Goal: Information Seeking & Learning: Learn about a topic

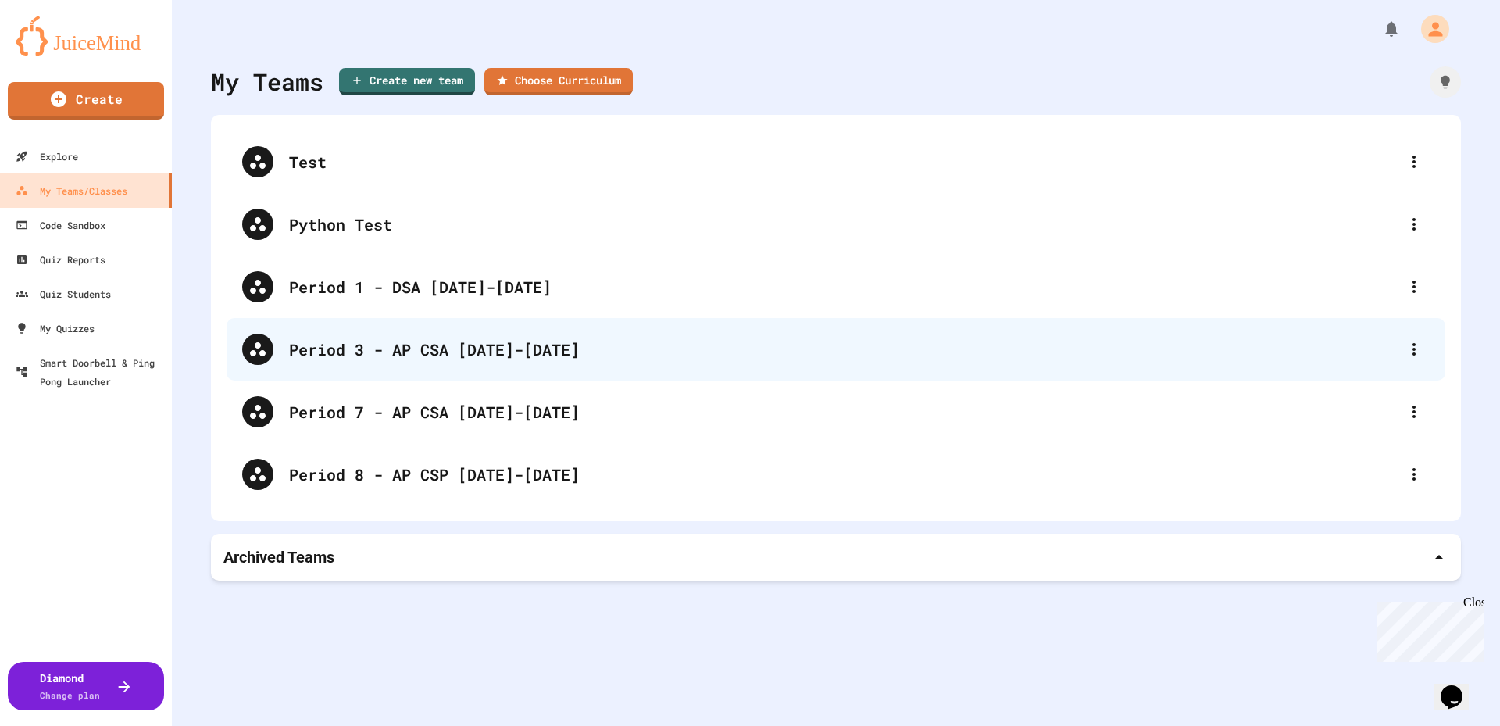
click at [429, 359] on div "Period 3 - AP CSA [DATE]-[DATE]" at bounding box center [843, 348] width 1109 height 23
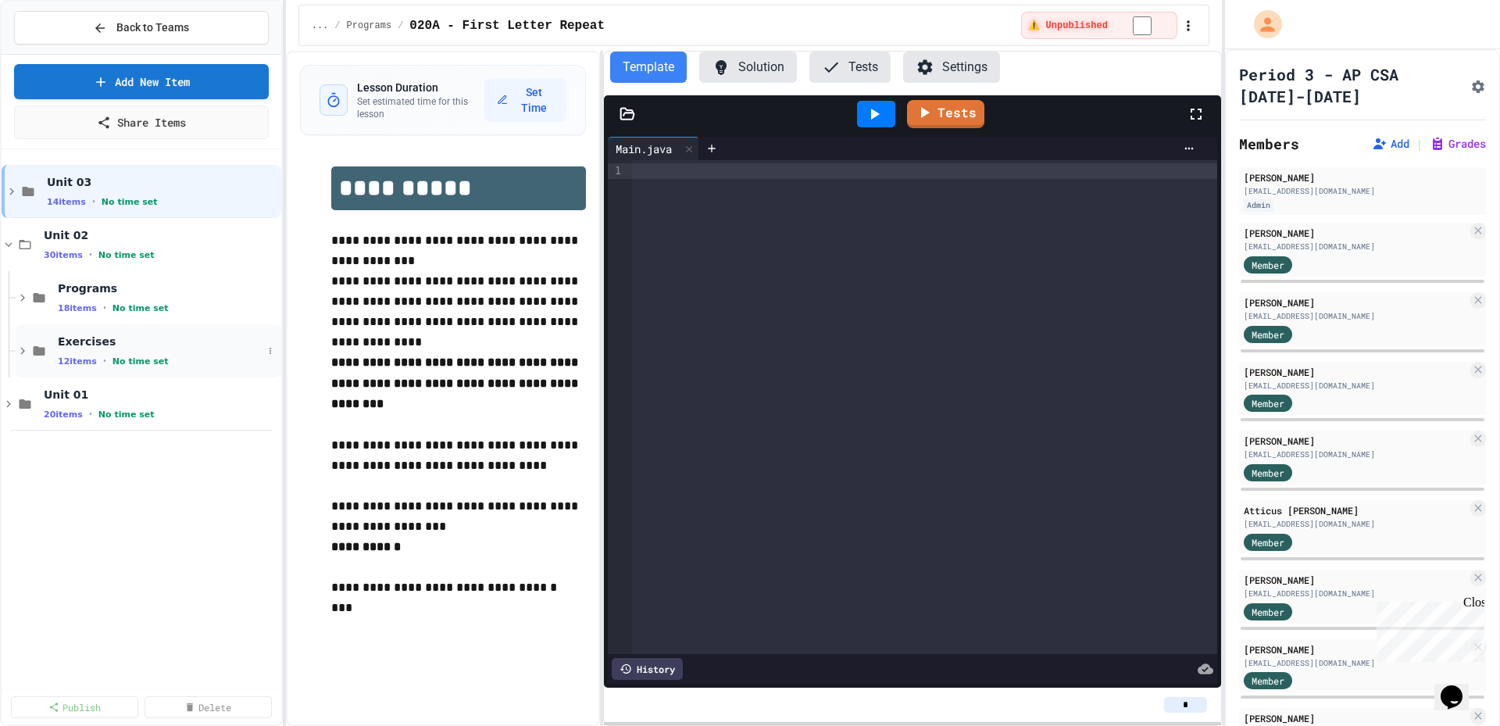
click at [26, 353] on icon at bounding box center [23, 351] width 14 height 14
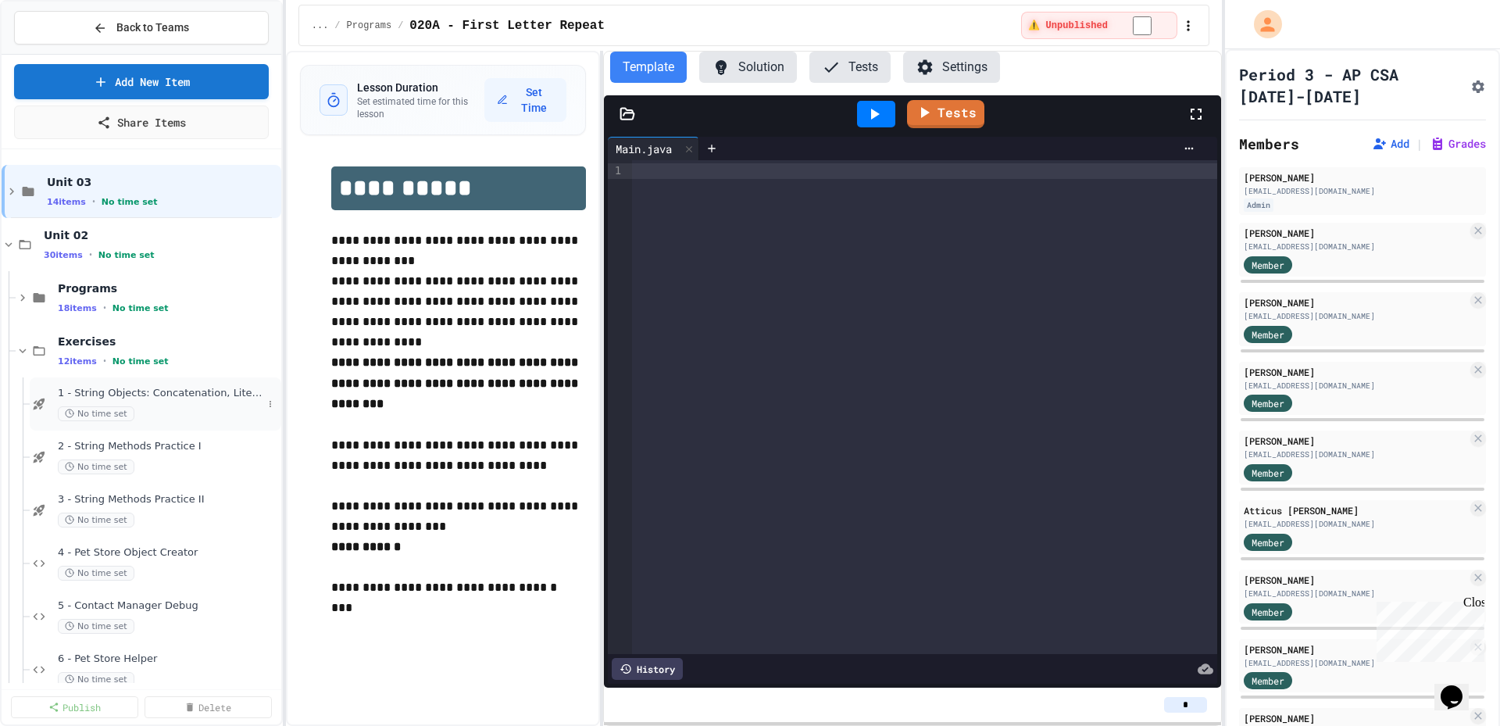
click at [124, 400] on div "1 - String Objects: Concatenation, Literals, and More No time set" at bounding box center [160, 404] width 205 height 34
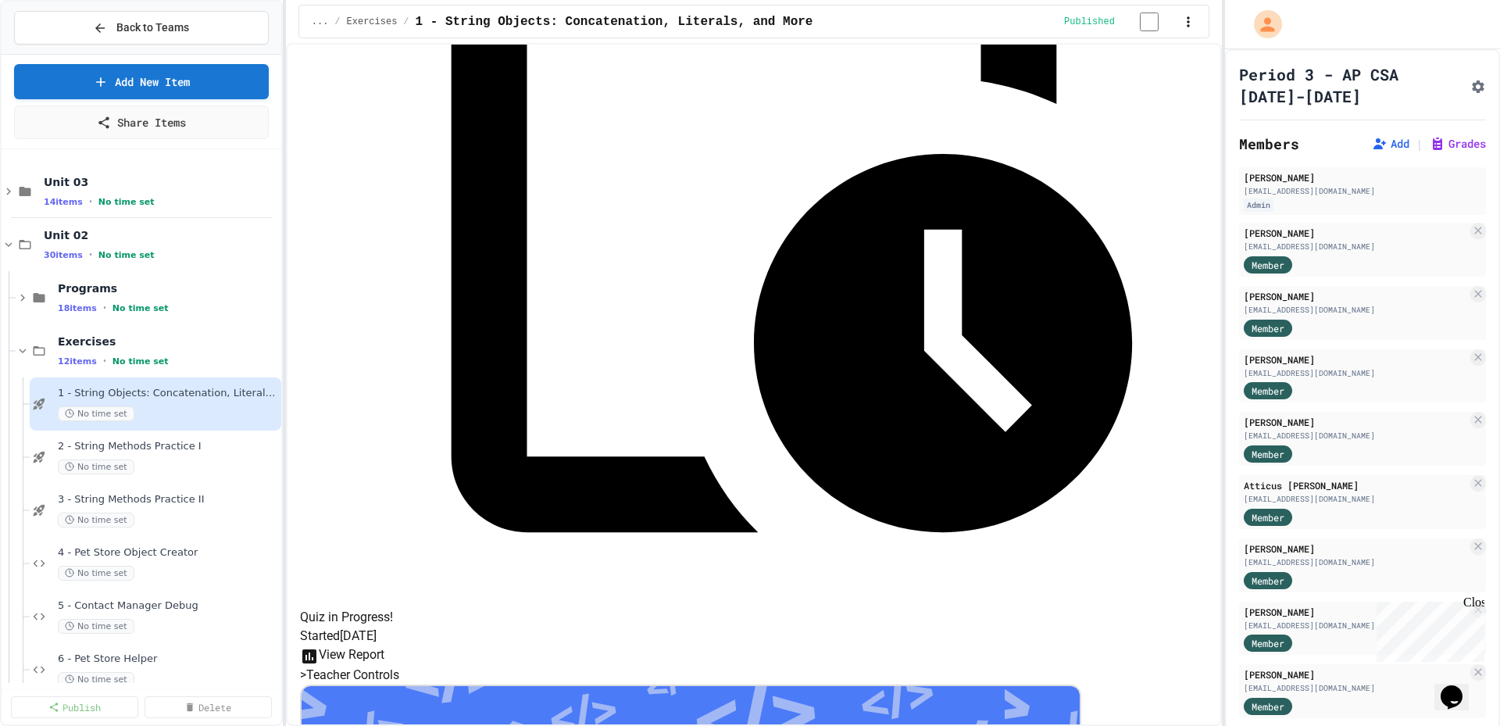
scroll to position [477, 0]
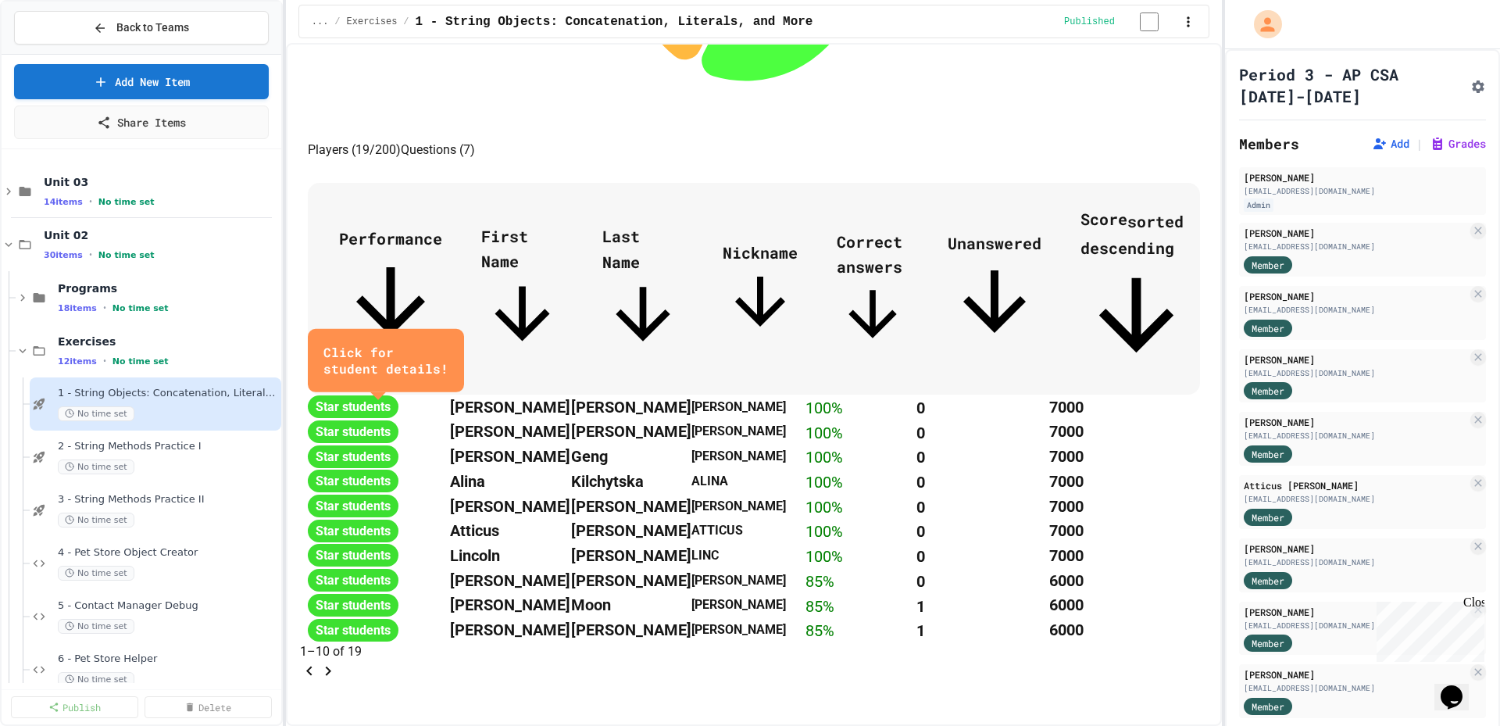
scroll to position [935, 0]
click at [330, 666] on icon "Go to next page" at bounding box center [327, 670] width 5 height 9
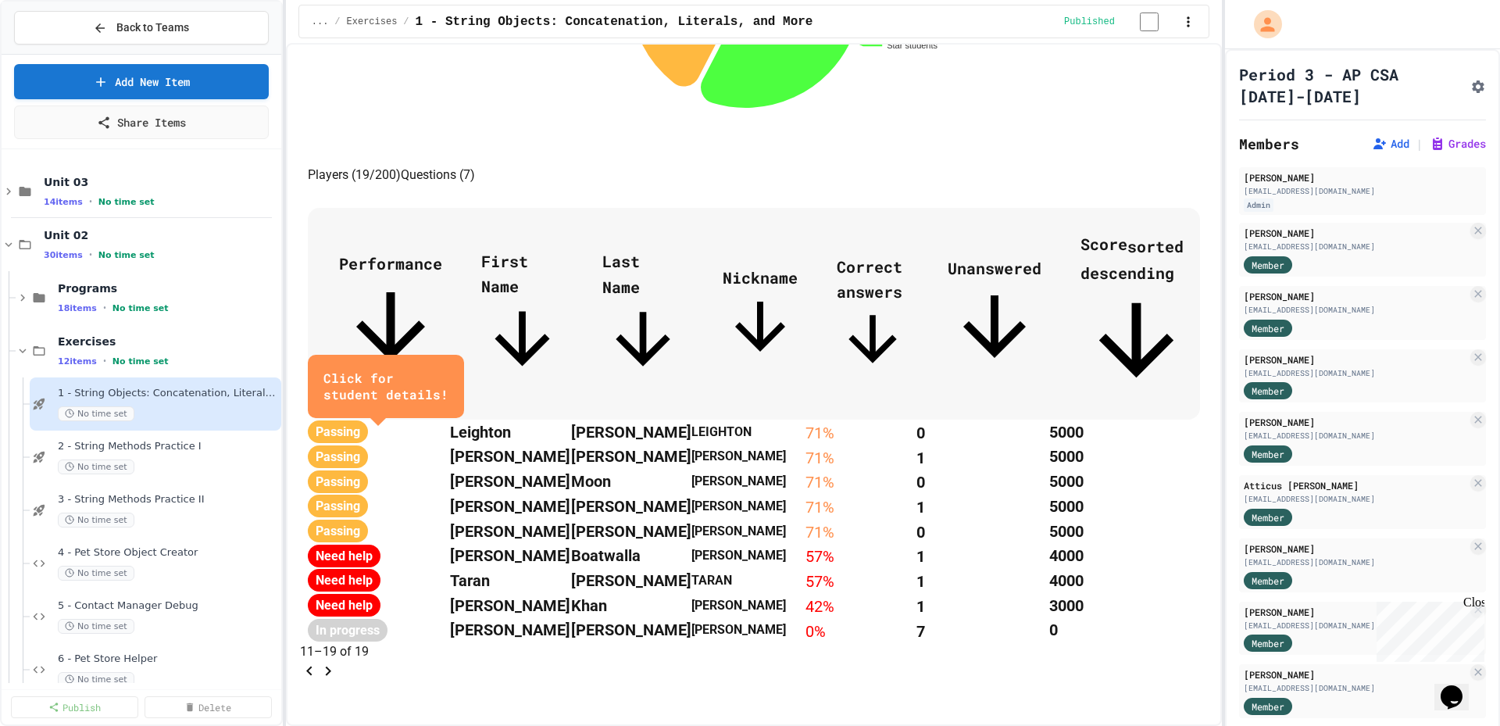
scroll to position [880, 0]
click at [319, 662] on icon "Go to previous page" at bounding box center [309, 671] width 19 height 19
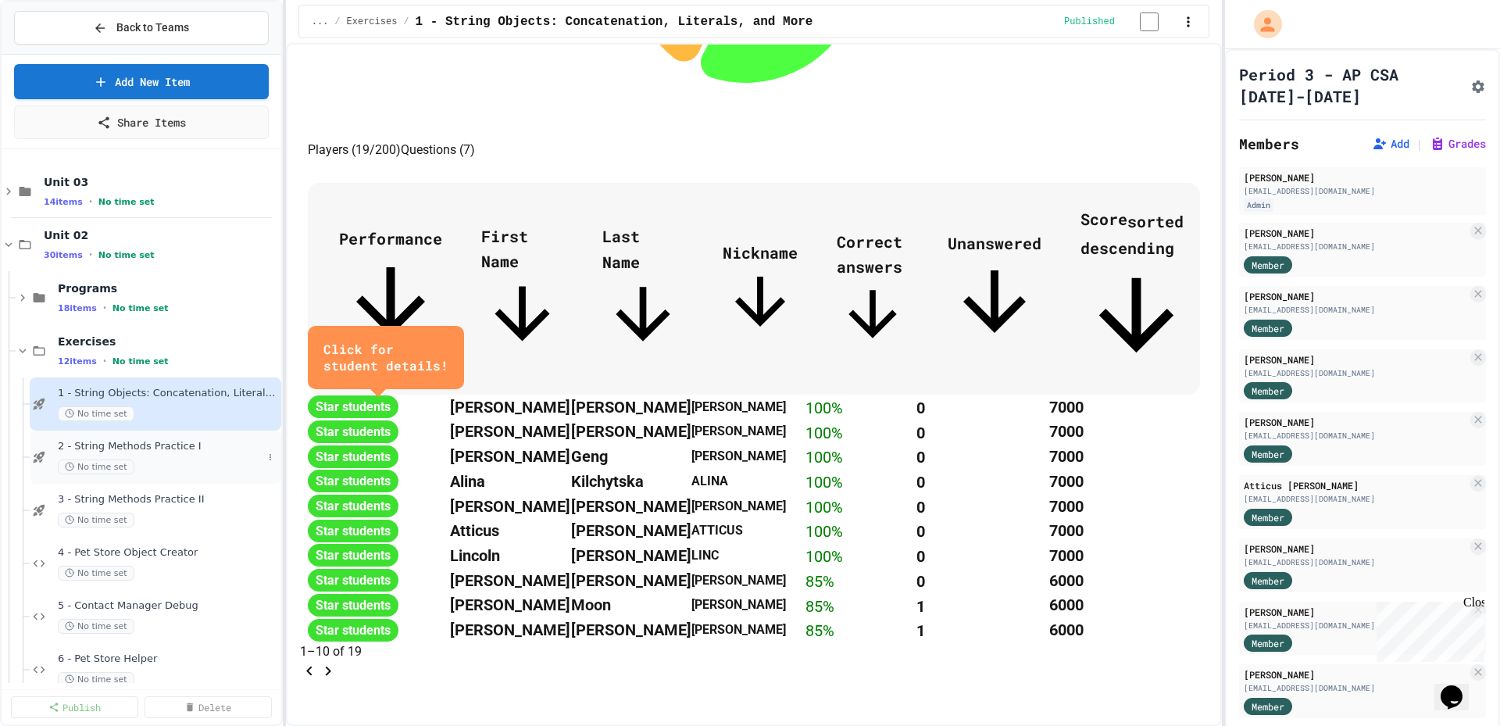
click at [88, 447] on span "2 - String Methods Practice I" at bounding box center [160, 446] width 205 height 13
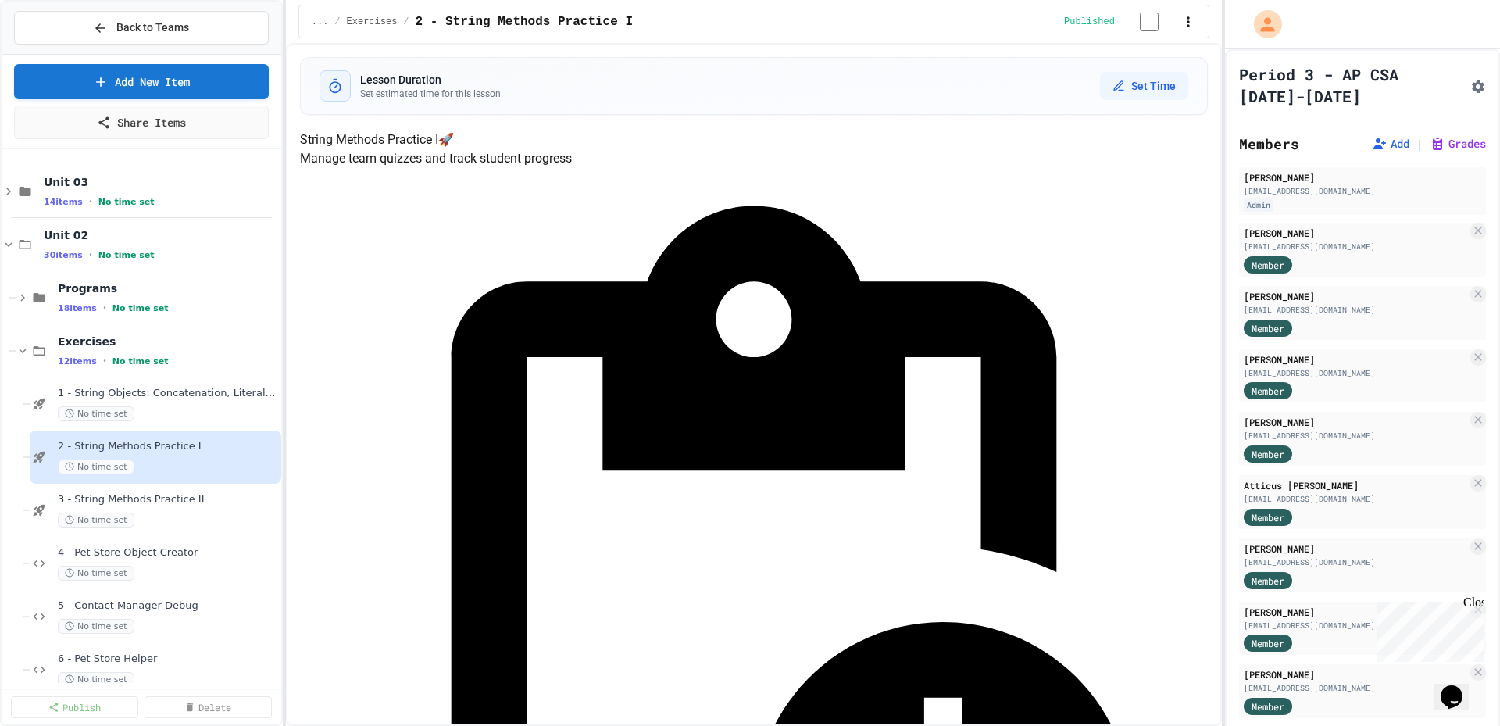
scroll to position [700, 0]
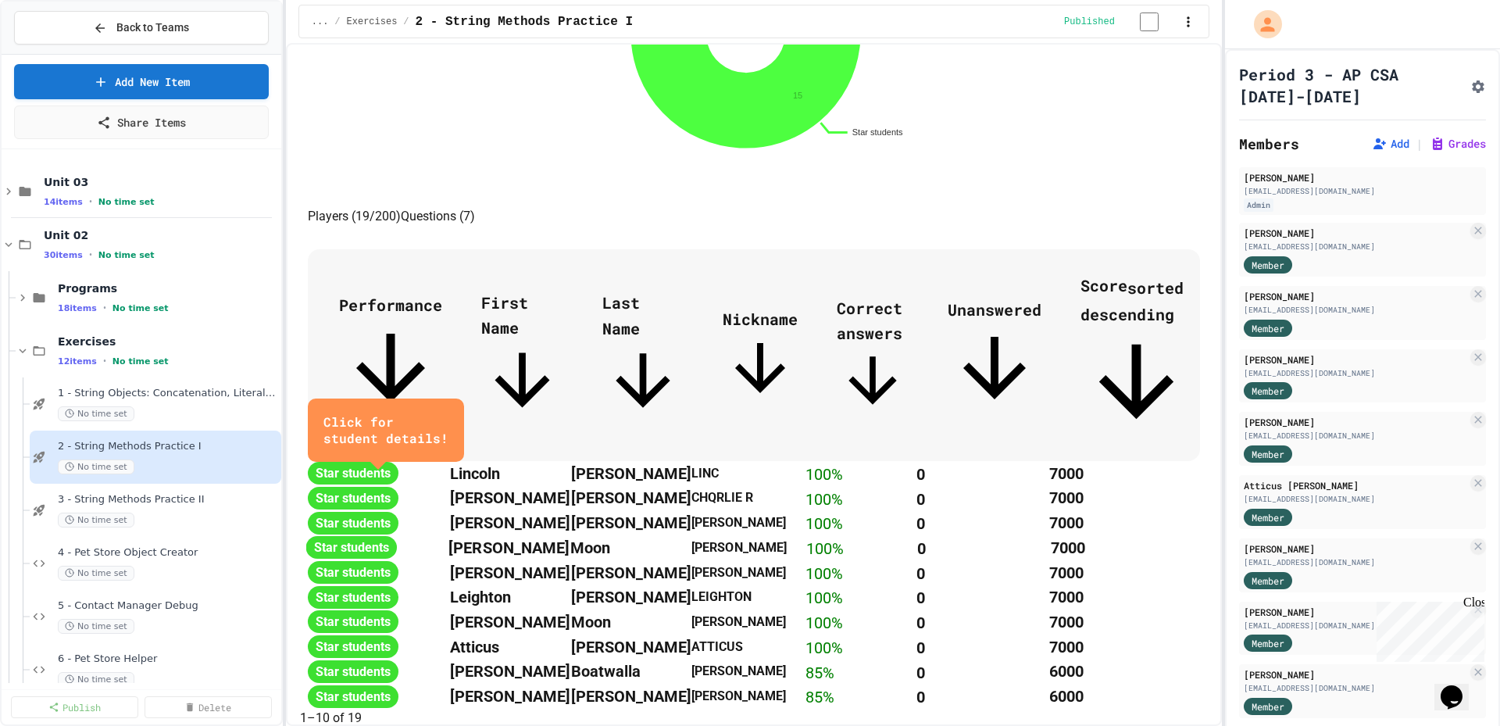
scroll to position [865, 0]
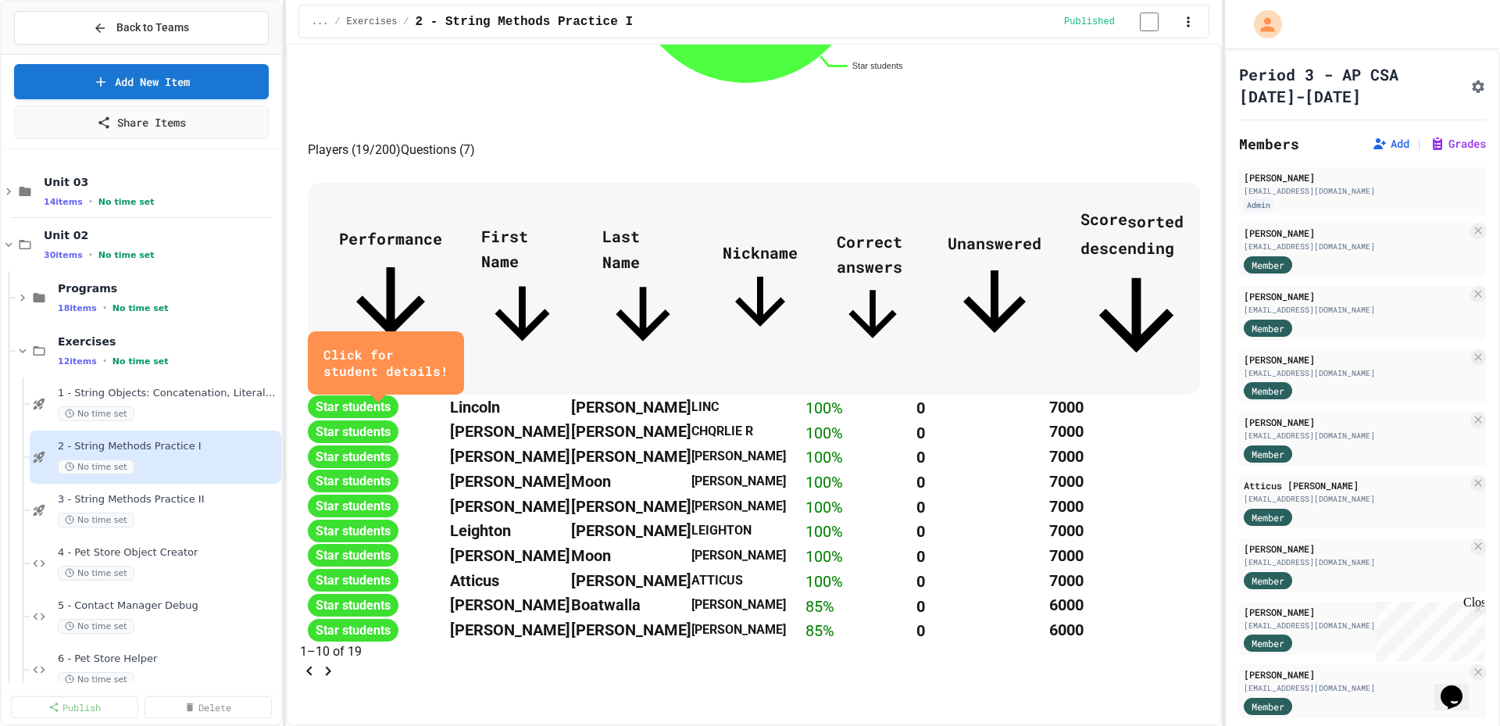
click at [330, 666] on icon "Go to next page" at bounding box center [327, 670] width 5 height 9
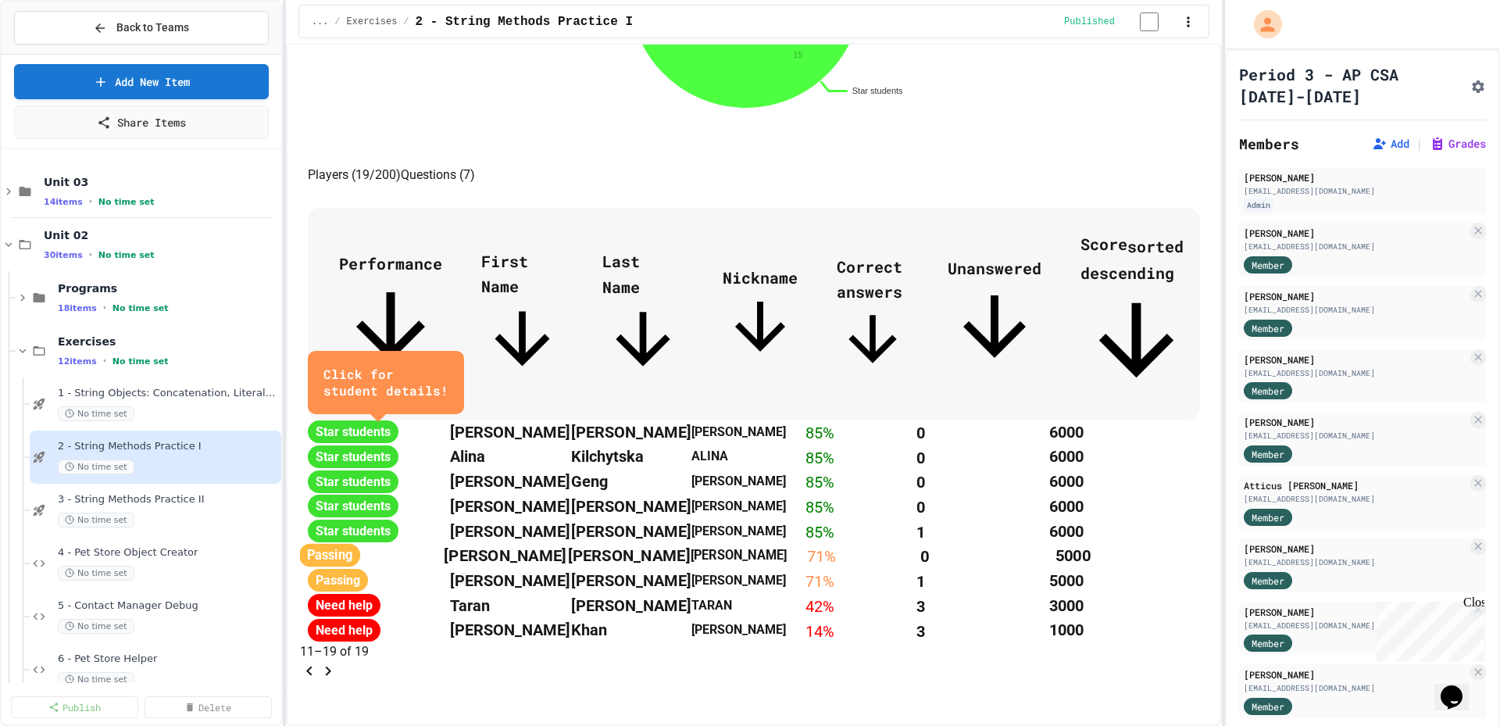
scroll to position [809, 0]
click at [131, 501] on span "3 - String Methods Practice II" at bounding box center [160, 499] width 205 height 13
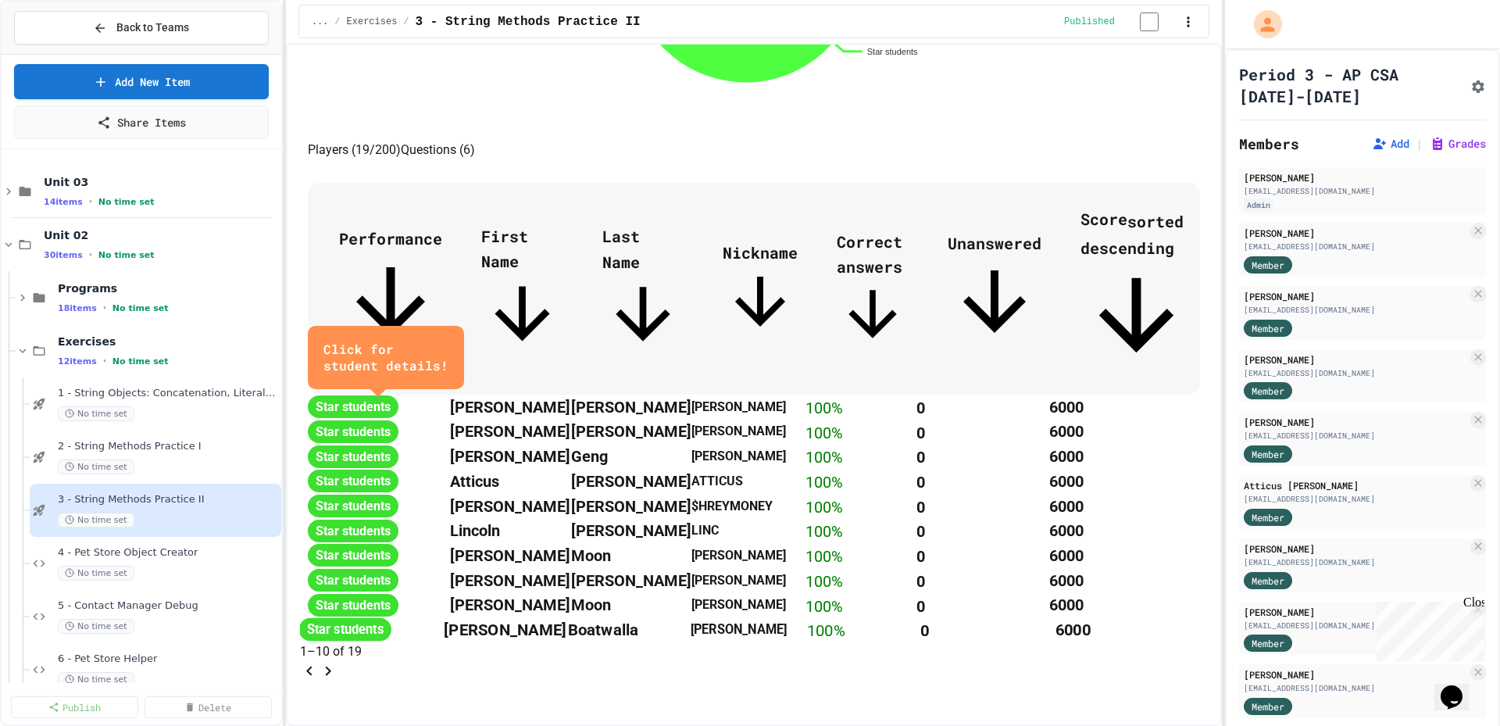
scroll to position [835, 0]
click at [330, 666] on icon "Go to next page" at bounding box center [327, 670] width 5 height 9
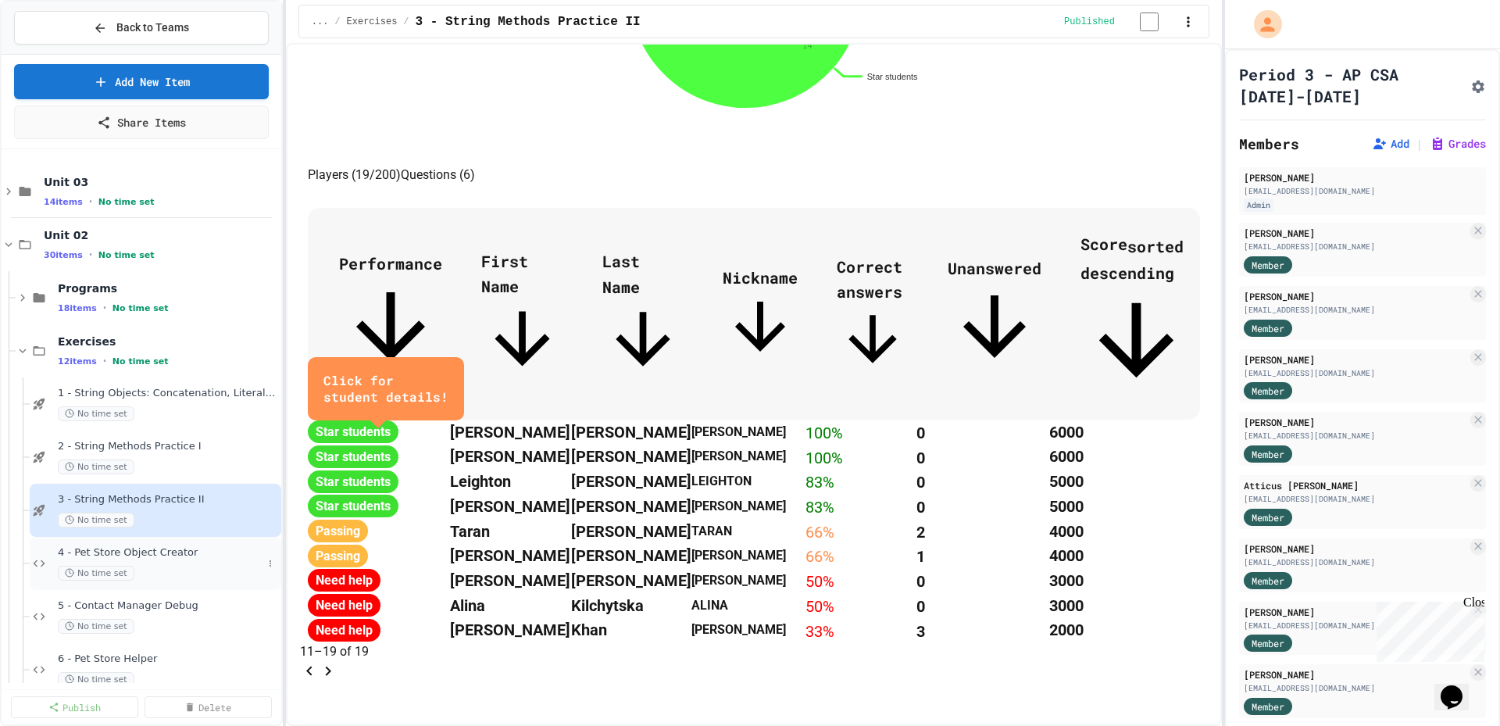
click at [152, 555] on span "4 - Pet Store Object Creator" at bounding box center [160, 552] width 205 height 13
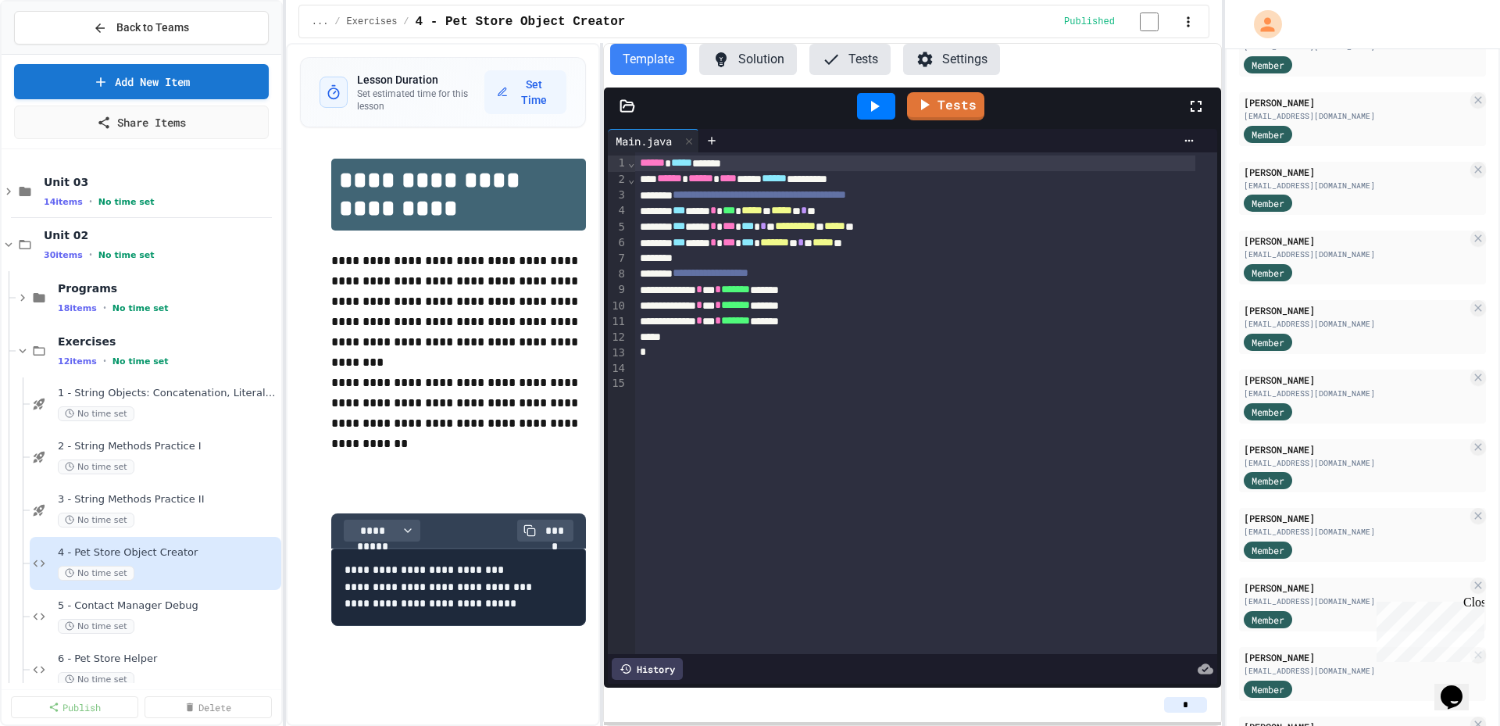
scroll to position [781, 0]
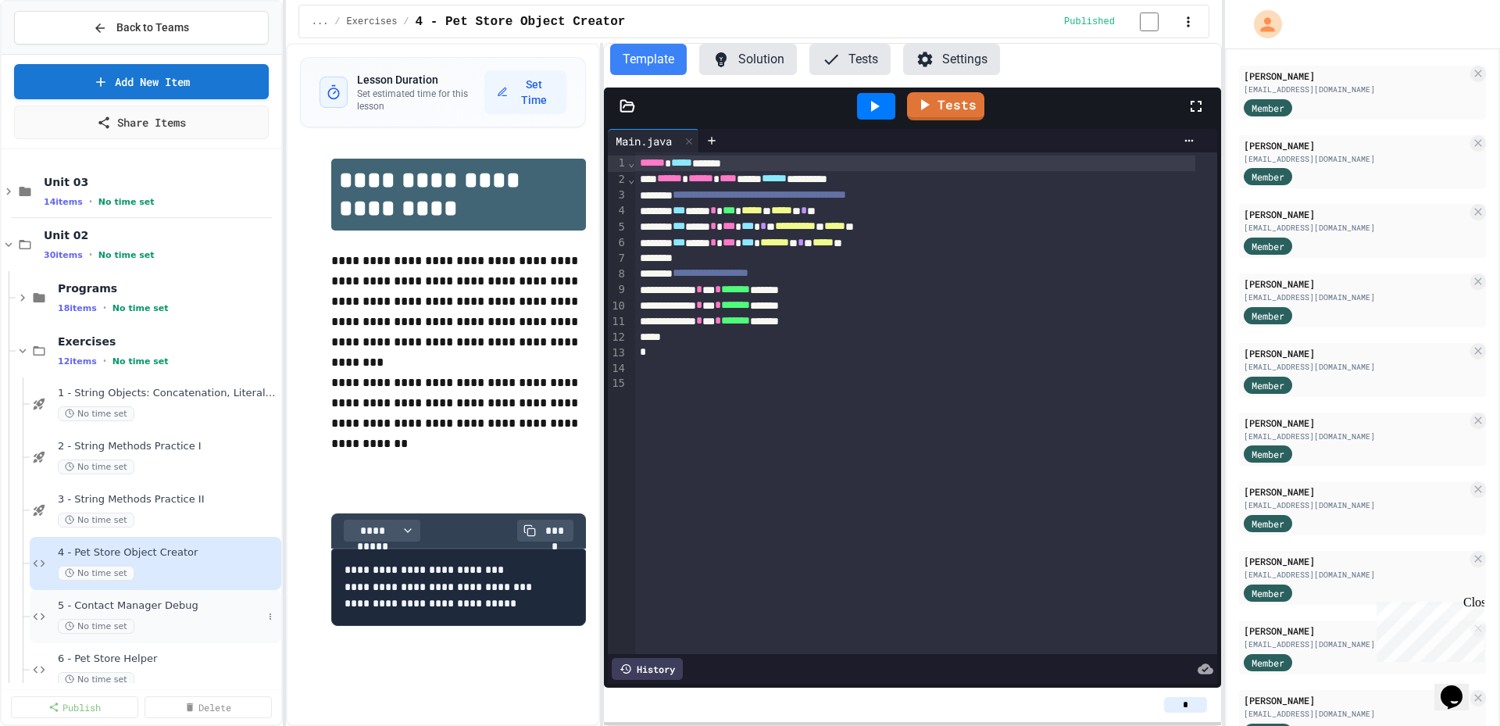
click at [176, 616] on div "5 - Contact Manager Debug No time set" at bounding box center [160, 616] width 205 height 34
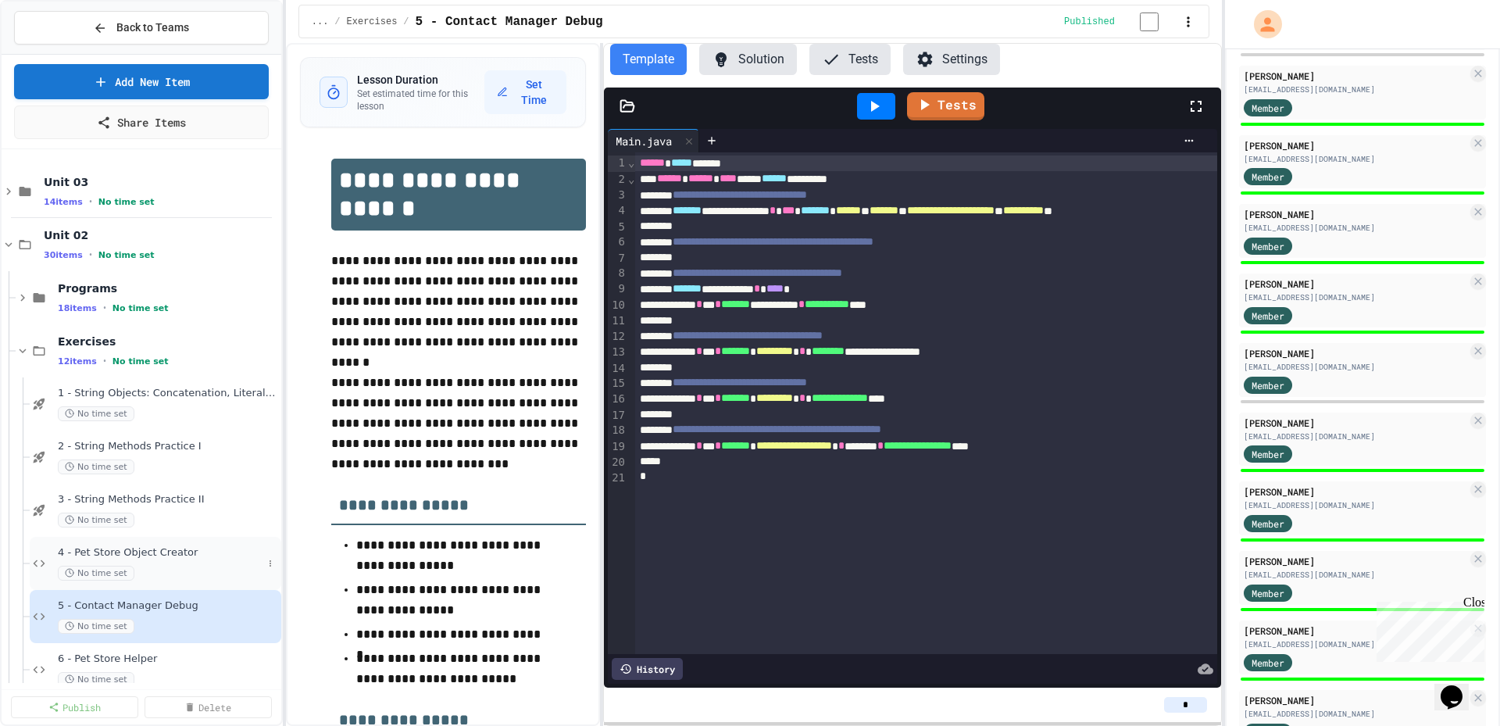
click at [168, 566] on div "No time set" at bounding box center [160, 573] width 205 height 15
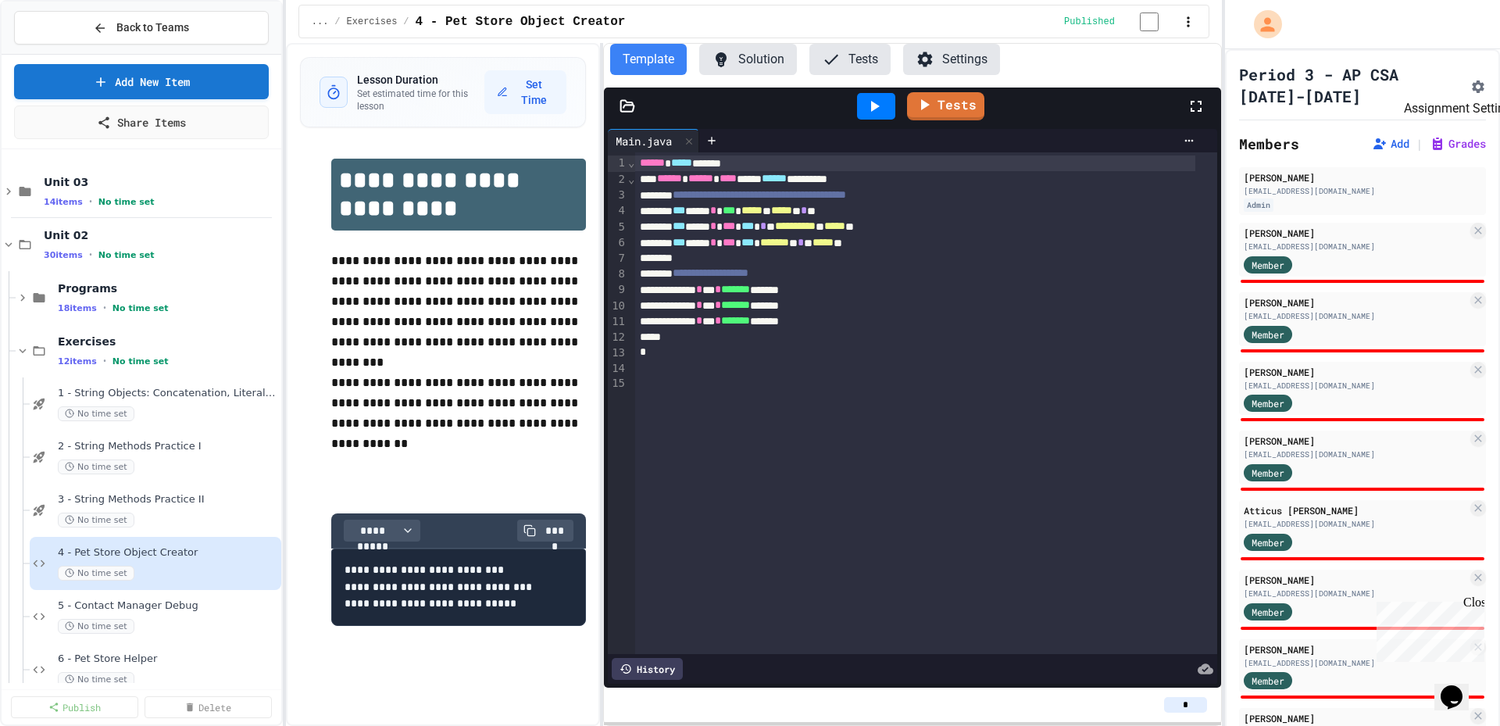
click at [1470, 84] on icon "Assignment Settings" at bounding box center [1478, 87] width 16 height 16
type input "*"
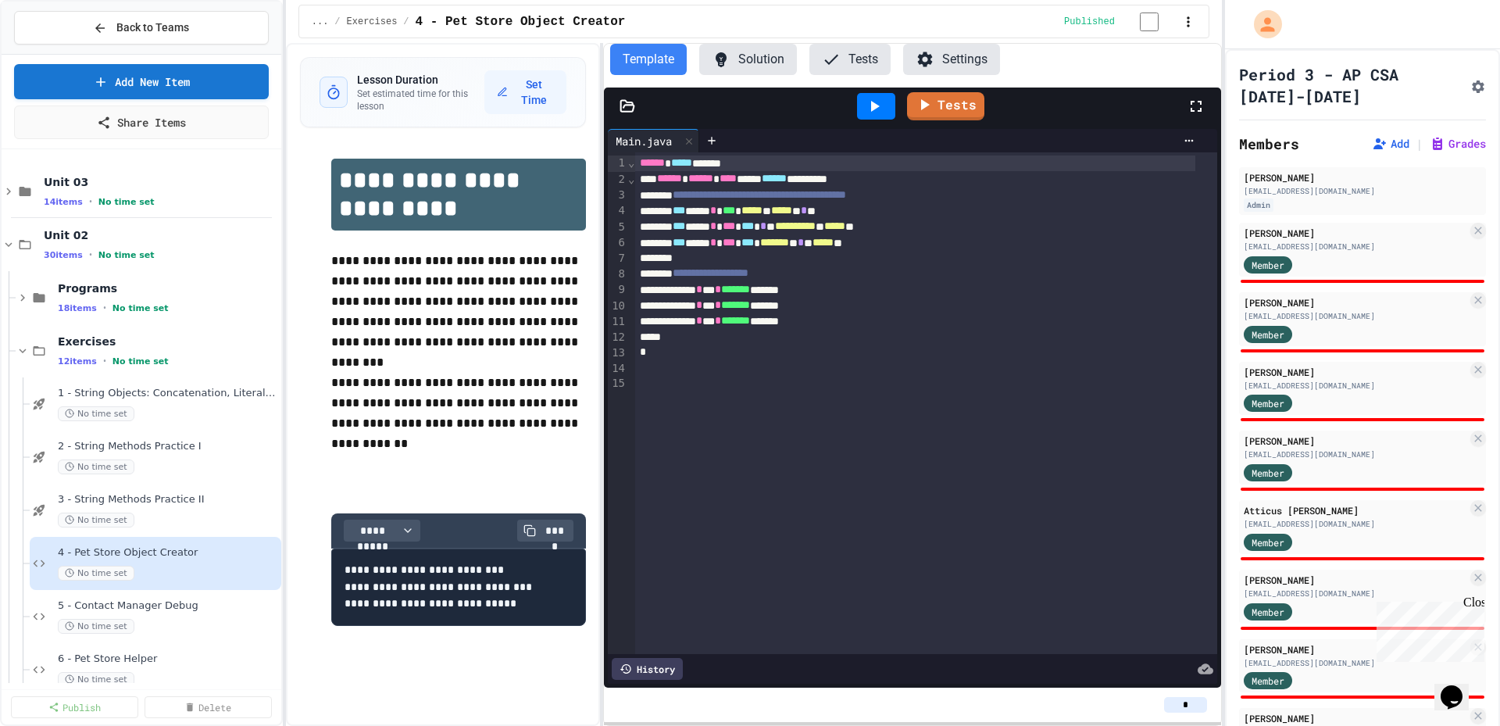
type input "*"
click at [1297, 227] on div "[PERSON_NAME]" at bounding box center [1355, 233] width 223 height 14
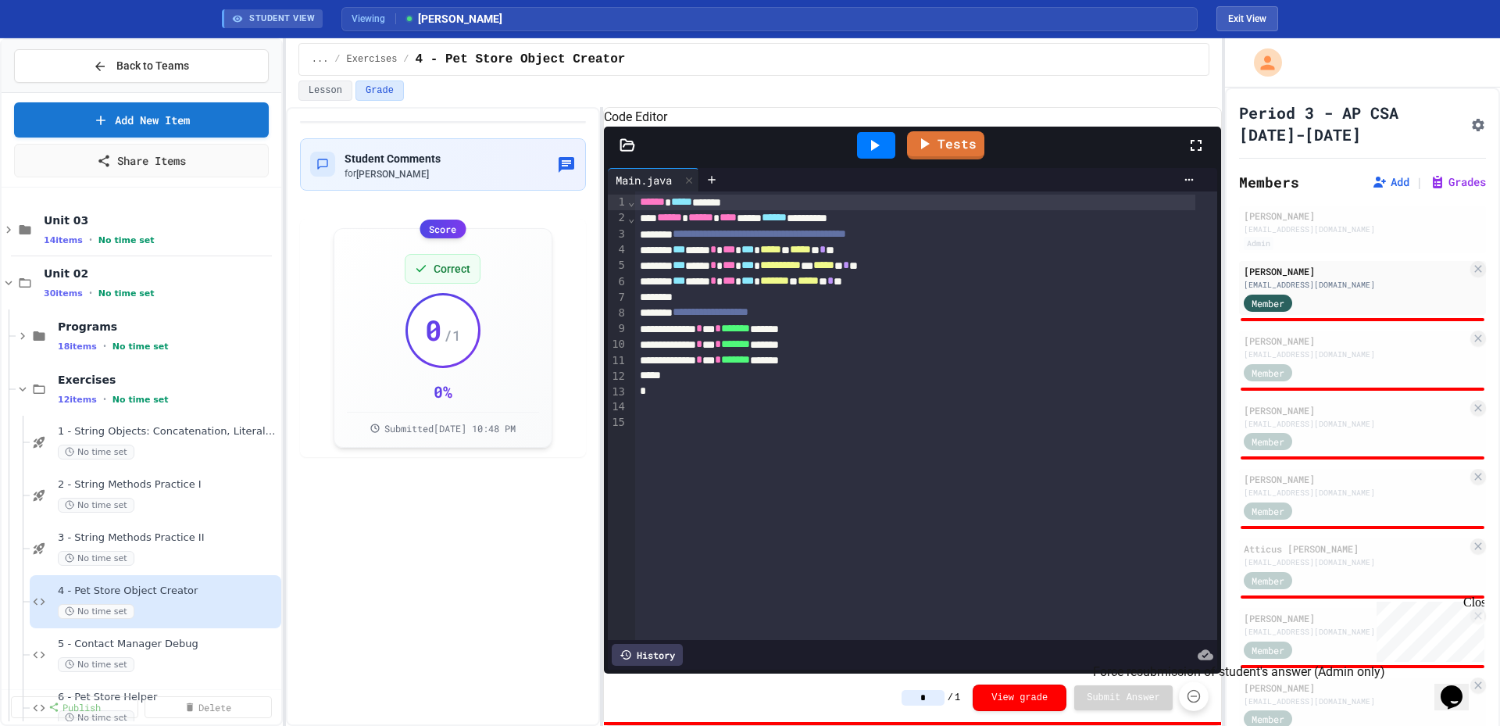
click at [1193, 697] on icon "Force resubmission of student's answer (Admin only)" at bounding box center [1194, 696] width 16 height 16
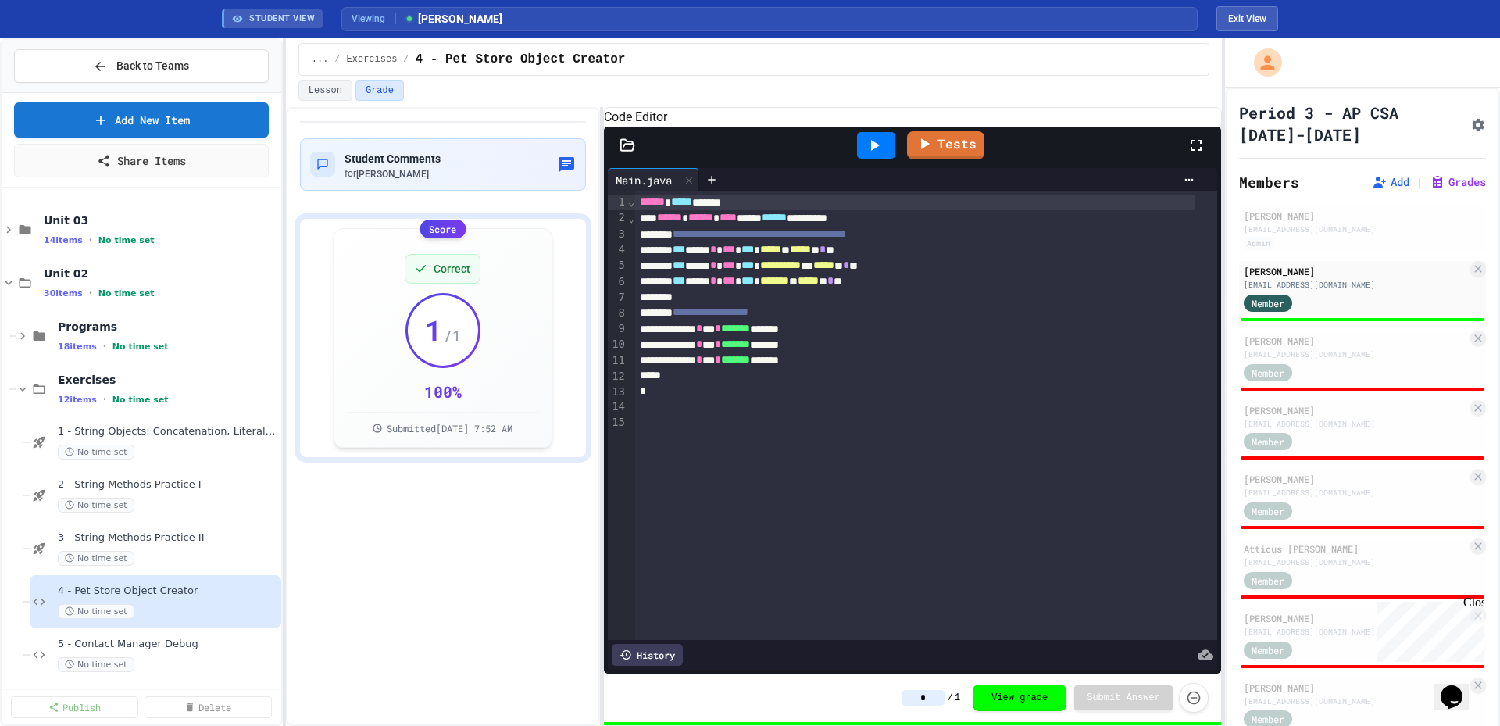
click at [1335, 369] on div "Member" at bounding box center [1355, 372] width 223 height 20
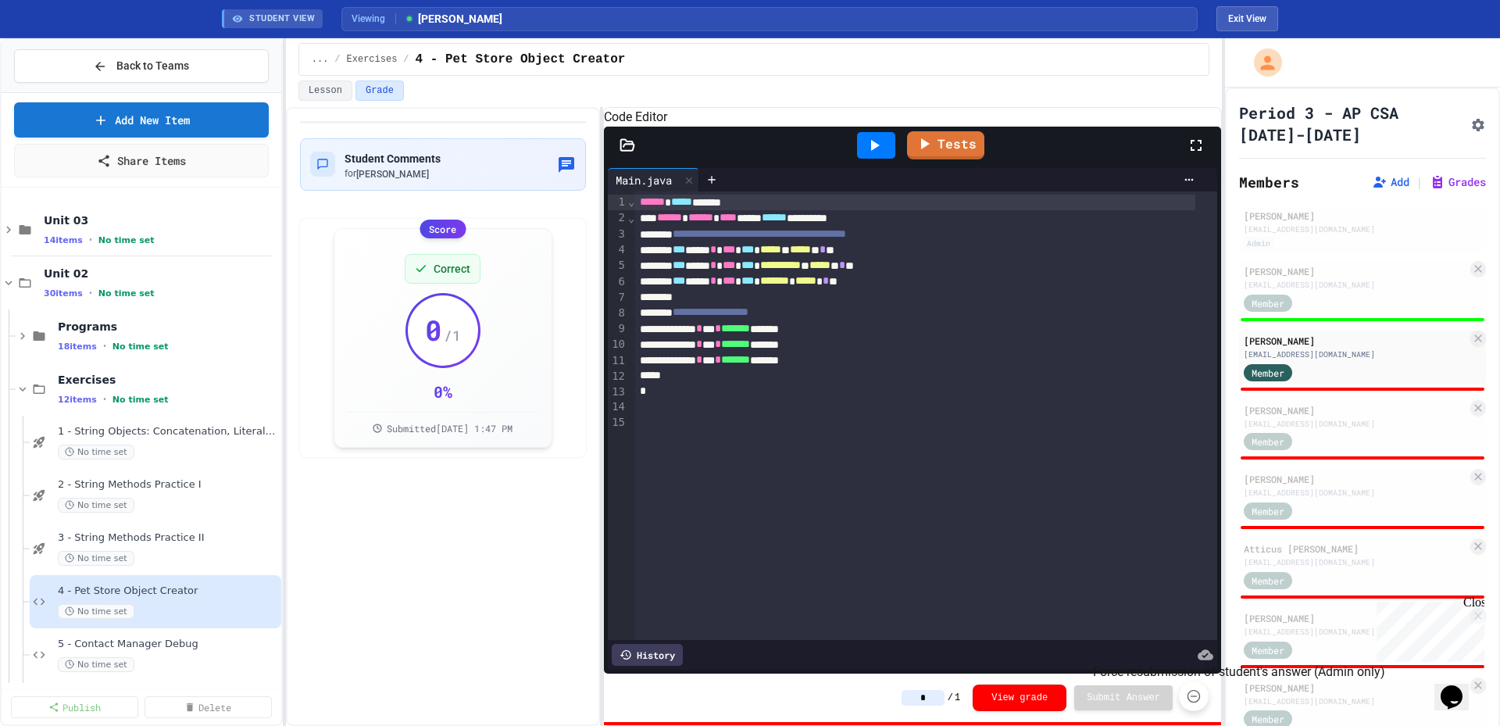
click at [1188, 702] on icon "Force resubmission of student's answer (Admin only)" at bounding box center [1194, 696] width 16 height 16
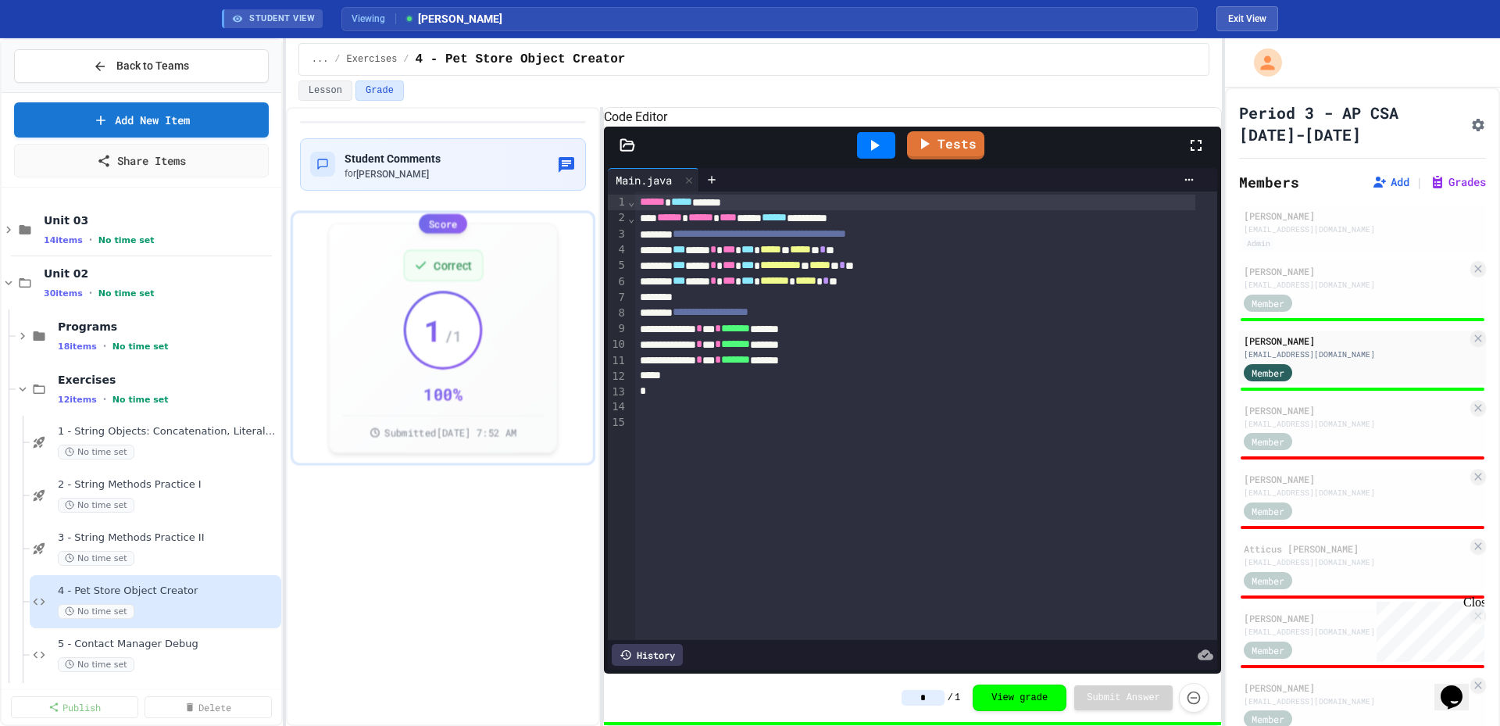
click at [1318, 431] on div "Member" at bounding box center [1283, 441] width 78 height 20
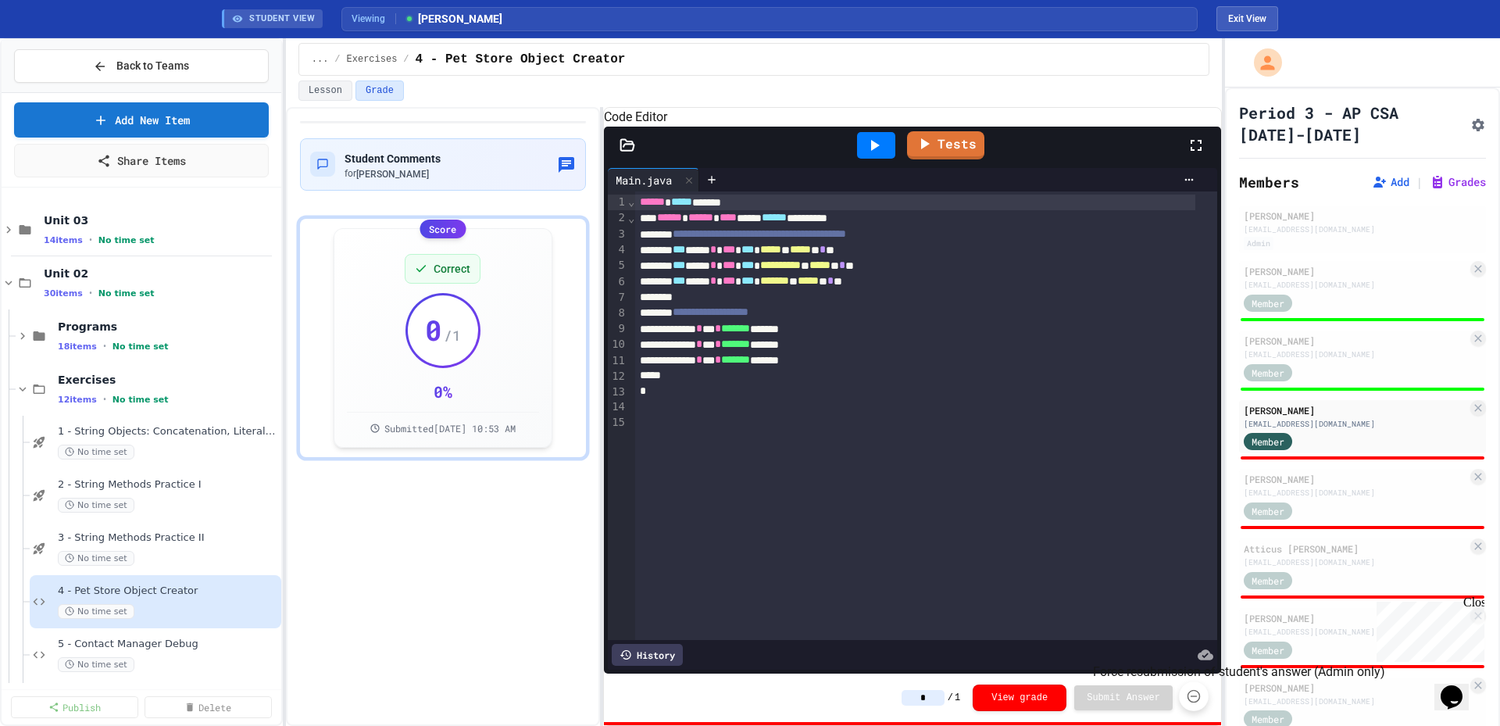
click at [1189, 696] on icon "Force resubmission of student's answer (Admin only)" at bounding box center [1194, 696] width 16 height 16
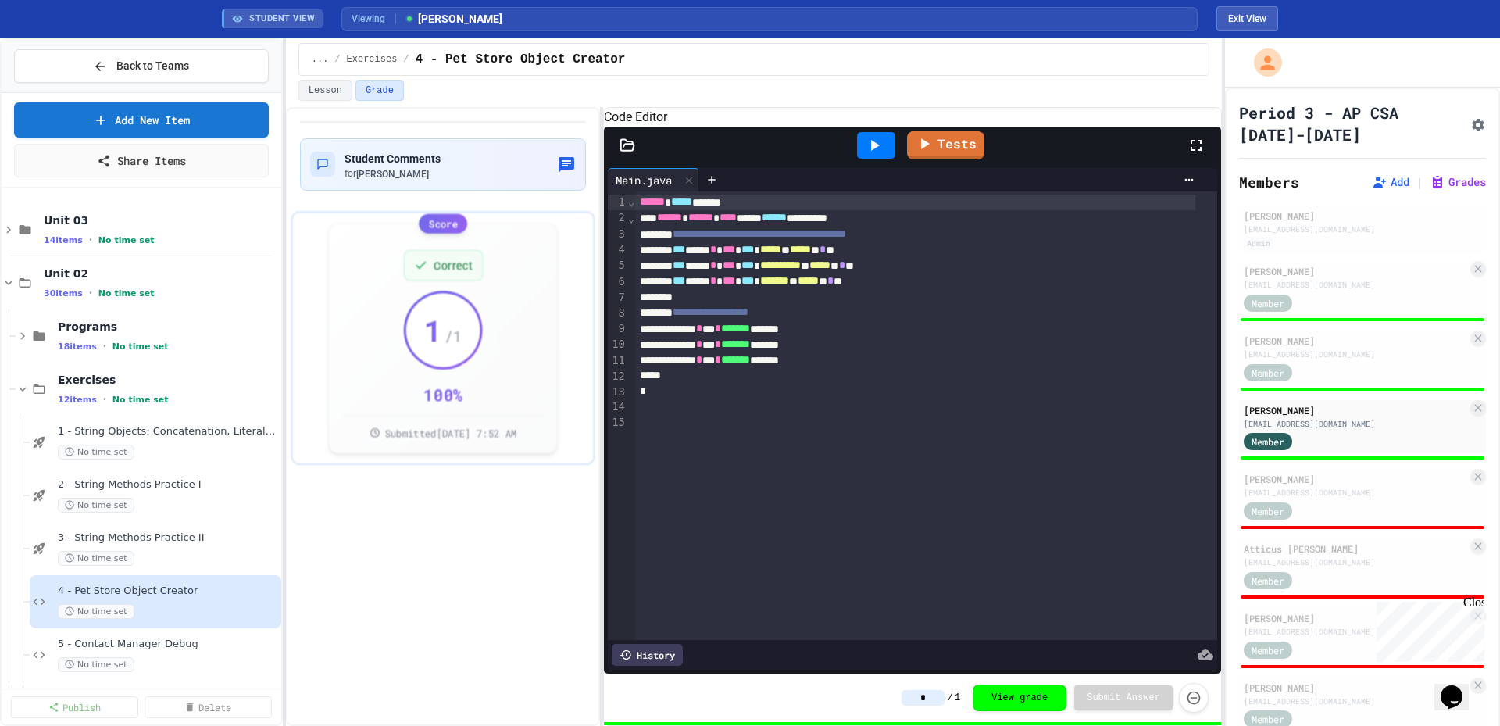
click at [1320, 494] on div "[EMAIL_ADDRESS][DOMAIN_NAME]" at bounding box center [1355, 493] width 223 height 12
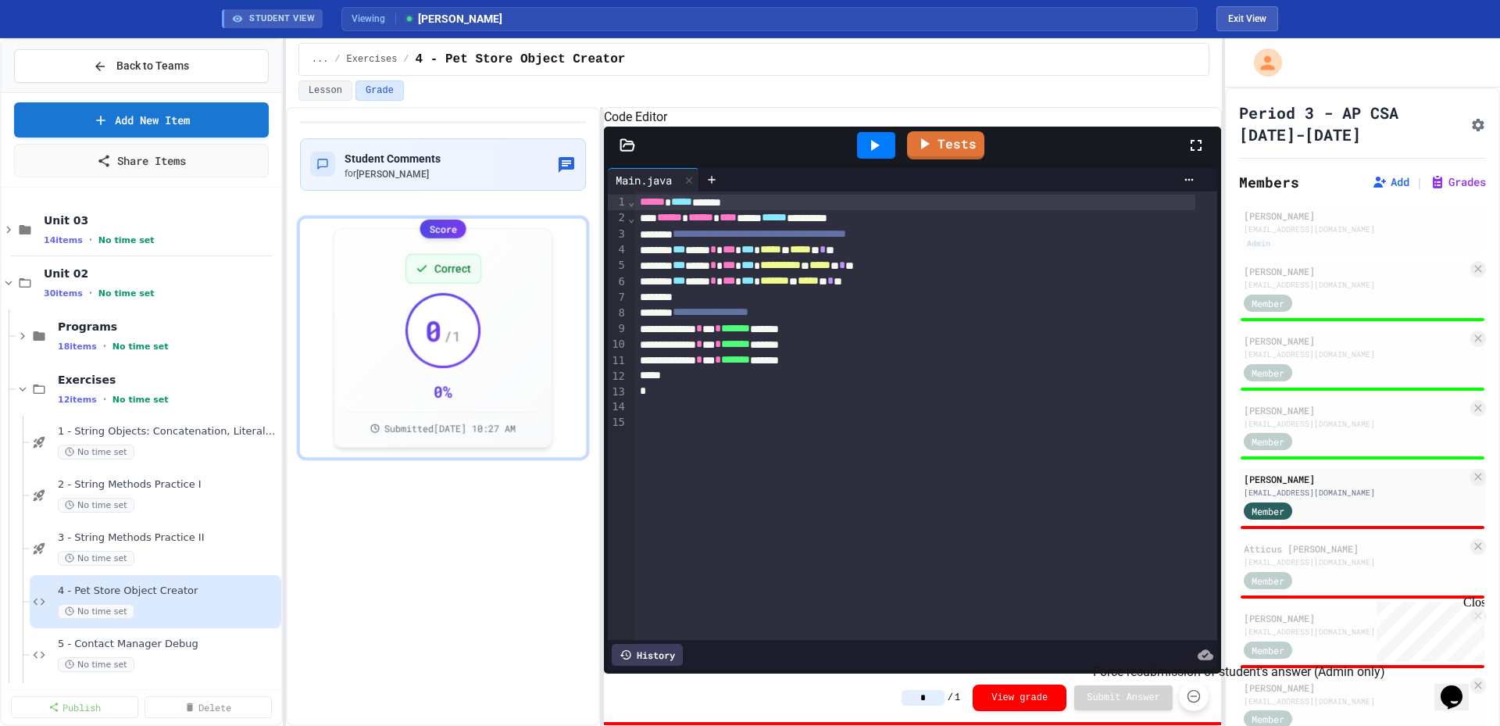
click at [1192, 701] on icon "Force resubmission of student's answer (Admin only)" at bounding box center [1194, 696] width 16 height 16
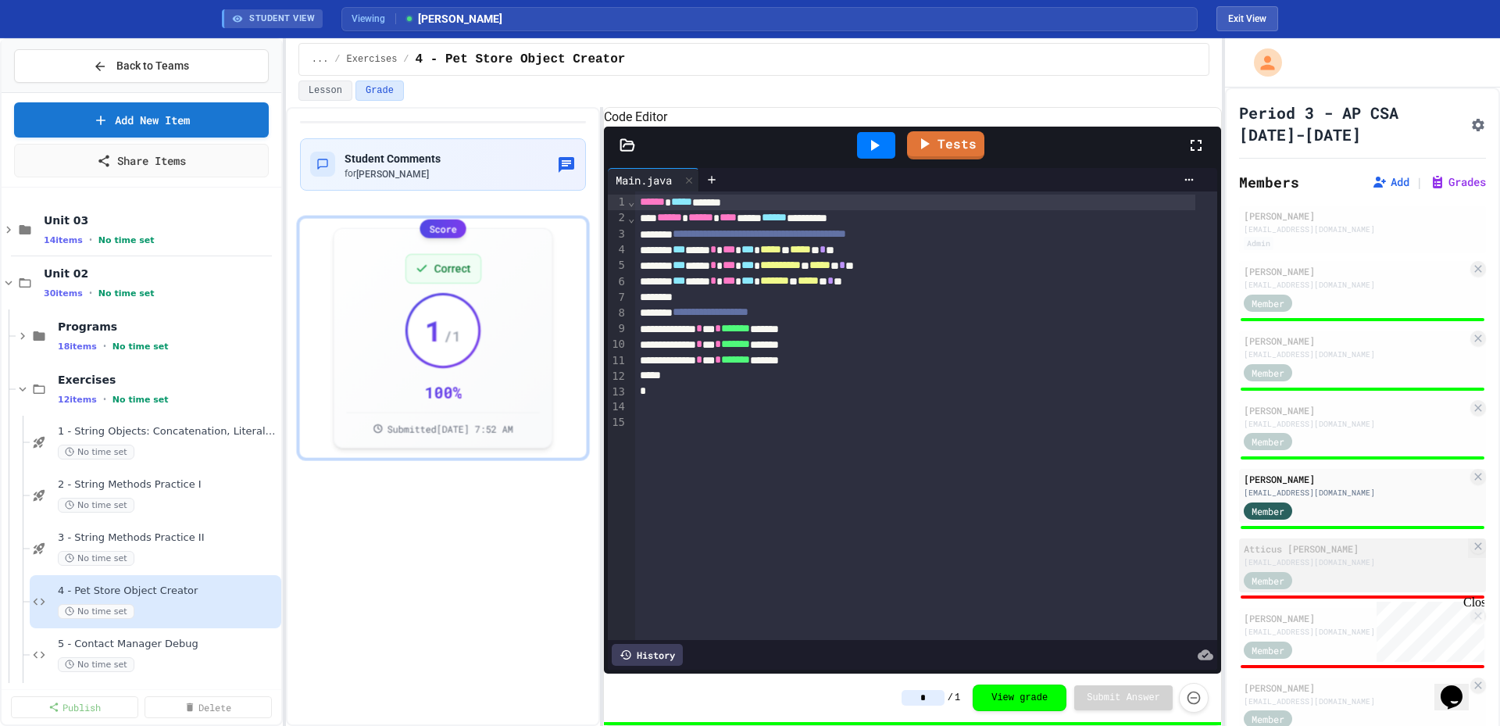
click at [1305, 569] on div "Atticus [PERSON_NAME] [EMAIL_ADDRESS][DOMAIN_NAME] Member" at bounding box center [1362, 565] width 247 height 54
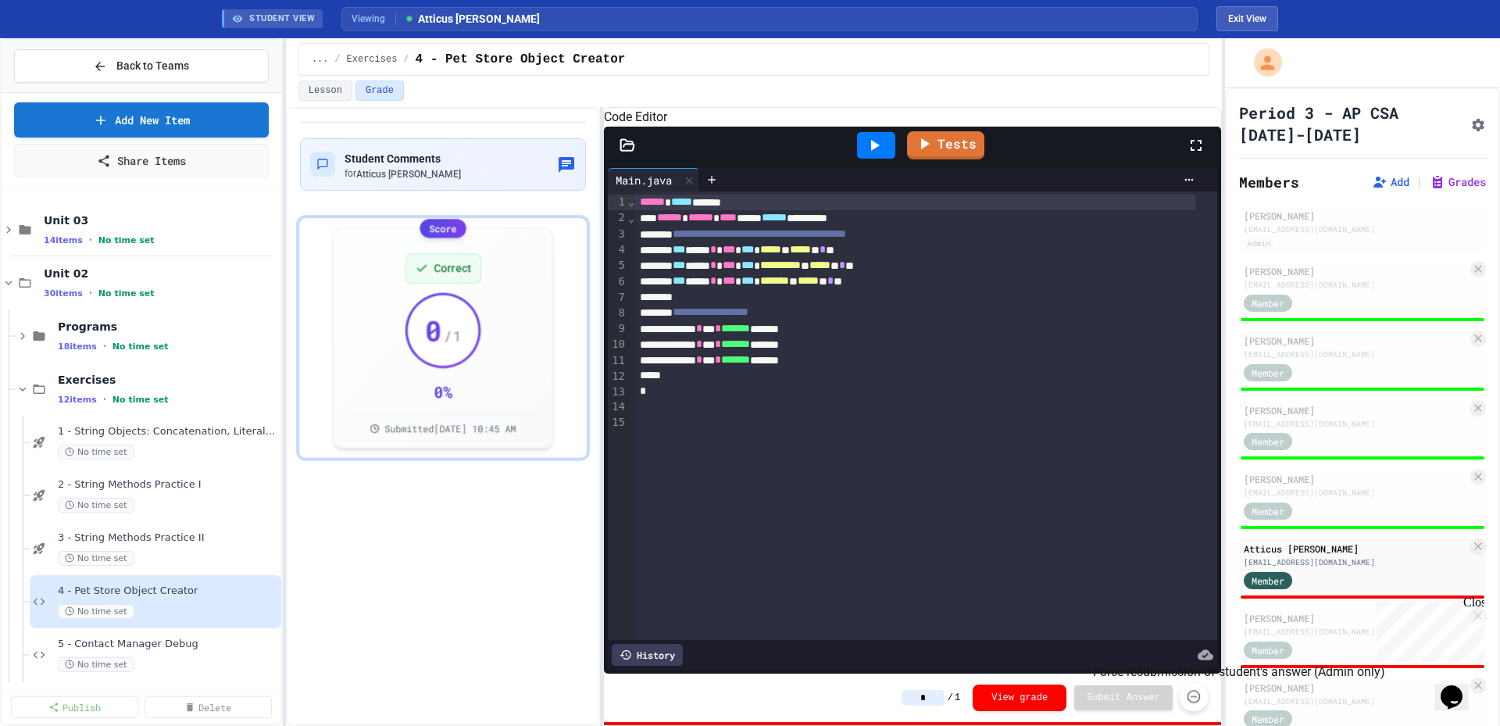
click at [1198, 698] on icon "Force resubmission of student's answer (Admin only)" at bounding box center [1194, 696] width 16 height 16
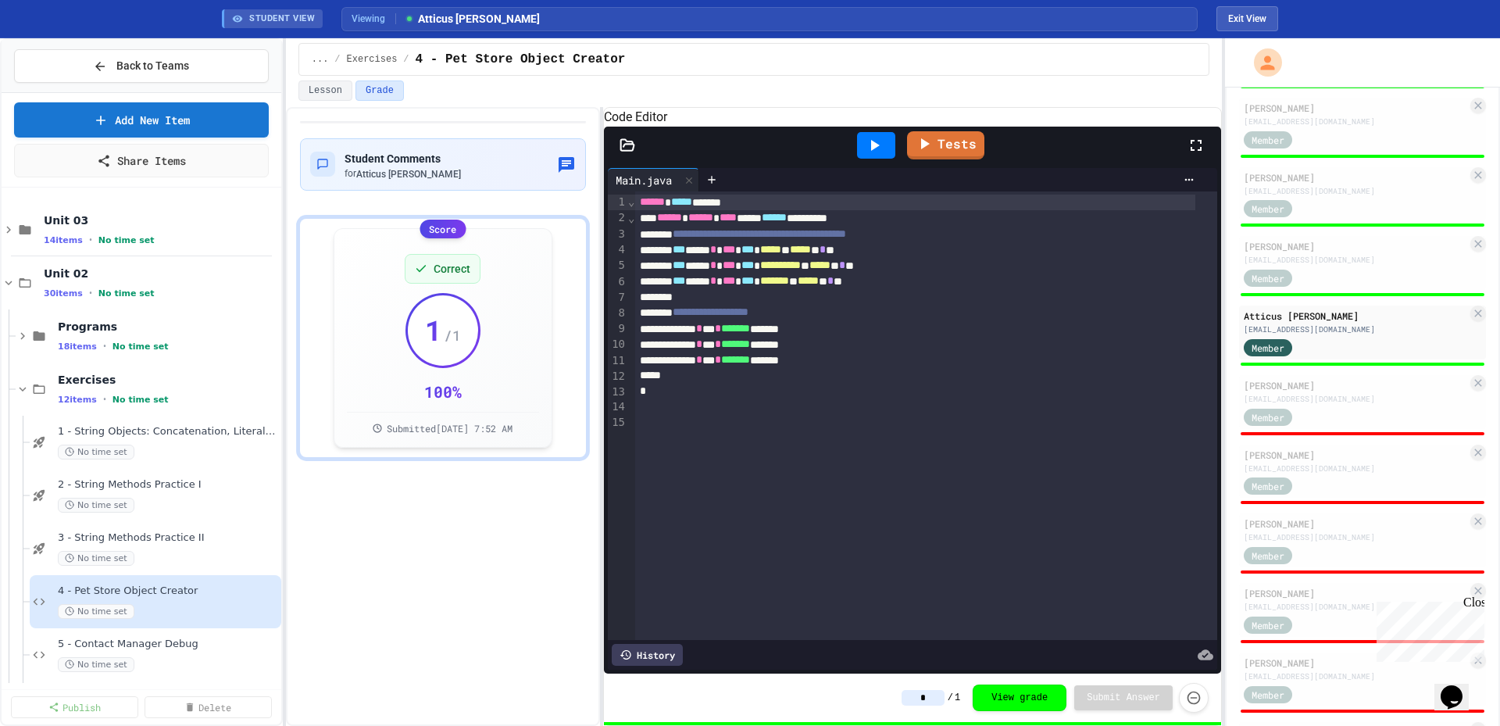
scroll to position [234, 0]
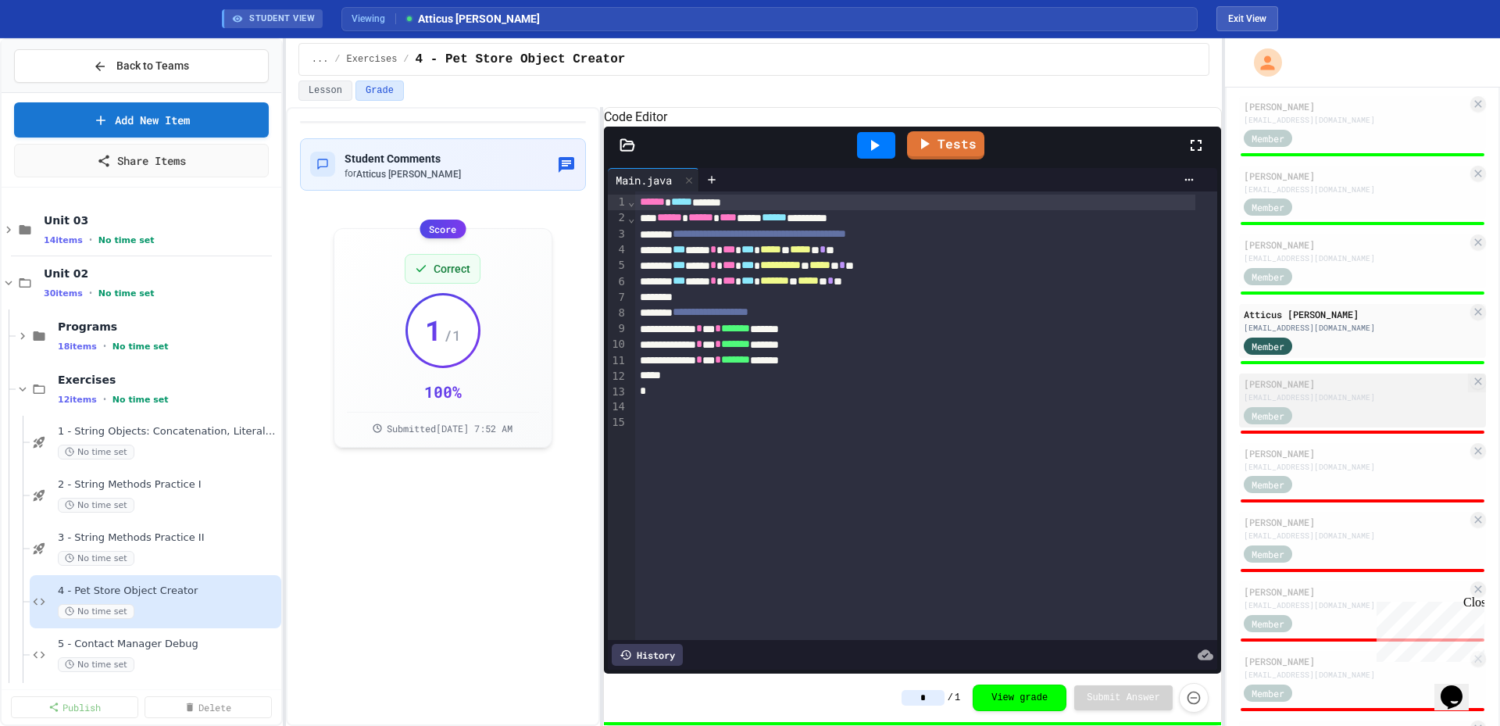
click at [1301, 405] on div "Member" at bounding box center [1283, 415] width 78 height 20
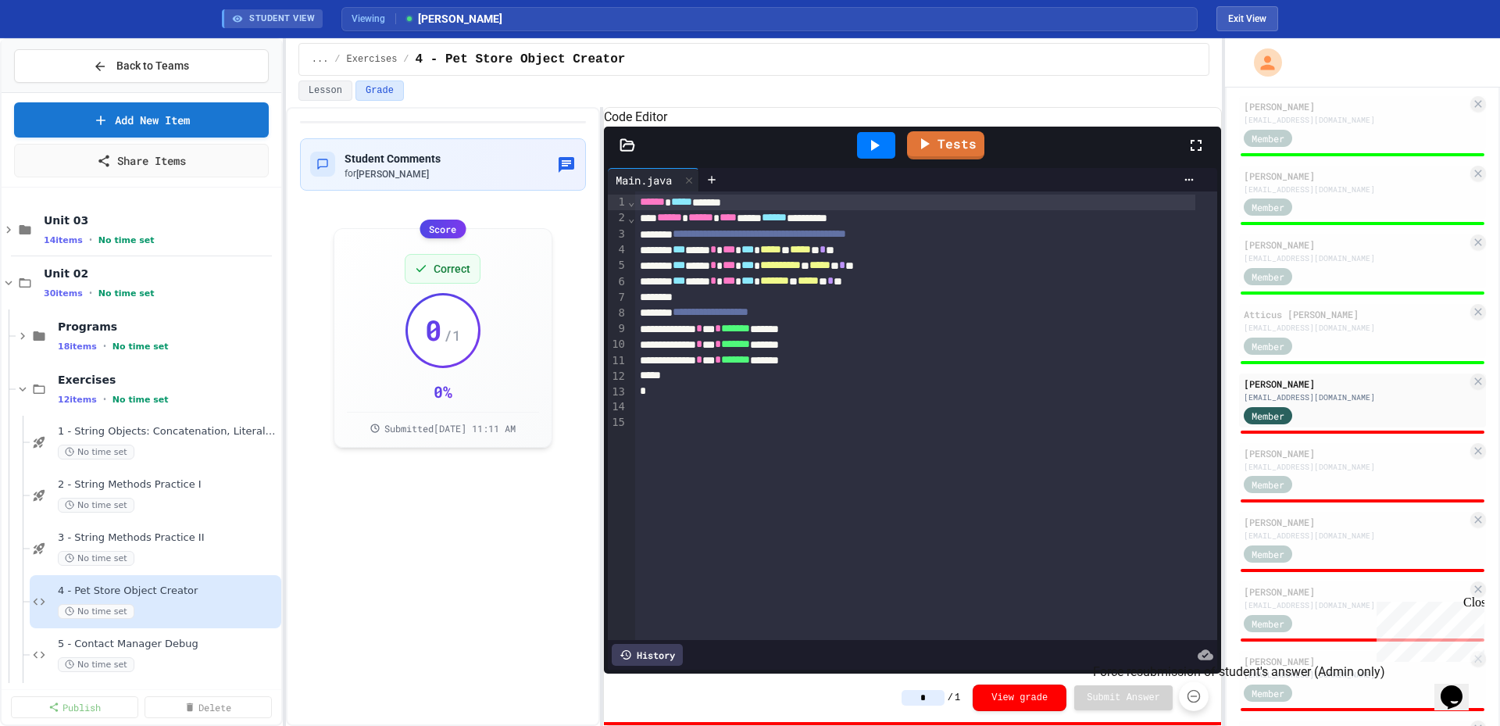
click at [1197, 694] on icon "Force resubmission of student's answer (Admin only)" at bounding box center [1194, 696] width 16 height 16
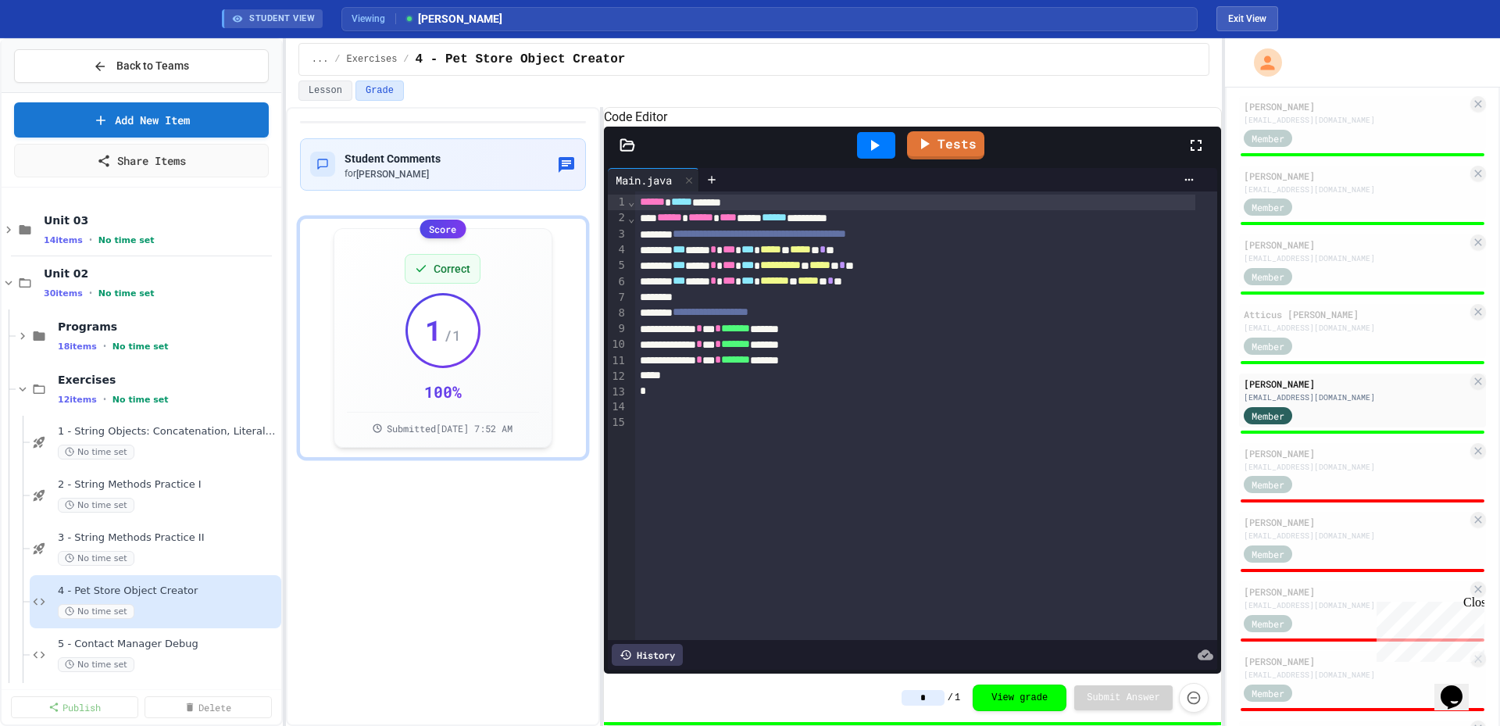
click at [1298, 484] on div "Member" at bounding box center [1283, 484] width 78 height 20
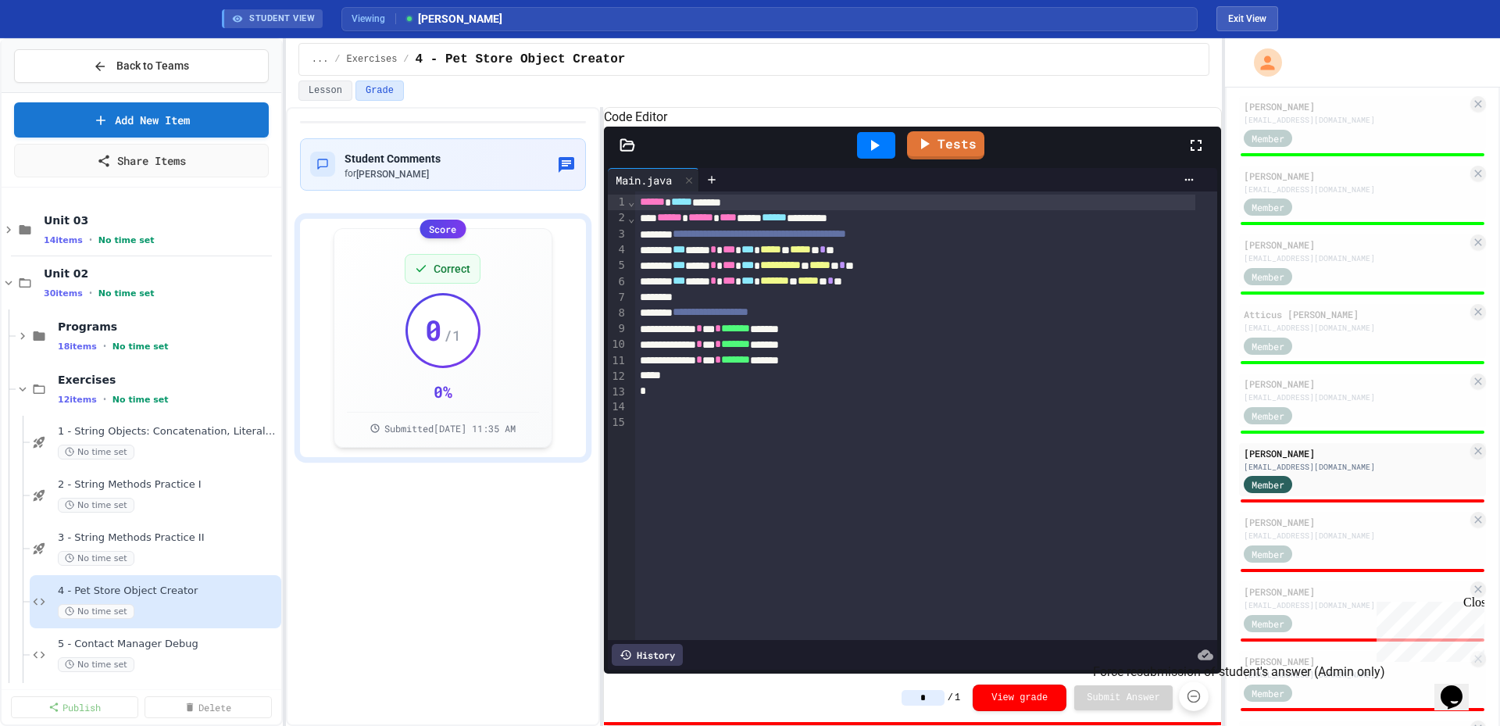
click at [1190, 704] on button "Force resubmission of student's answer (Admin only)" at bounding box center [1194, 696] width 30 height 30
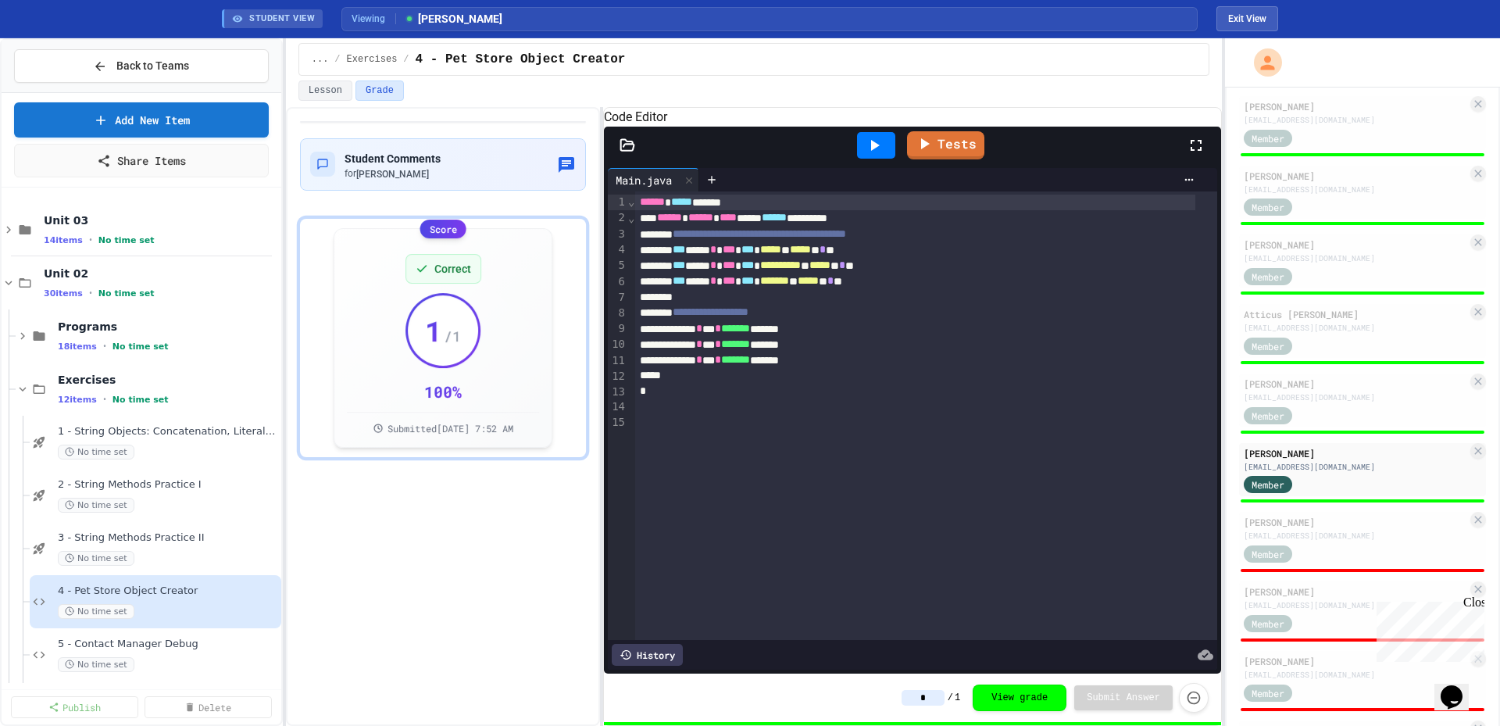
click at [1337, 541] on div "[EMAIL_ADDRESS][DOMAIN_NAME]" at bounding box center [1355, 536] width 223 height 12
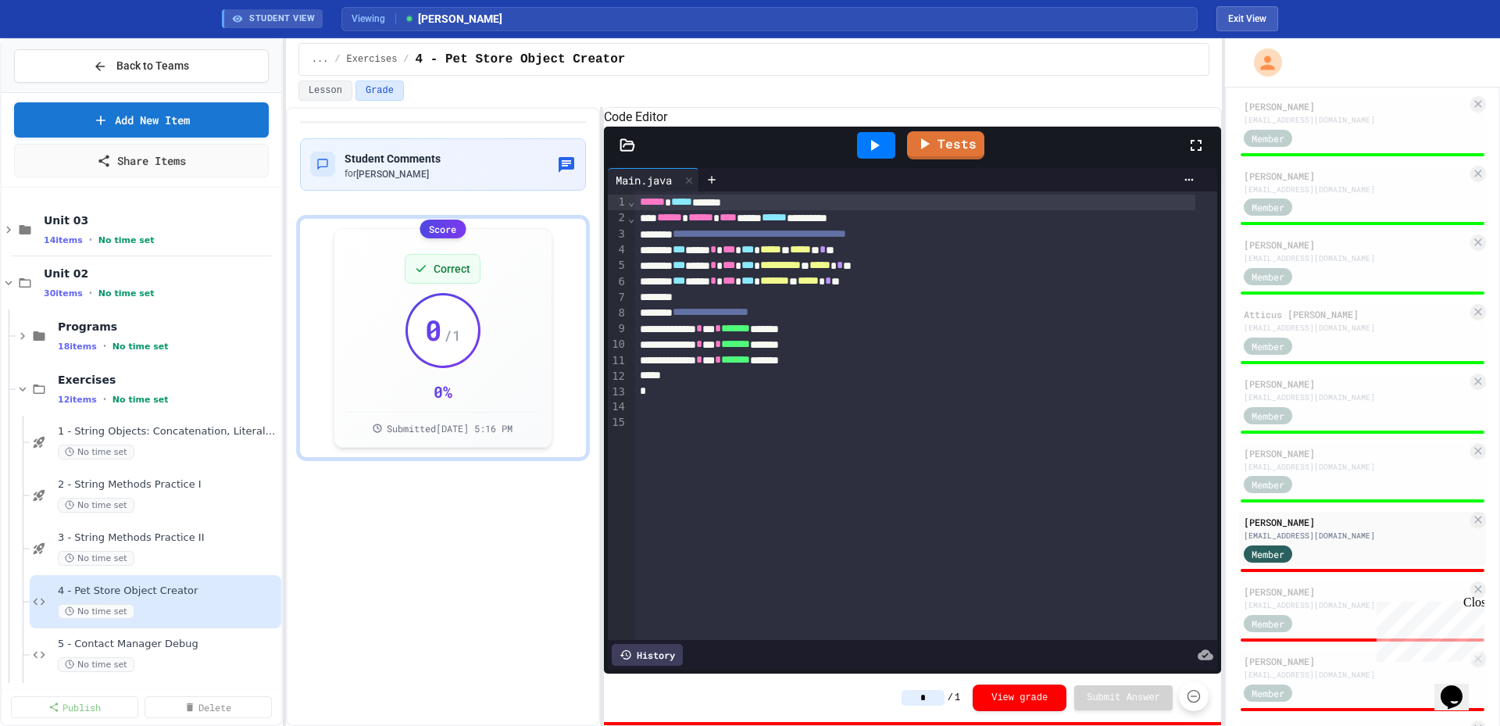
click at [1200, 697] on icon "Force resubmission of student's answer (Admin only)" at bounding box center [1193, 696] width 13 height 13
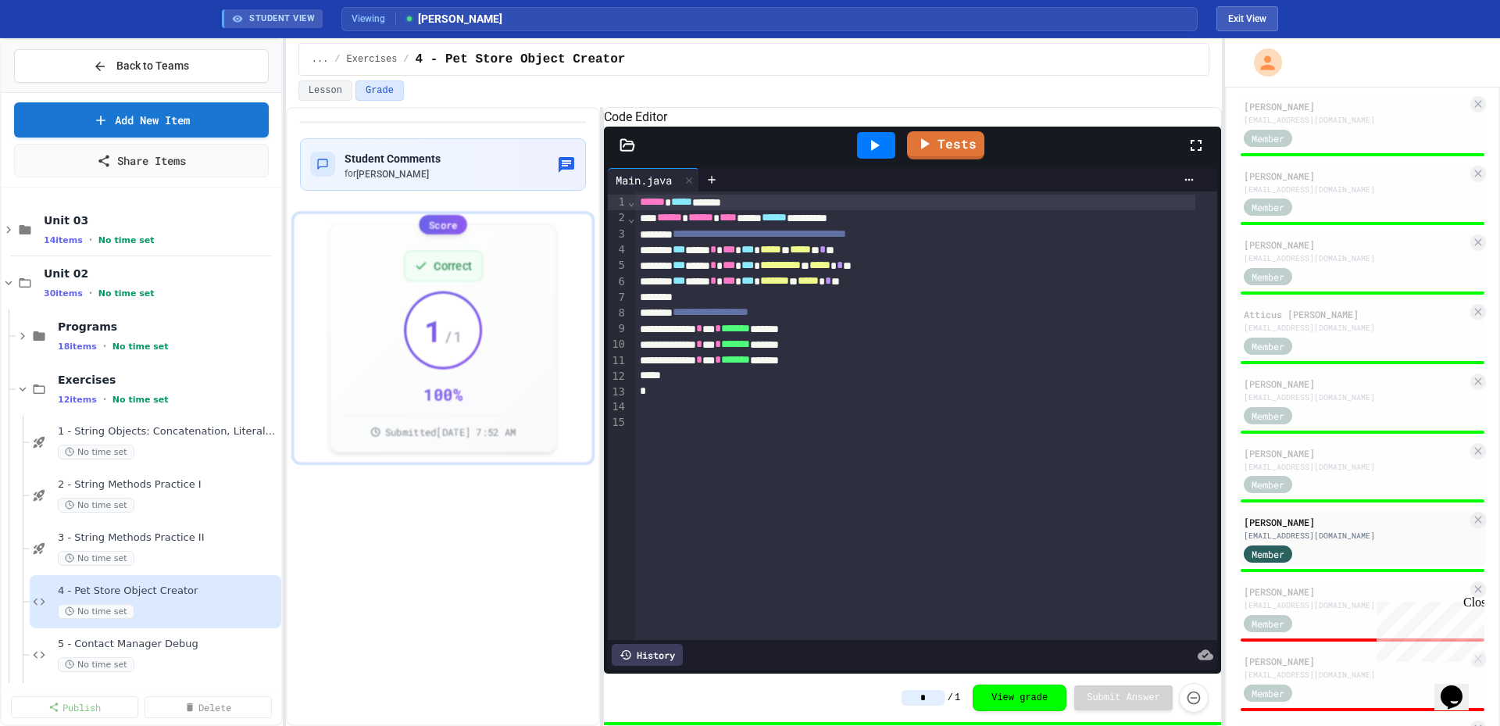
click at [1287, 610] on div "[EMAIL_ADDRESS][DOMAIN_NAME]" at bounding box center [1355, 605] width 223 height 12
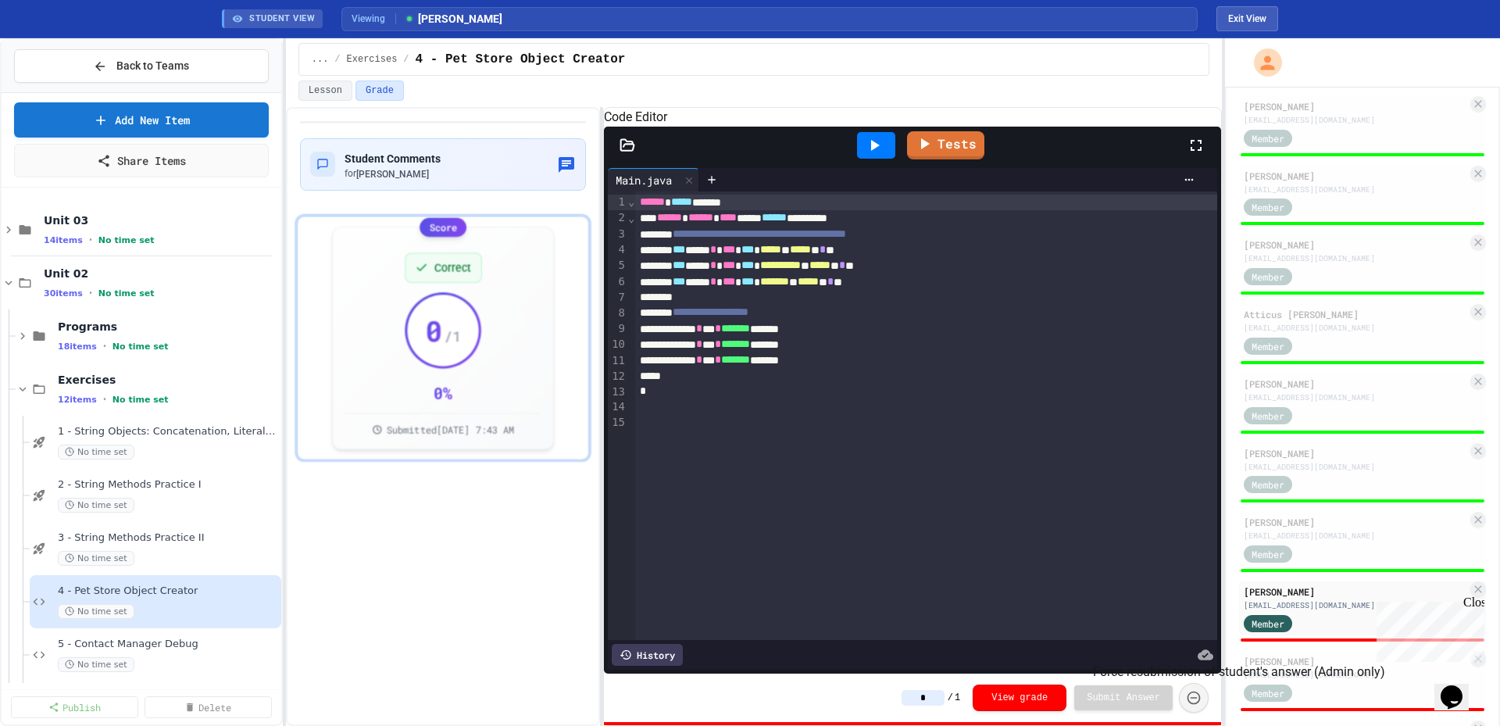
click at [1187, 705] on button "Force resubmission of student's answer (Admin only)" at bounding box center [1194, 698] width 30 height 30
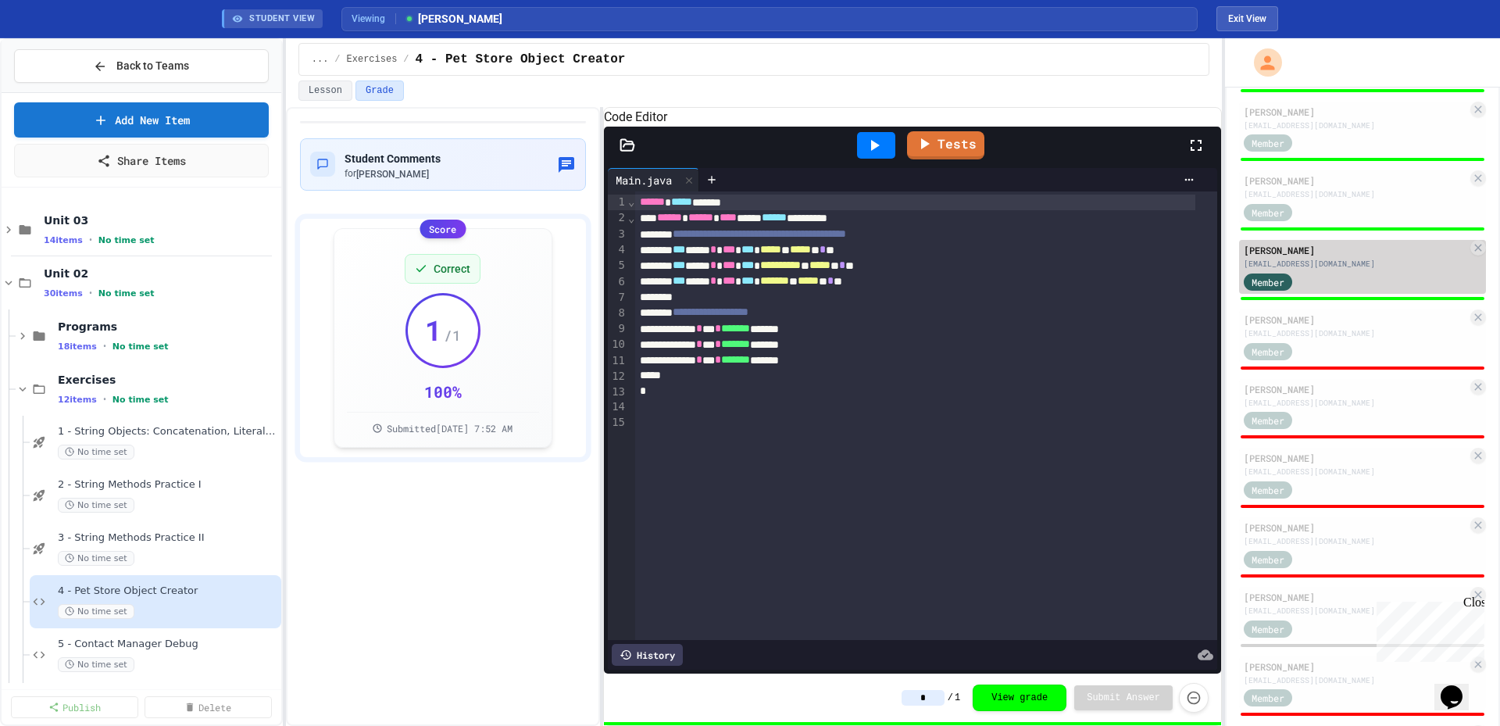
scroll to position [625, 0]
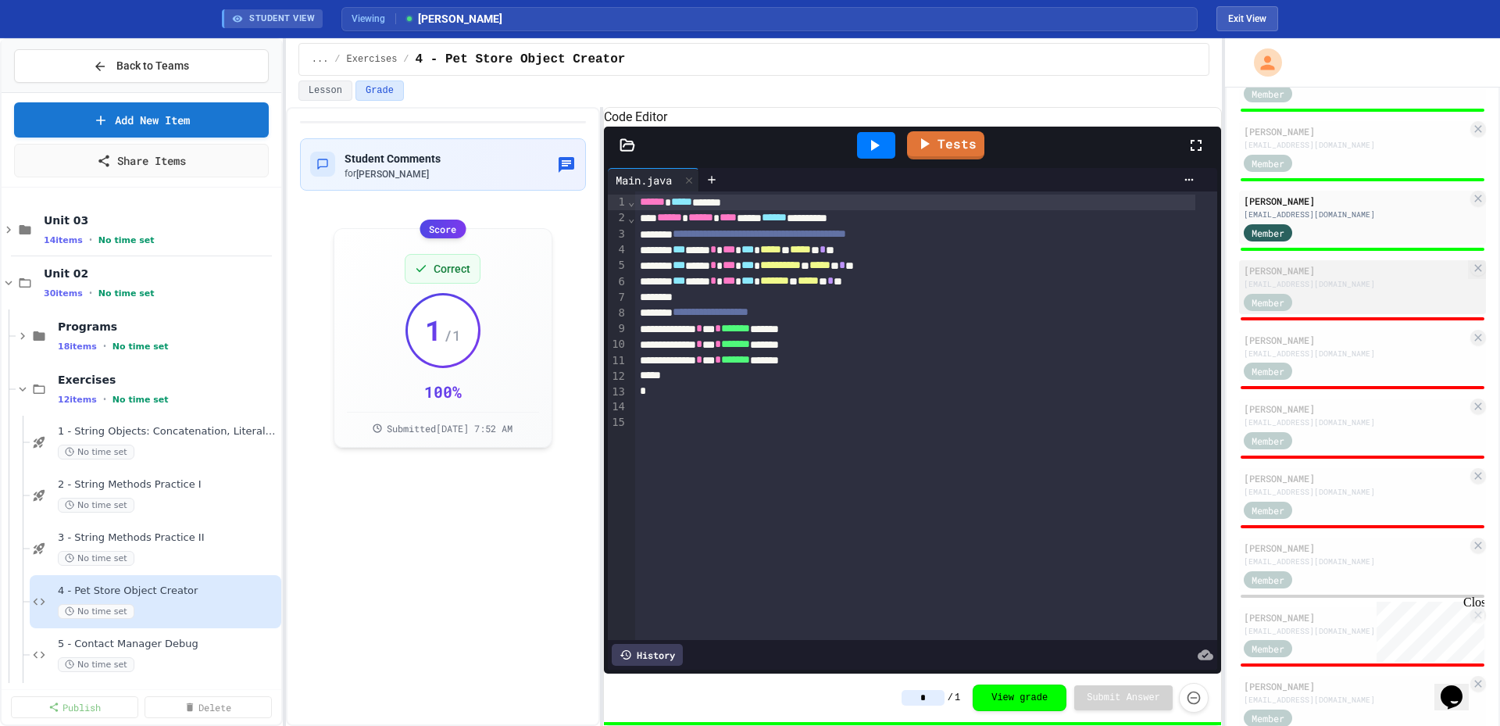
click at [1305, 312] on div "[PERSON_NAME] [EMAIL_ADDRESS][DOMAIN_NAME] Member" at bounding box center [1362, 287] width 247 height 54
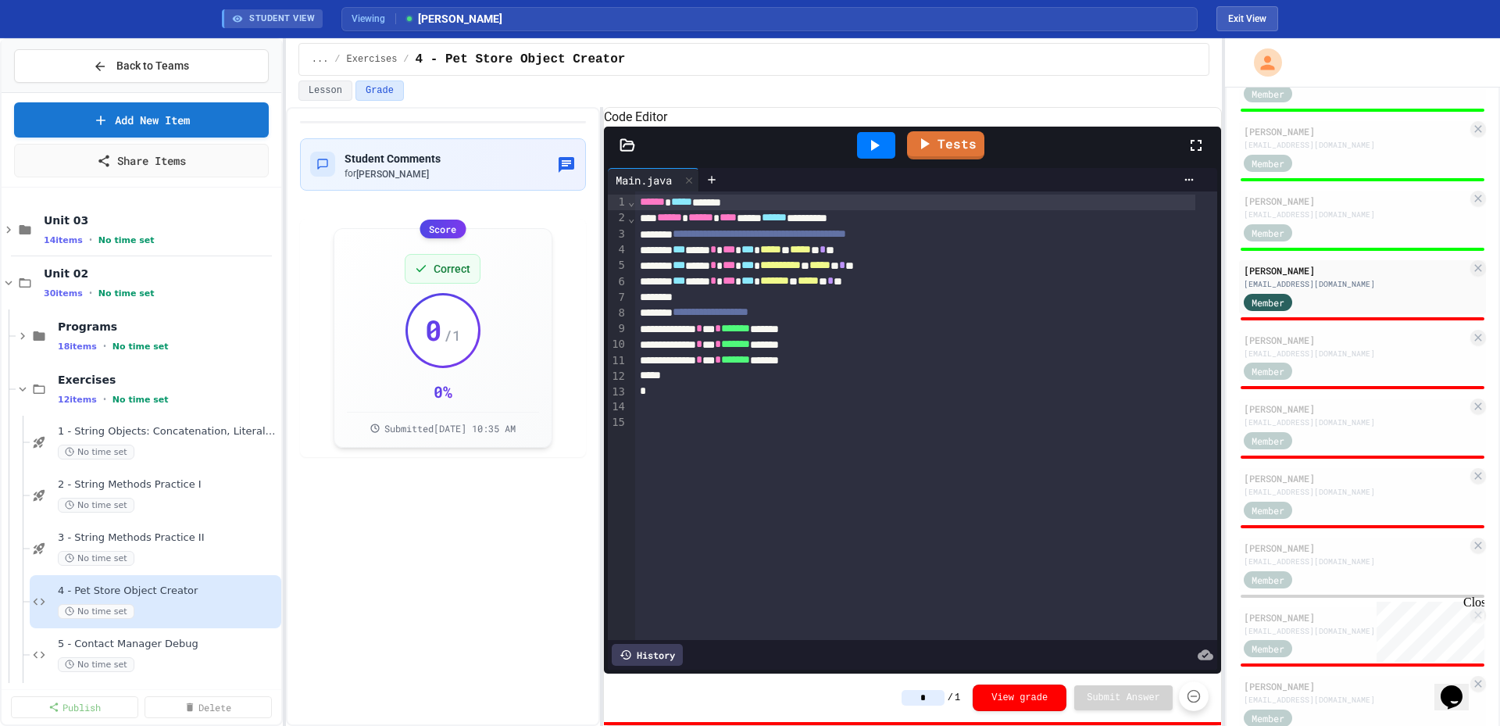
click at [1191, 697] on icon "Force resubmission of student's answer (Admin only)" at bounding box center [1194, 696] width 16 height 16
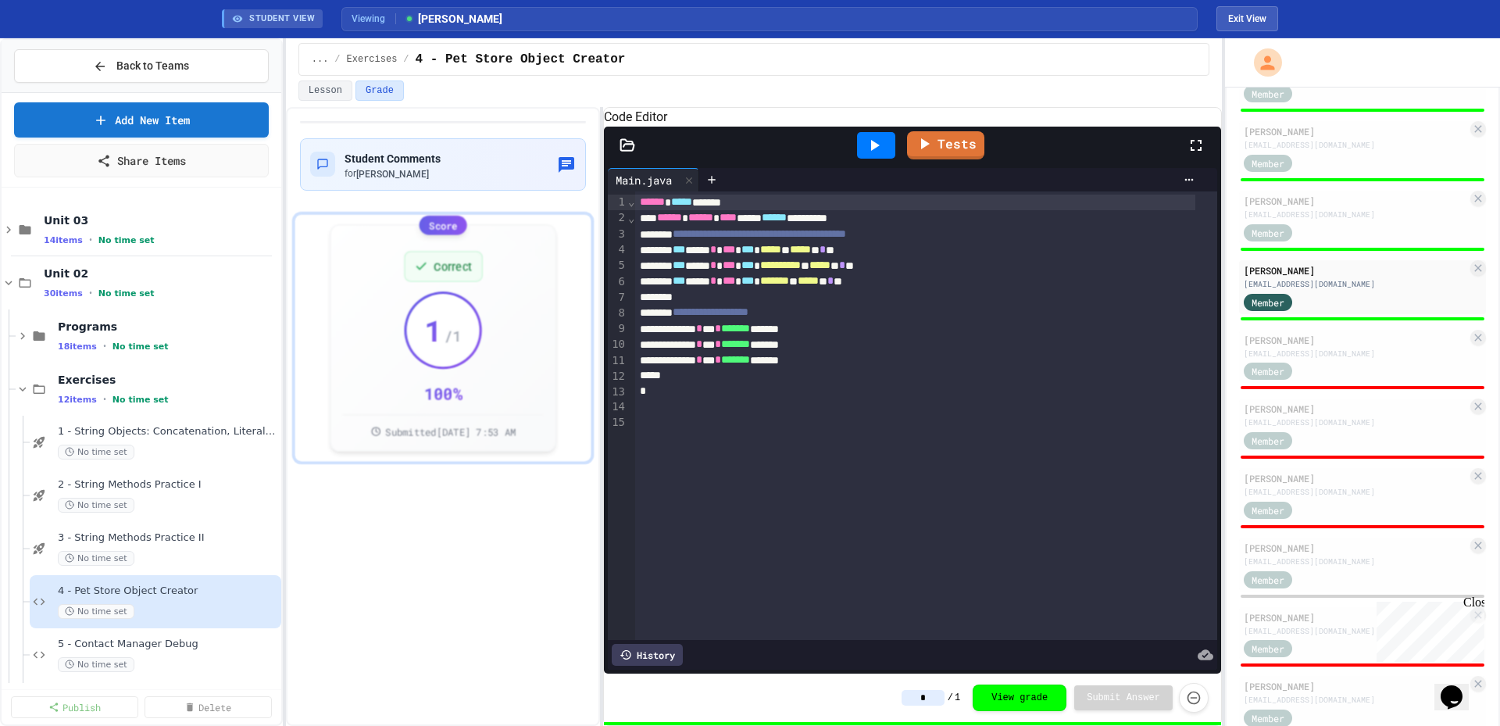
click at [1289, 377] on div "Member" at bounding box center [1268, 370] width 48 height 17
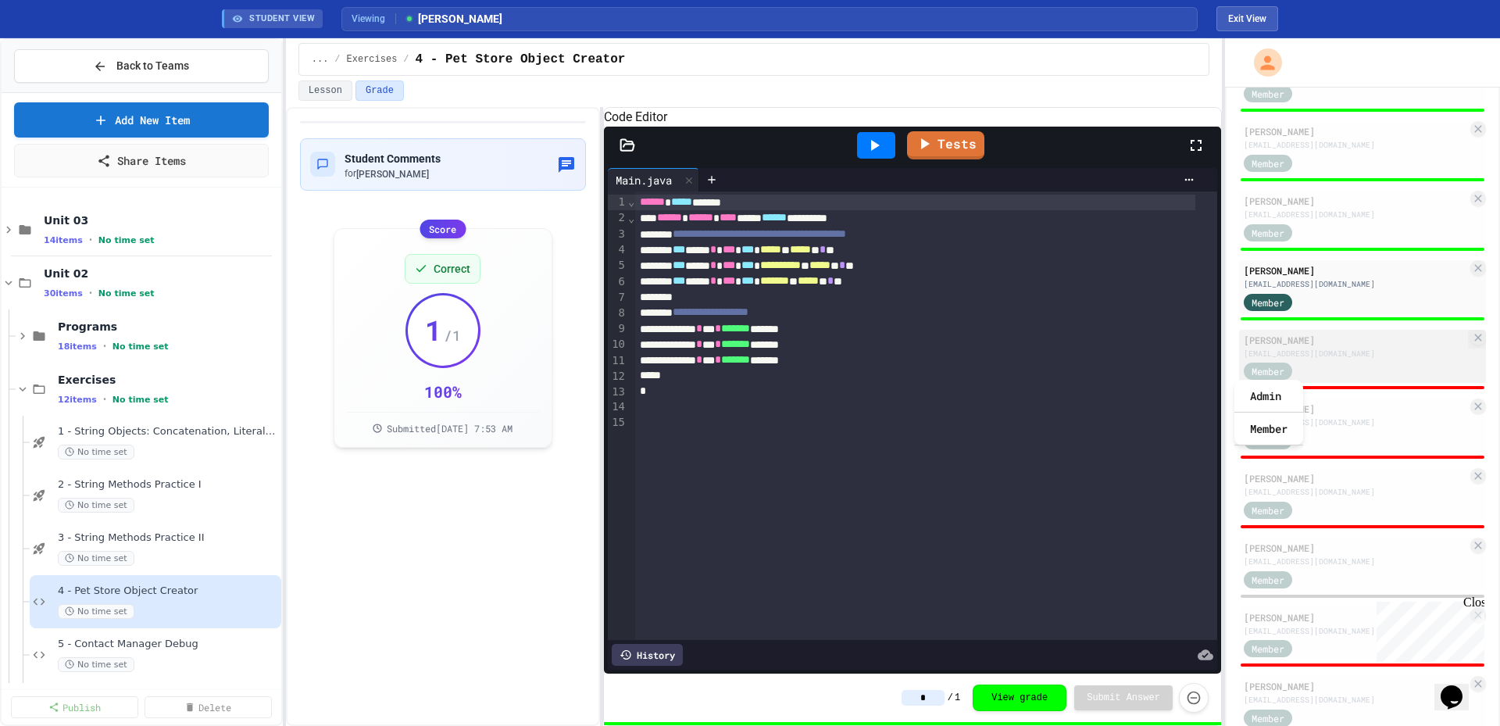
click at [1341, 366] on div "Member" at bounding box center [1355, 371] width 223 height 20
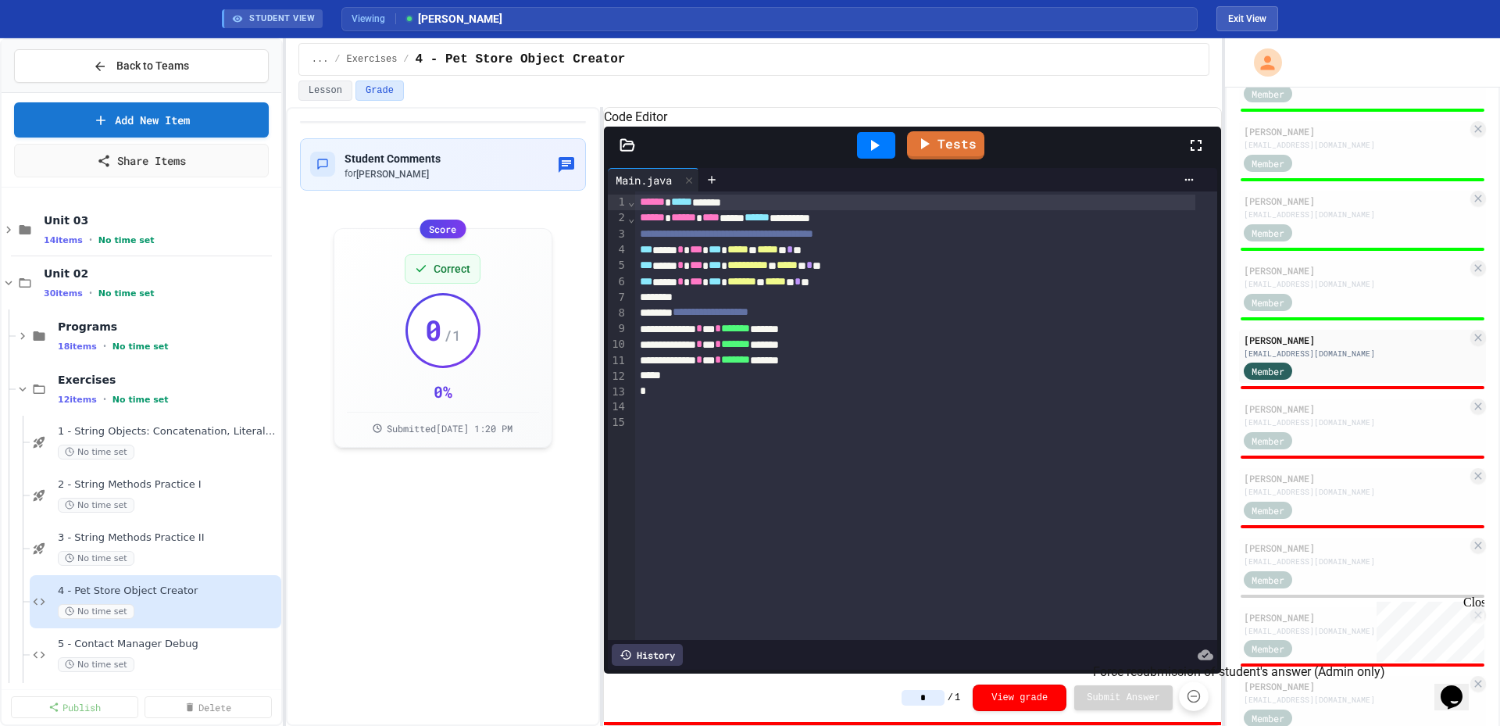
click at [1191, 693] on icon "Force resubmission of student's answer (Admin only)" at bounding box center [1194, 696] width 16 height 16
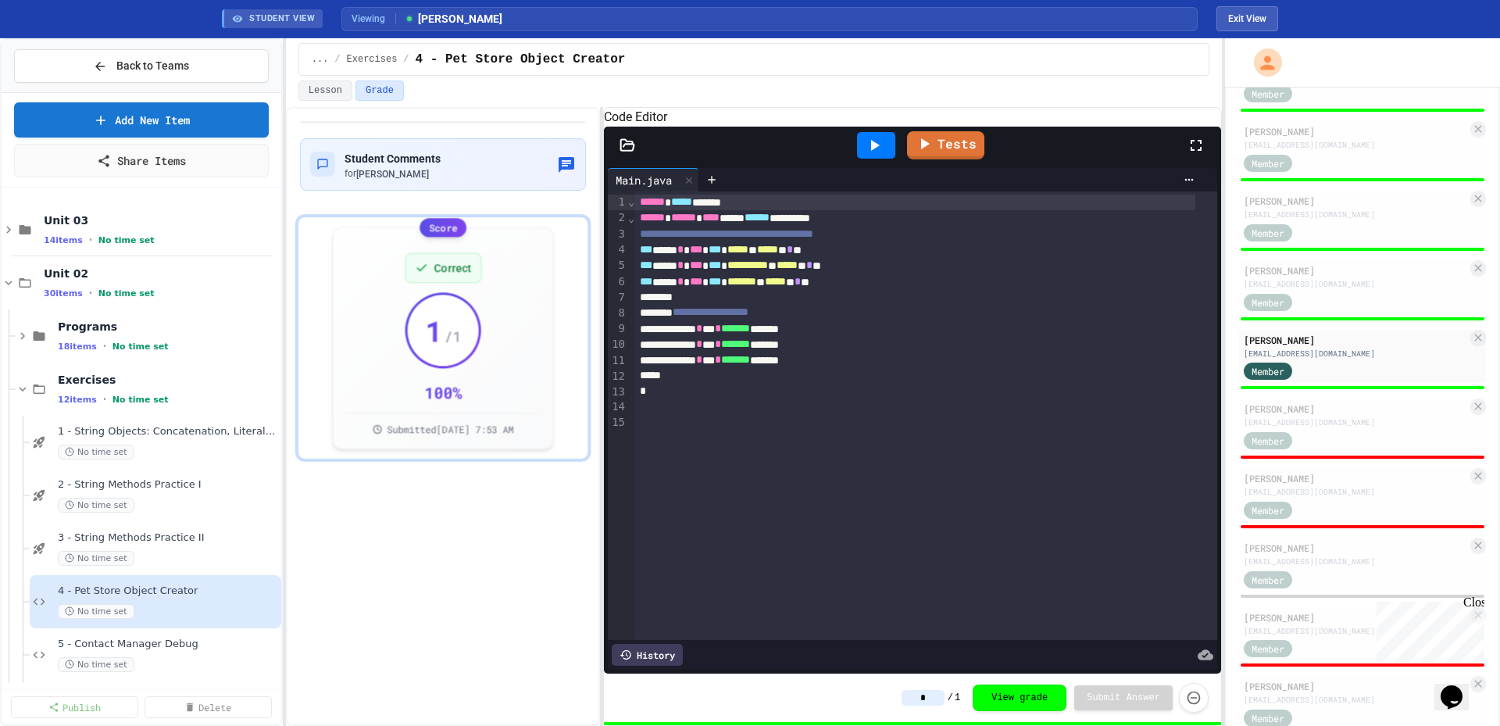
click at [1357, 424] on div "[EMAIL_ADDRESS][DOMAIN_NAME]" at bounding box center [1355, 422] width 223 height 12
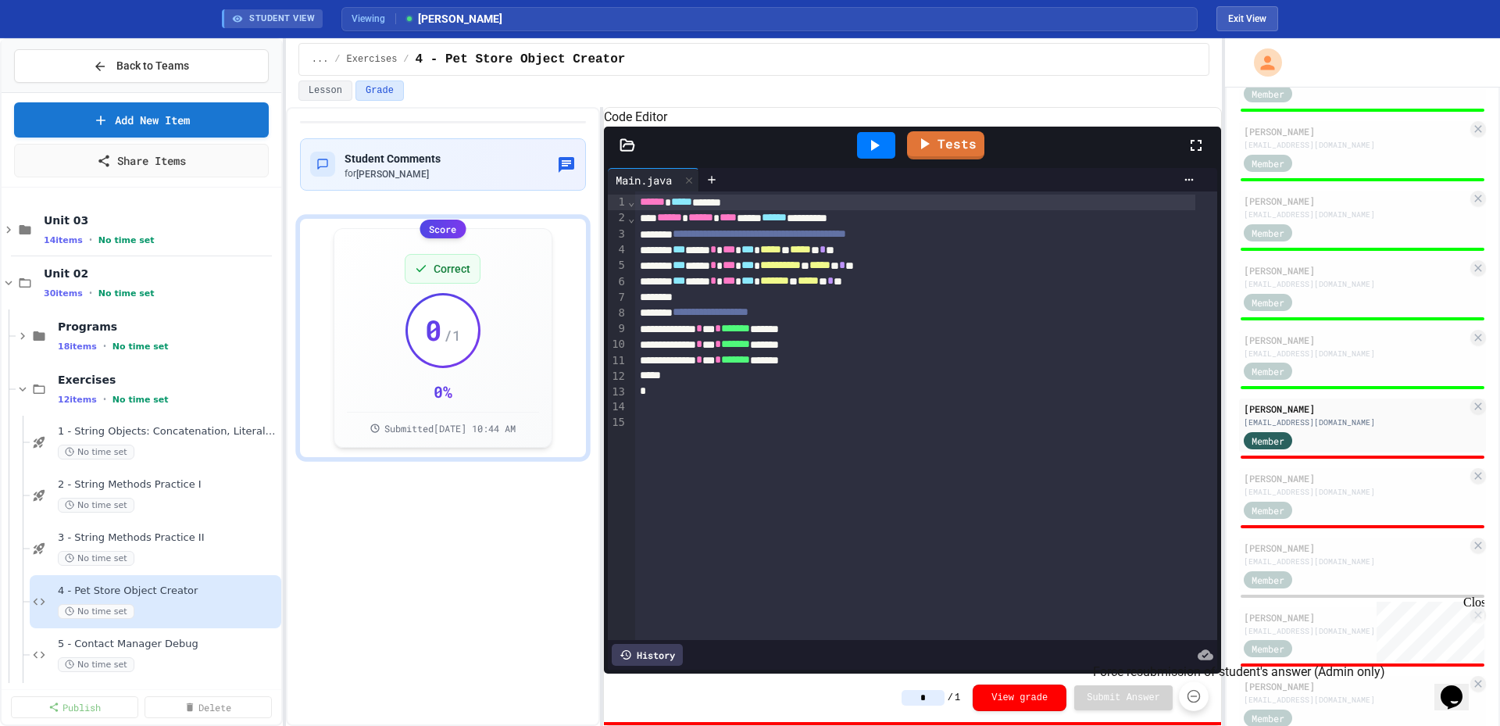
click at [1200, 705] on button "Force resubmission of student's answer (Admin only)" at bounding box center [1194, 696] width 30 height 30
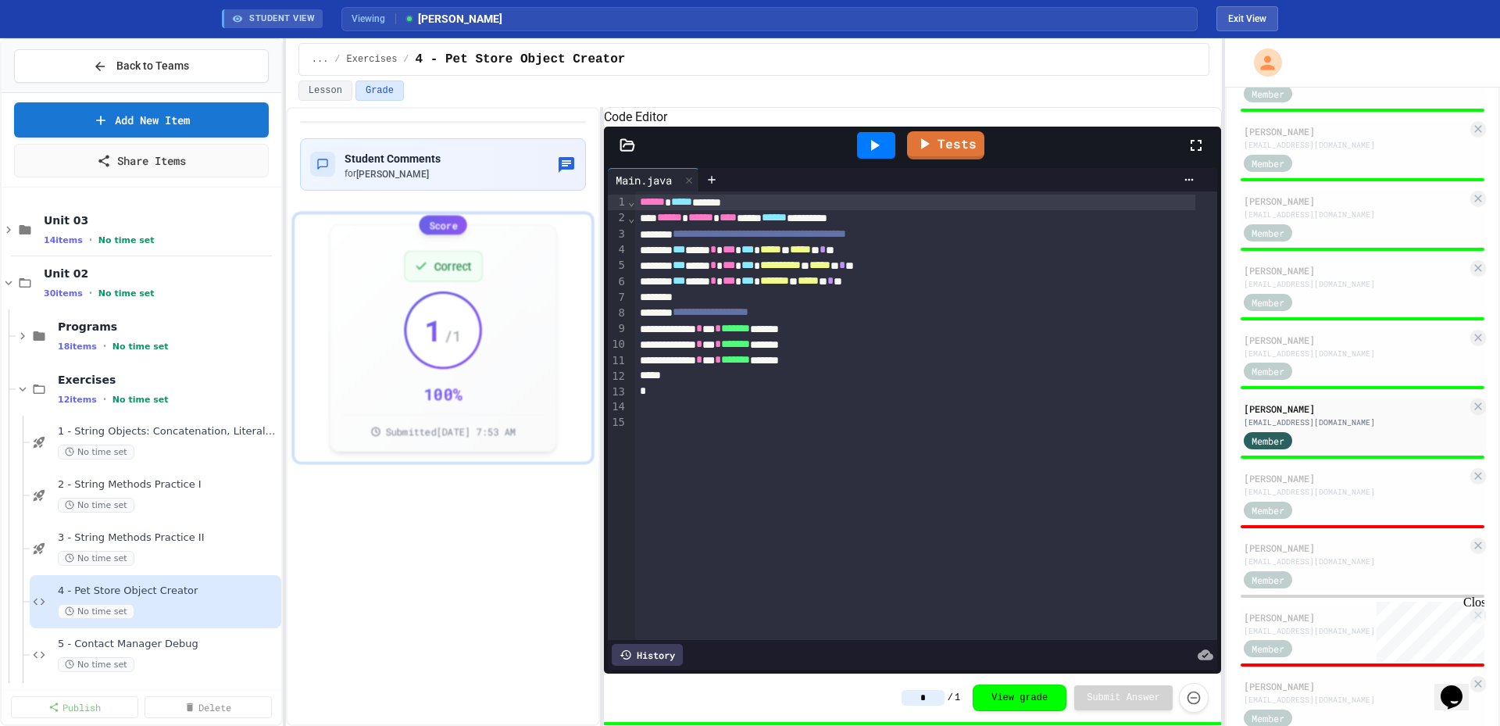
click at [1324, 506] on div "Member" at bounding box center [1355, 509] width 223 height 20
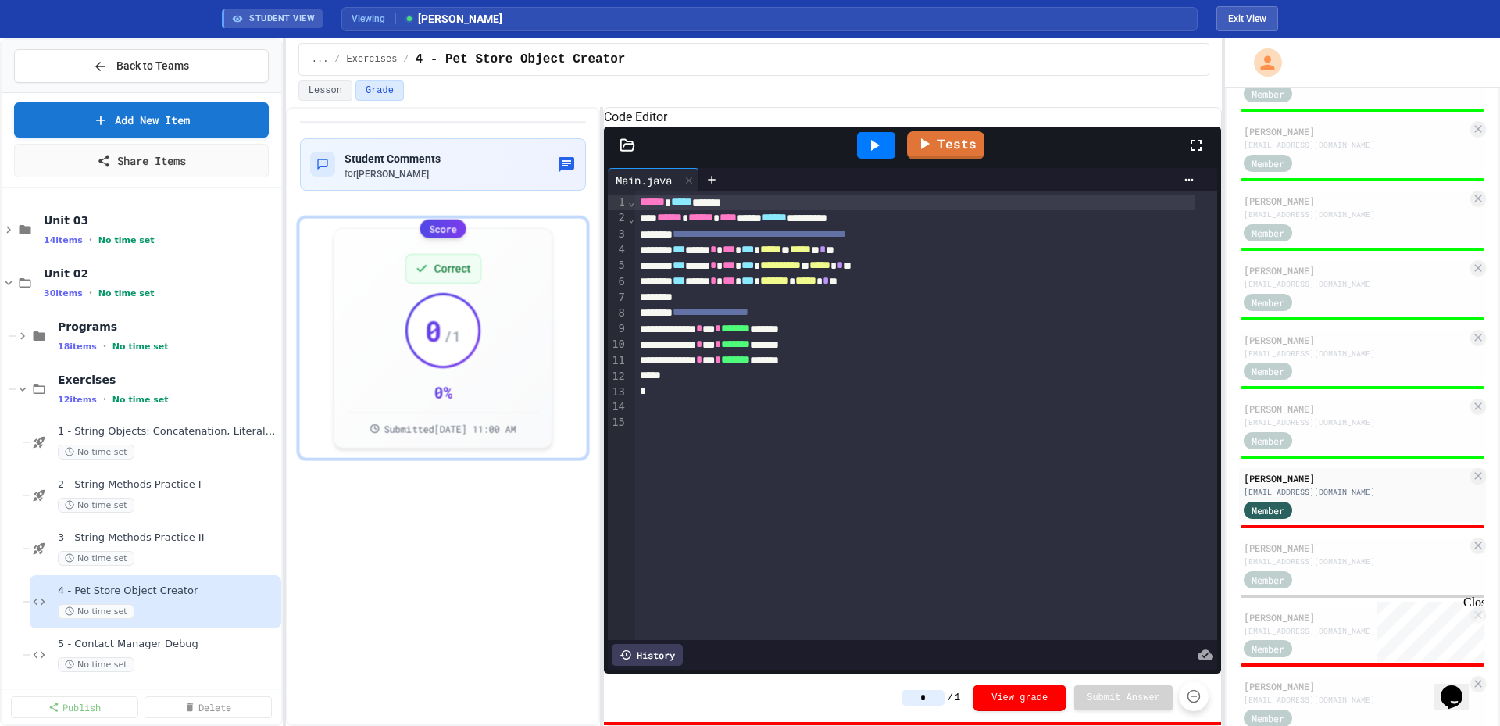
click at [1198, 695] on icon "Force resubmission of student's answer (Admin only)" at bounding box center [1194, 696] width 16 height 16
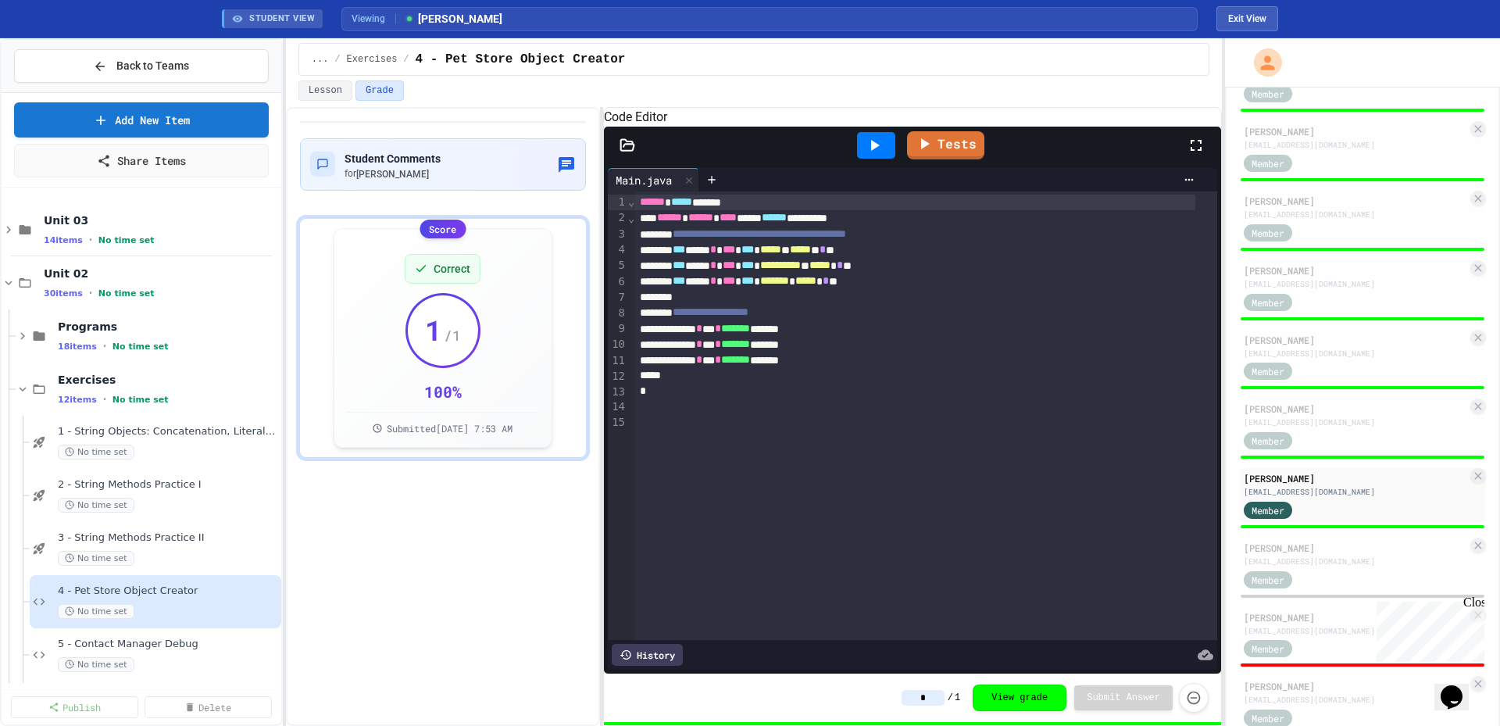
click at [1311, 619] on div "[PERSON_NAME]" at bounding box center [1355, 617] width 223 height 14
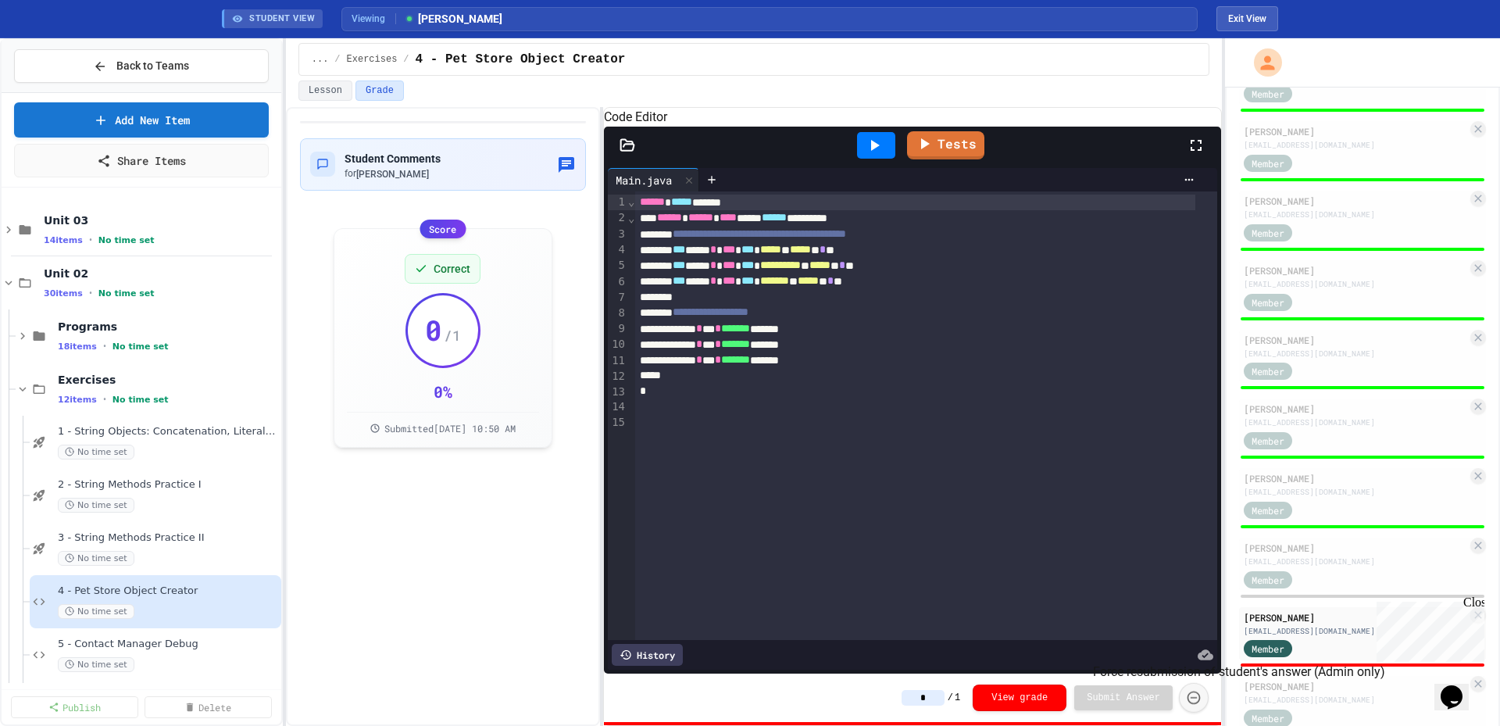
click at [1186, 701] on icon "Force resubmission of student's answer (Admin only)" at bounding box center [1194, 698] width 16 height 16
click at [1471, 605] on div "Close" at bounding box center [1473, 605] width 20 height 20
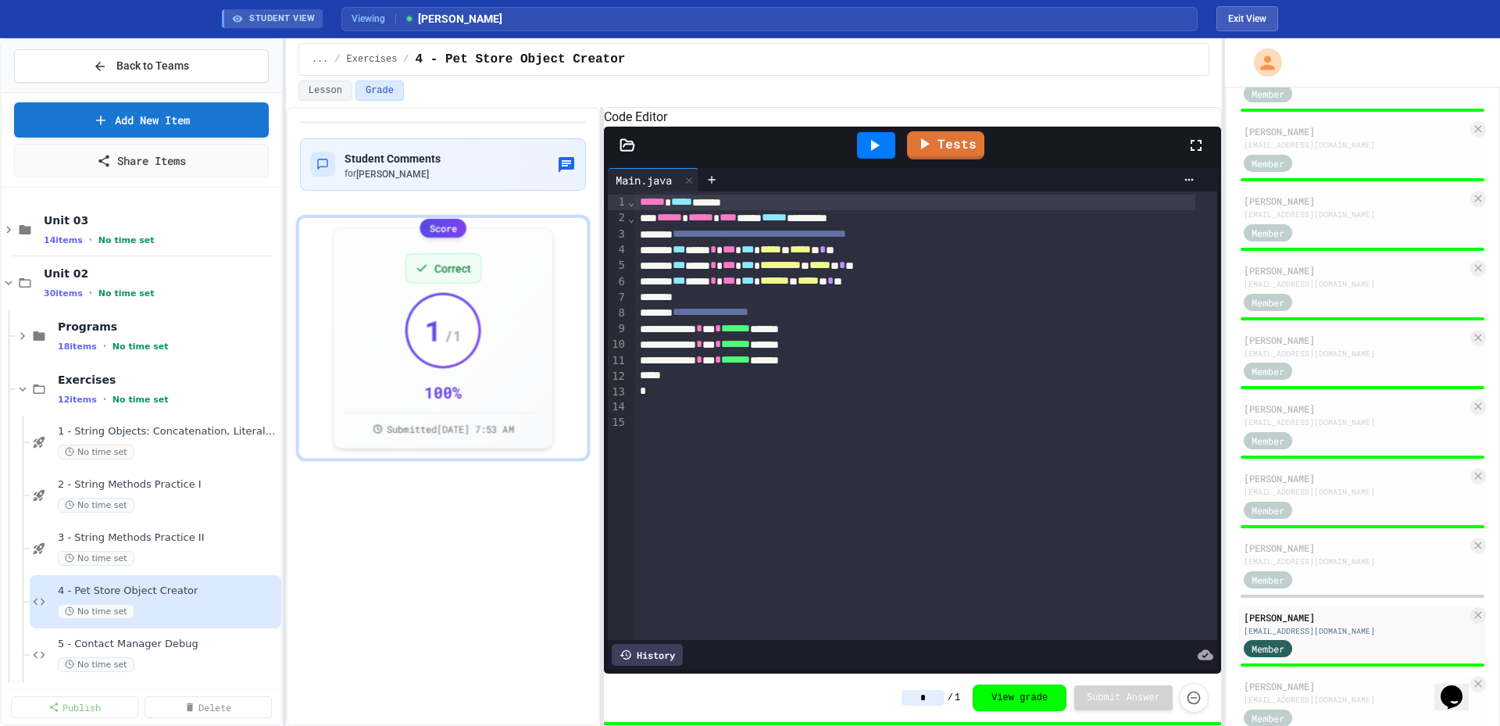
scroll to position [947, 0]
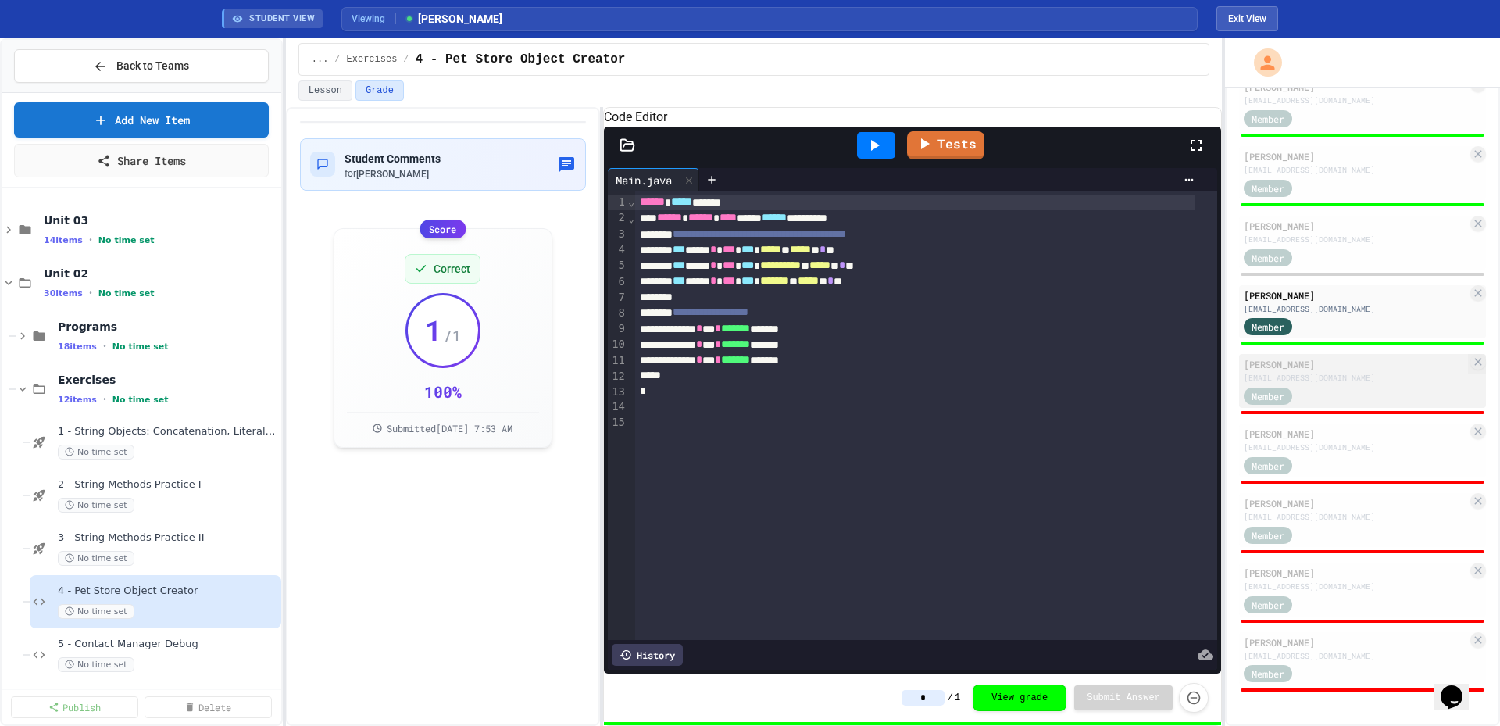
click at [1301, 397] on div "Member" at bounding box center [1283, 395] width 78 height 20
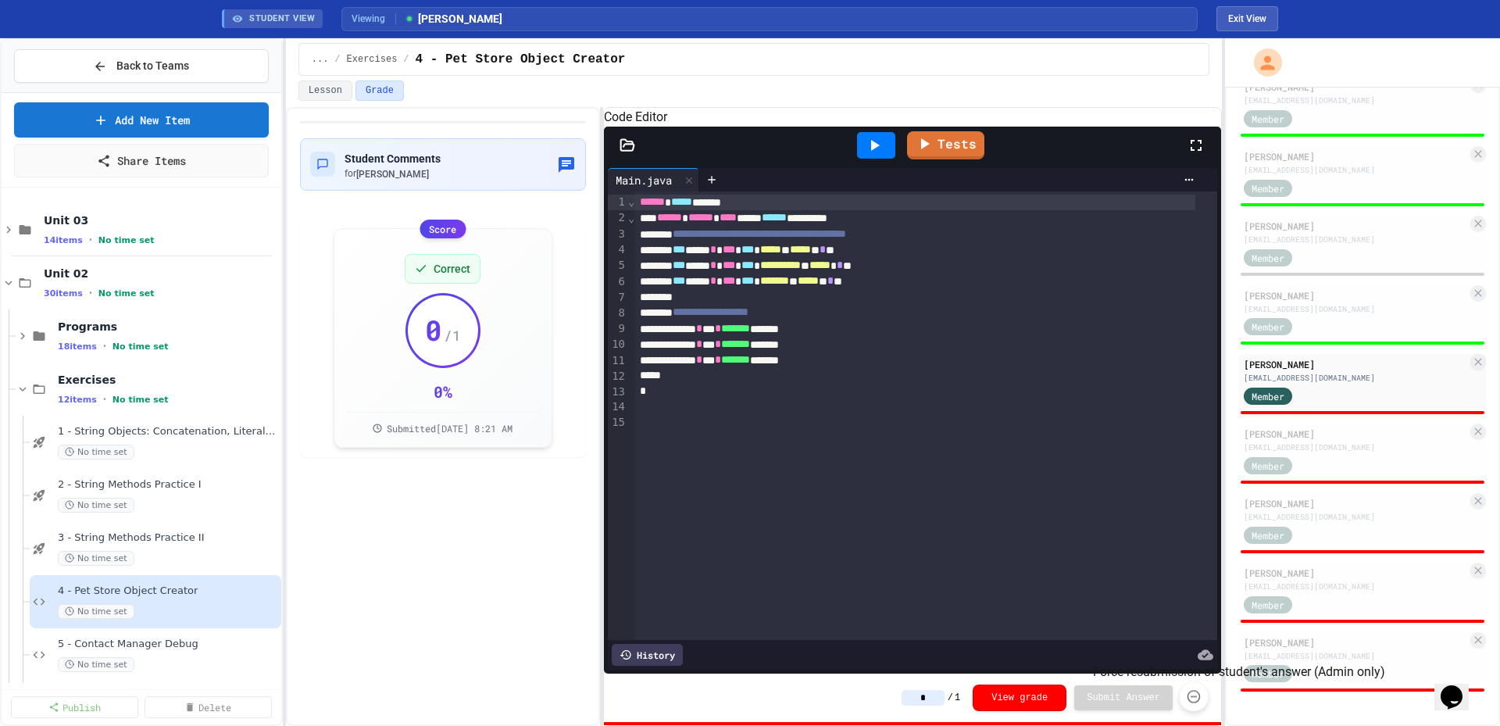
click at [1190, 698] on icon "Force resubmission of student's answer (Admin only)" at bounding box center [1194, 696] width 16 height 16
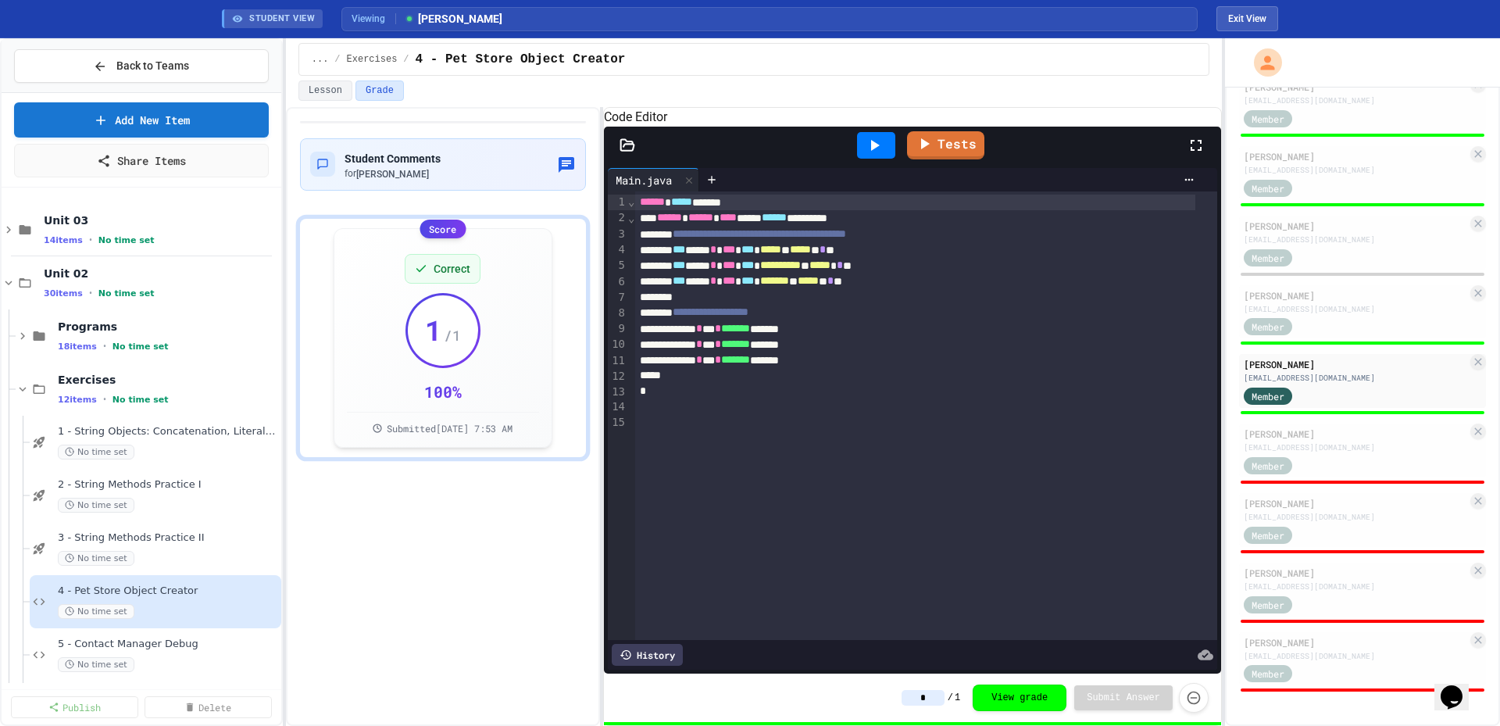
click at [1333, 459] on div "Member" at bounding box center [1355, 465] width 223 height 20
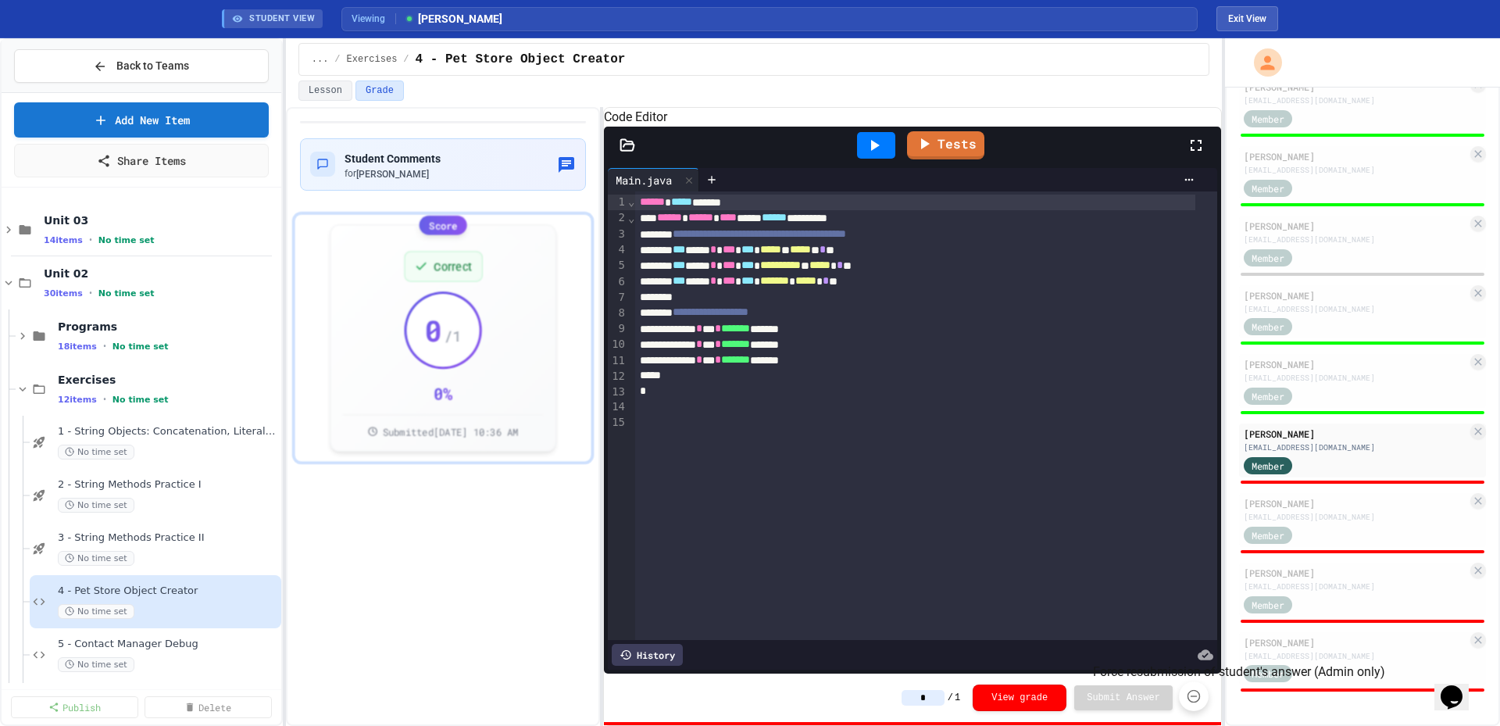
click at [1203, 696] on button "Force resubmission of student's answer (Admin only)" at bounding box center [1194, 696] width 30 height 30
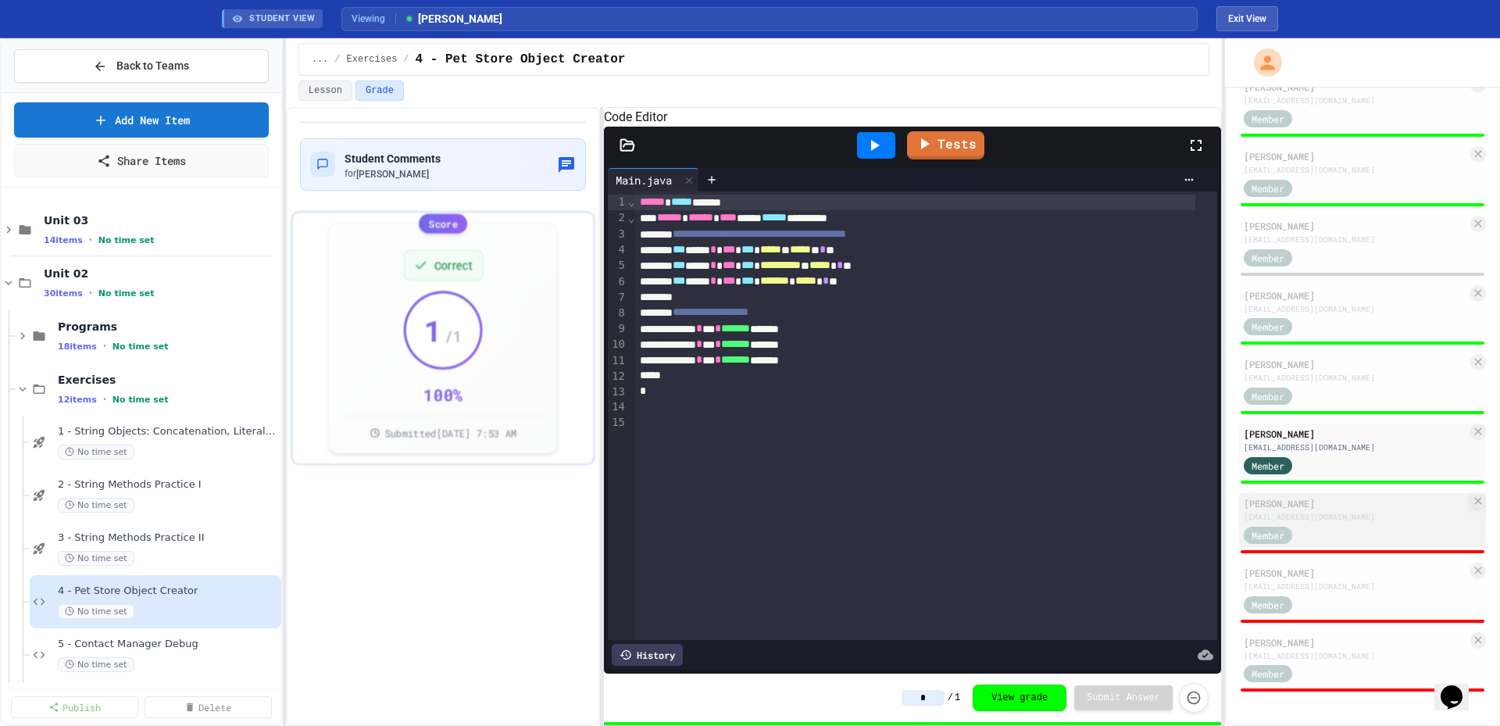
click at [1337, 531] on div "Member" at bounding box center [1355, 534] width 223 height 20
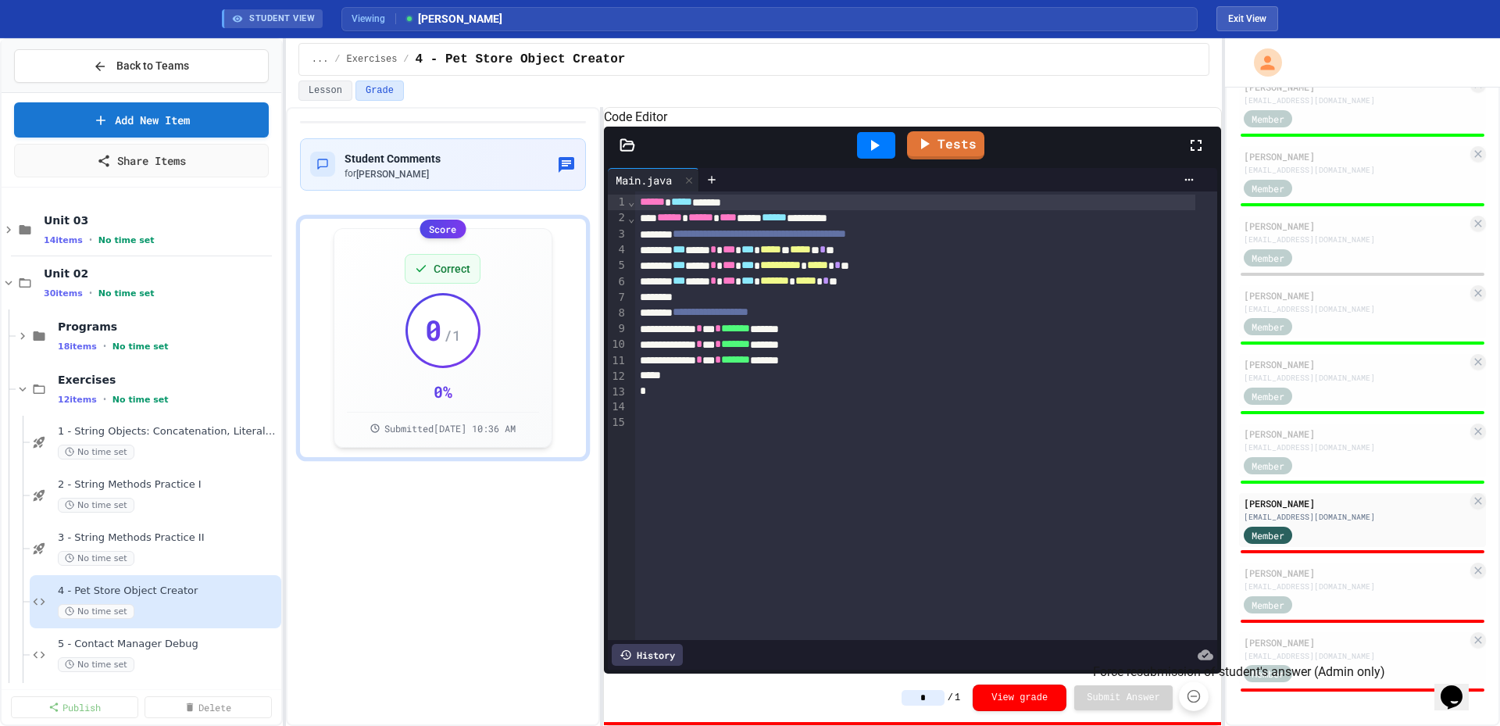
click at [1186, 700] on icon "Force resubmission of student's answer (Admin only)" at bounding box center [1194, 696] width 16 height 16
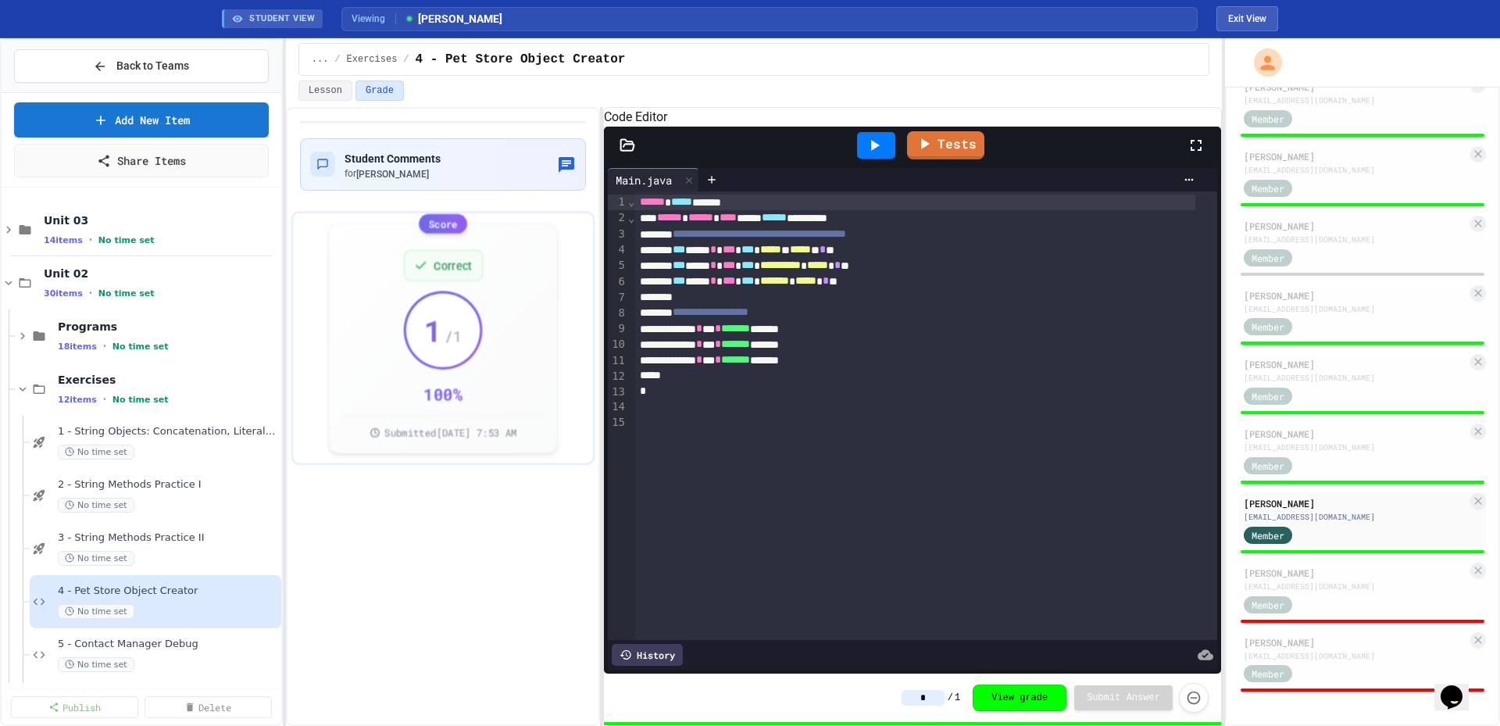
click at [1357, 591] on div "[EMAIL_ADDRESS][DOMAIN_NAME]" at bounding box center [1355, 586] width 223 height 12
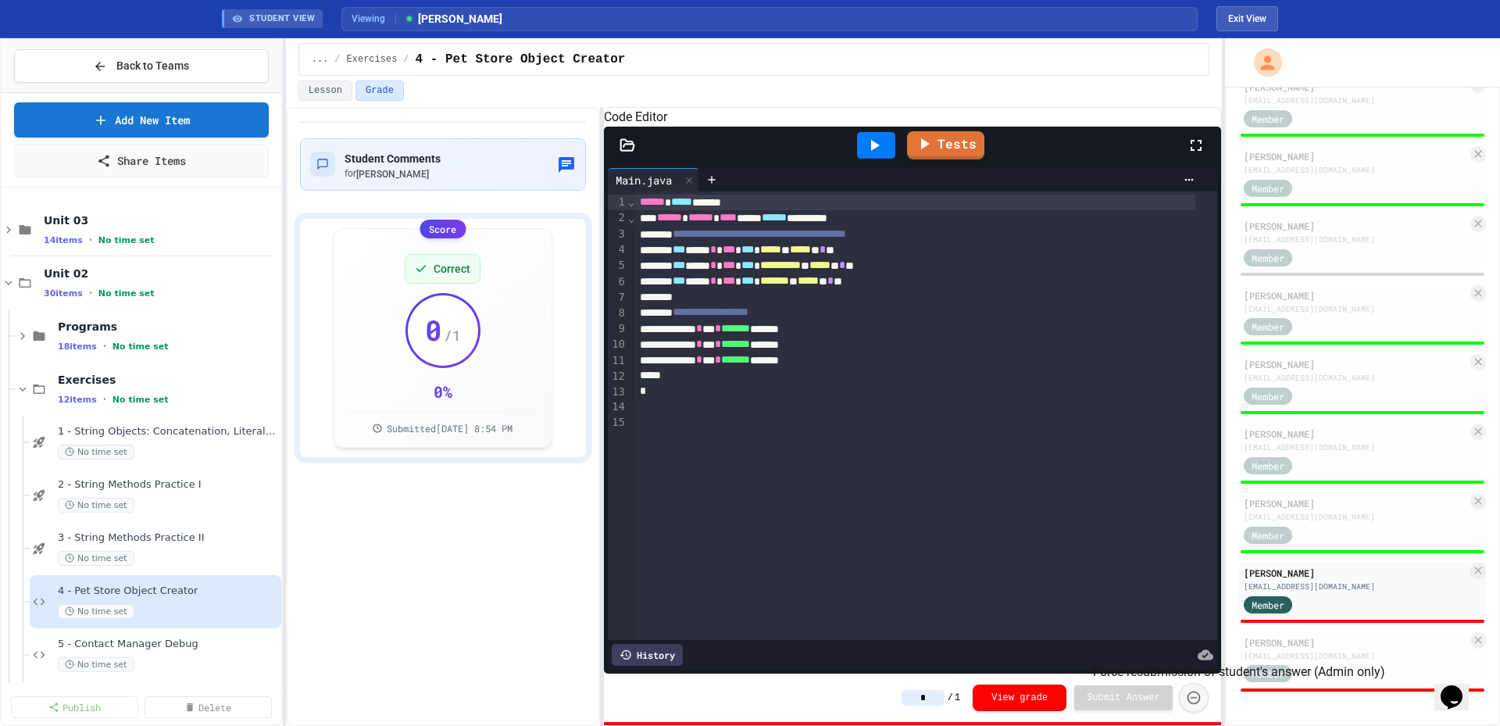
click at [1198, 709] on button "Force resubmission of student's answer (Admin only)" at bounding box center [1194, 698] width 30 height 30
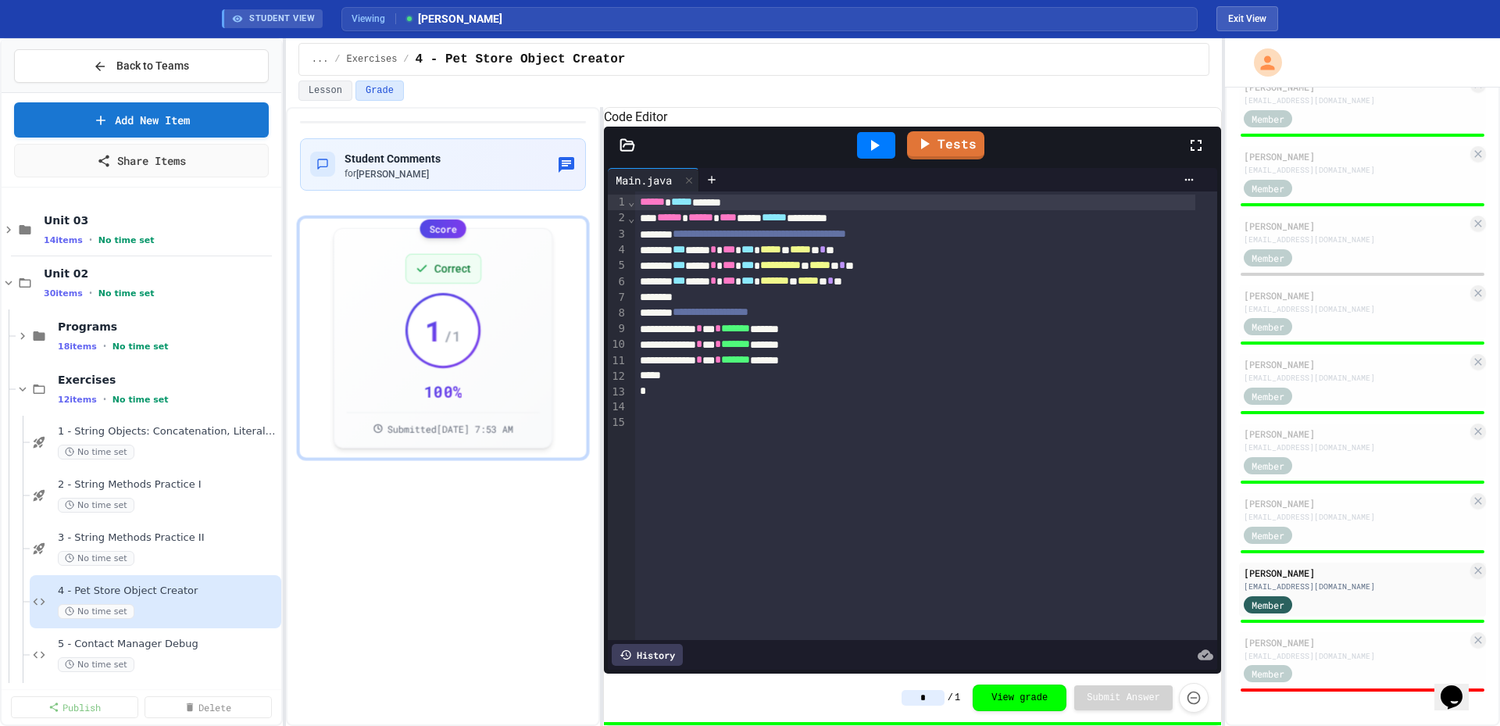
click at [1320, 666] on div "Member" at bounding box center [1283, 673] width 78 height 20
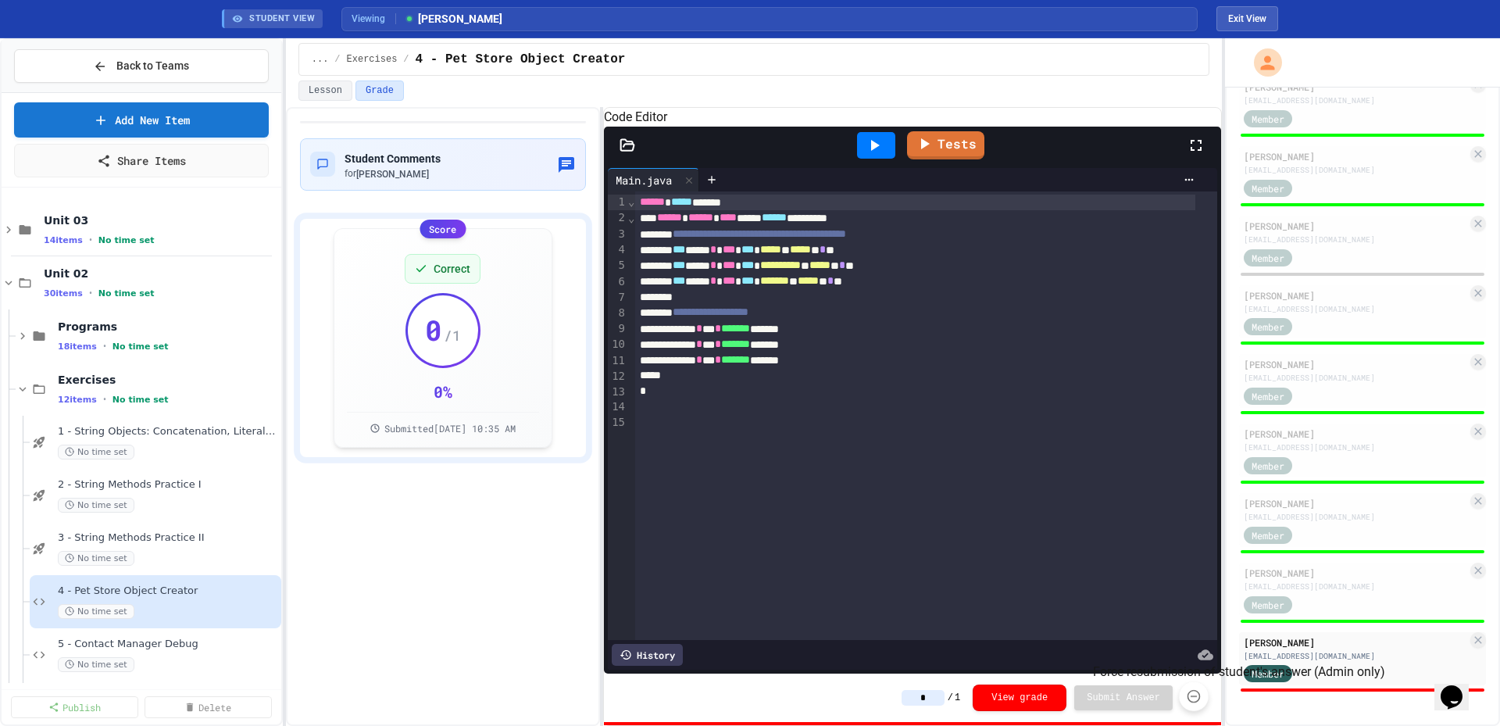
click at [1197, 707] on button "Force resubmission of student's answer (Admin only)" at bounding box center [1194, 696] width 30 height 30
type input "*"
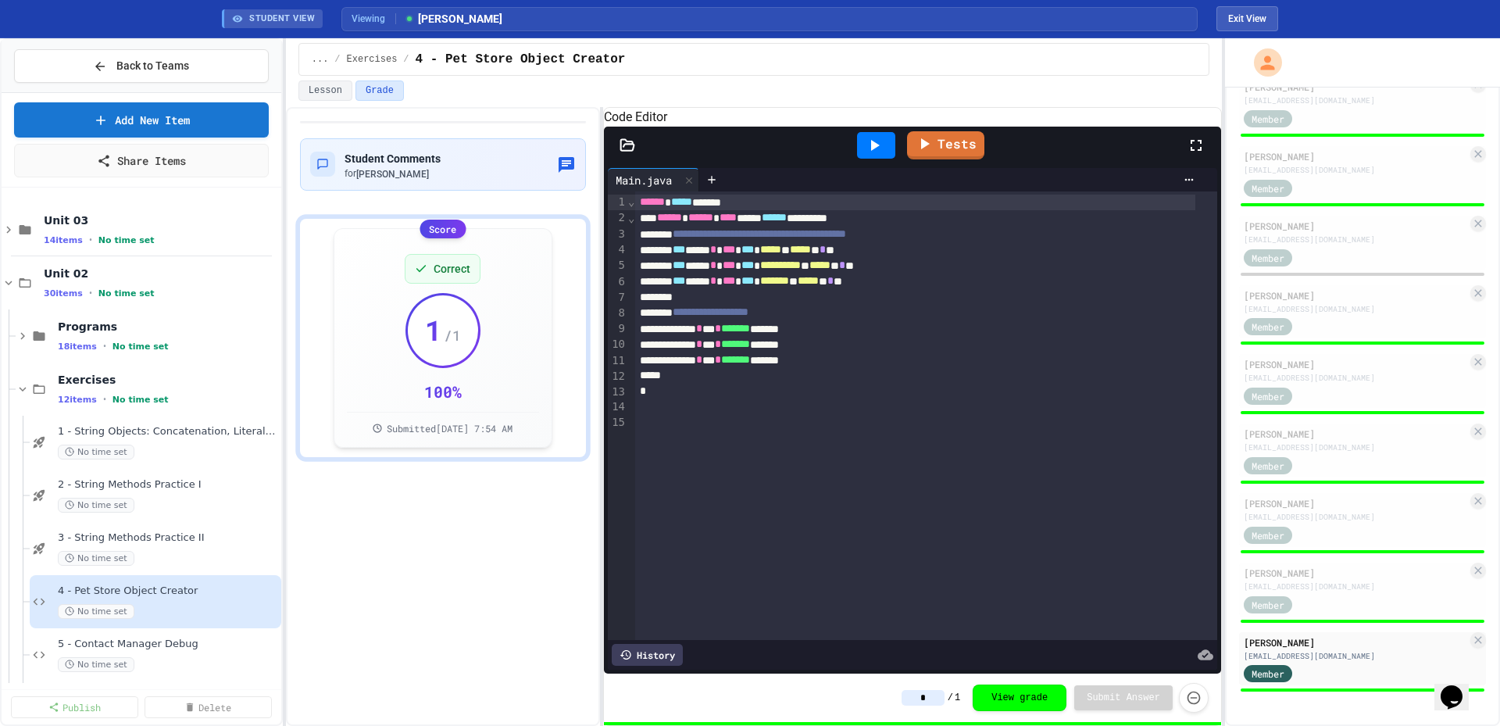
scroll to position [156, 0]
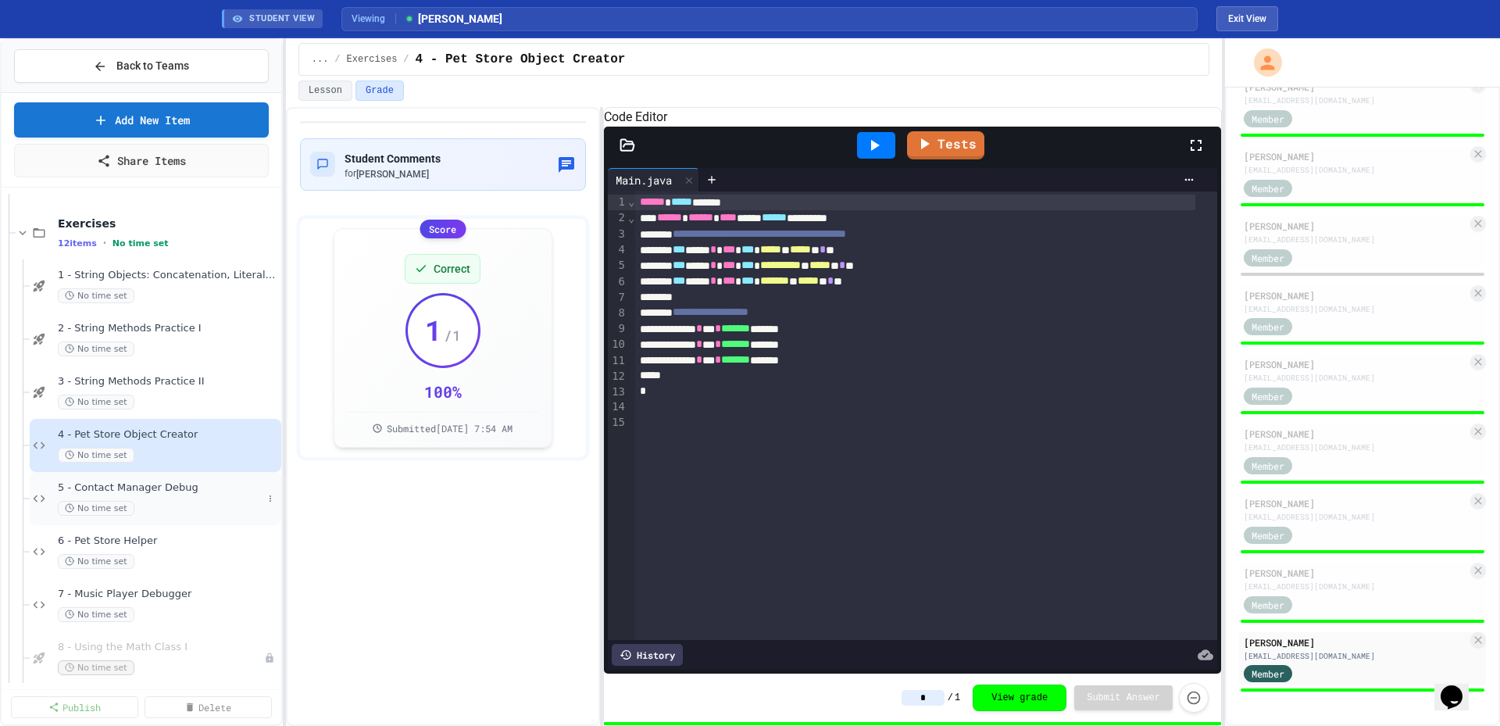
click at [177, 502] on div "No time set" at bounding box center [160, 508] width 205 height 15
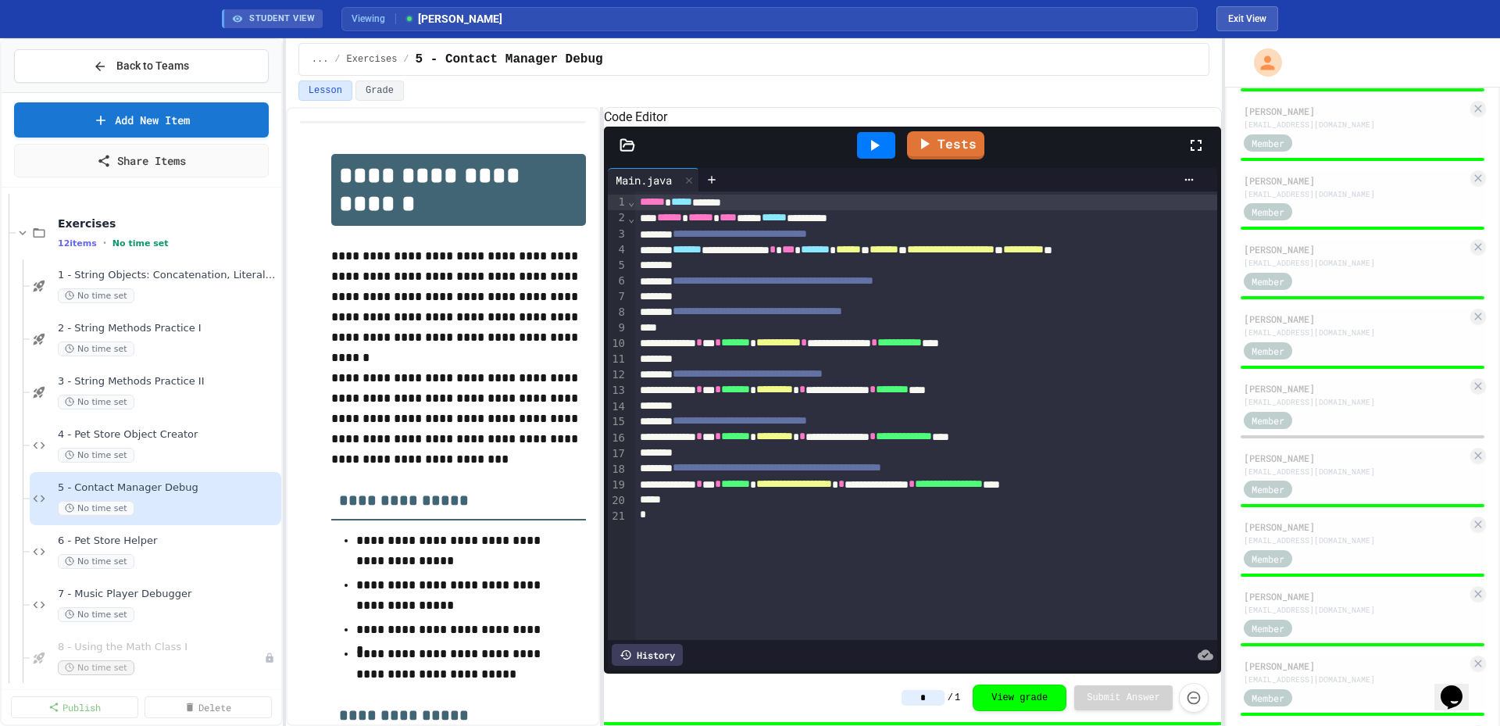
scroll to position [791, 0]
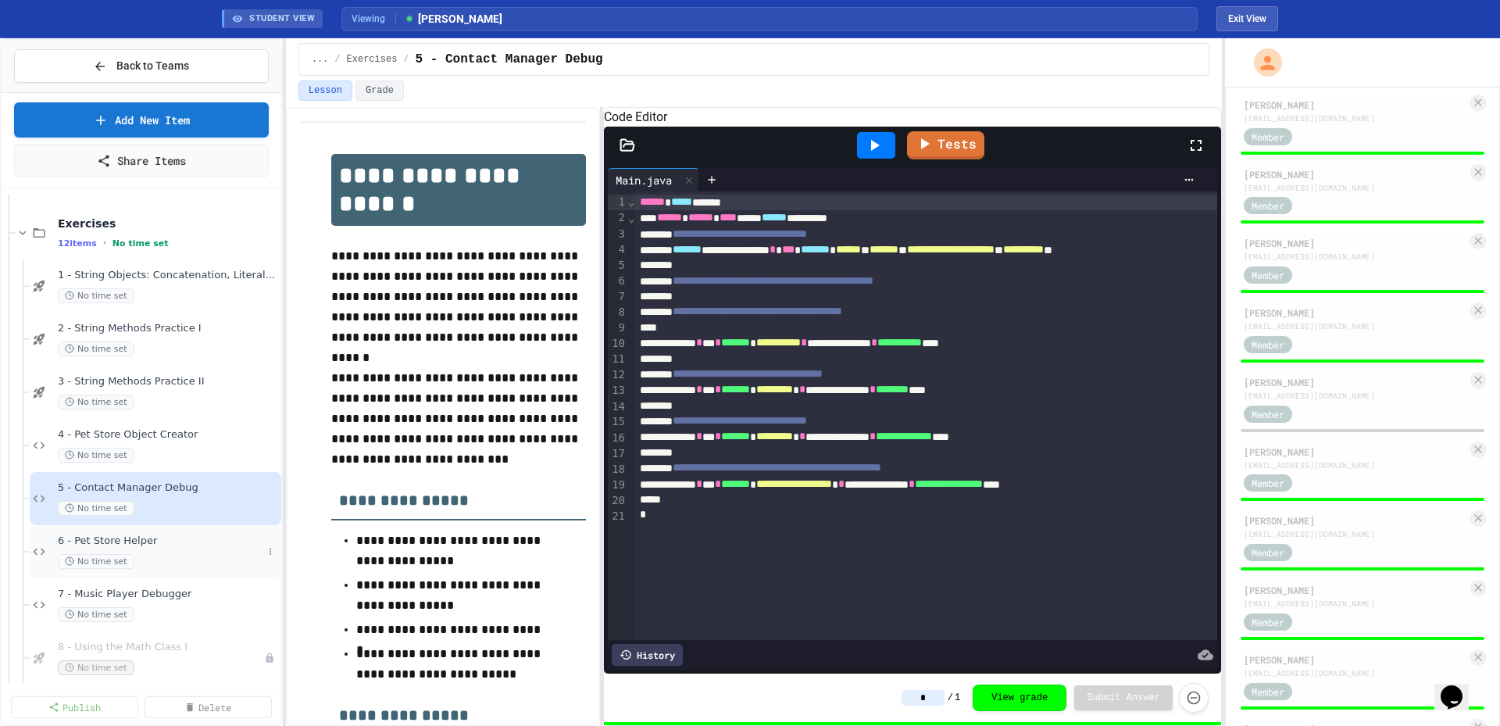
click at [106, 548] on div "6 - Pet Store Helper No time set" at bounding box center [160, 551] width 205 height 34
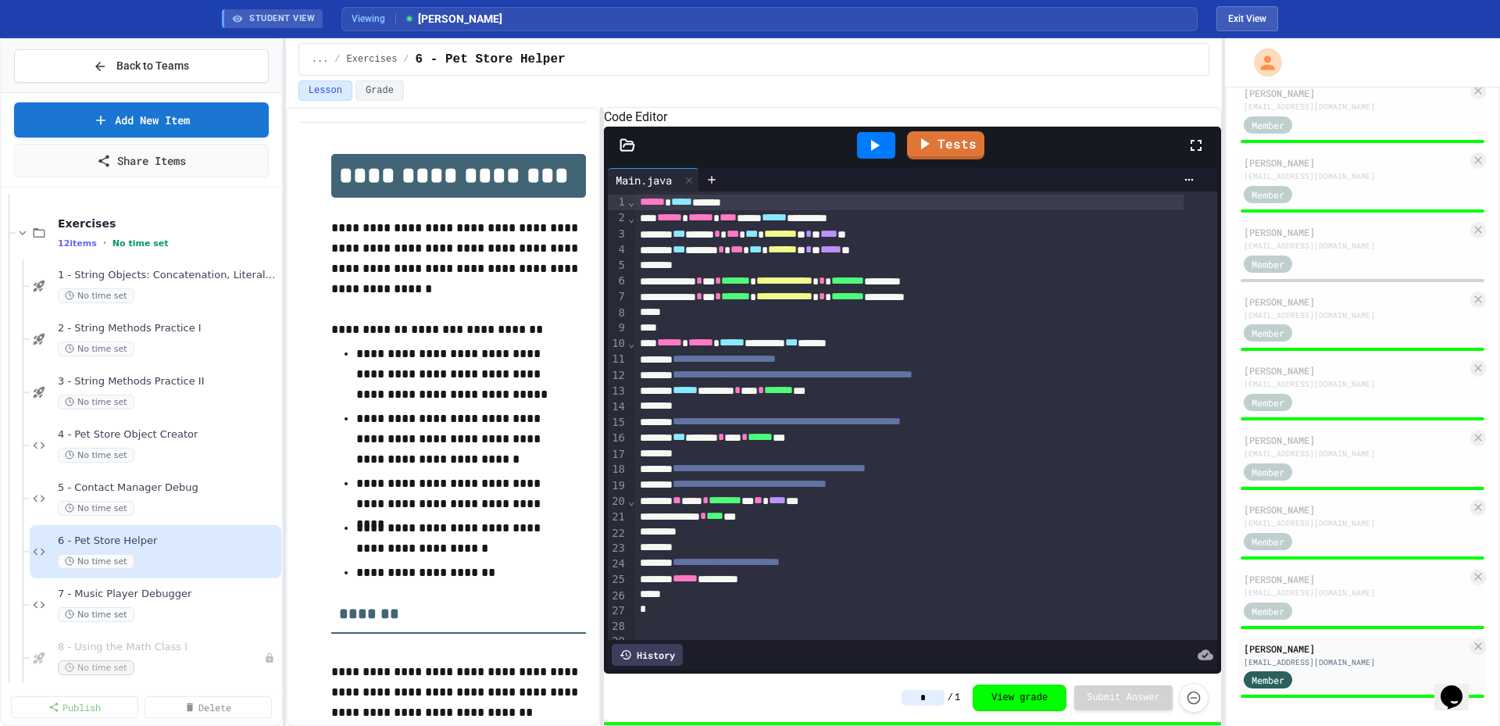
scroll to position [947, 0]
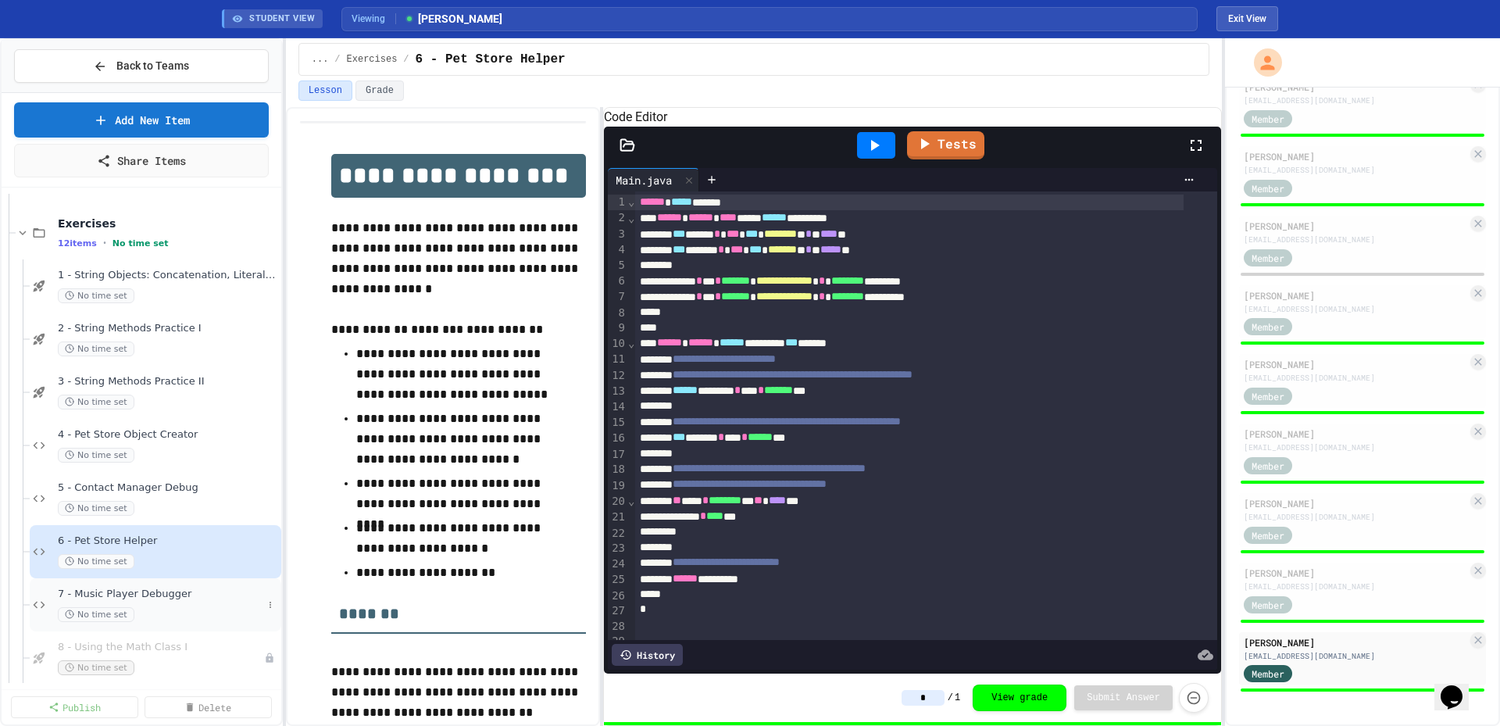
click at [120, 593] on span "7 - Music Player Debugger" at bounding box center [160, 593] width 205 height 13
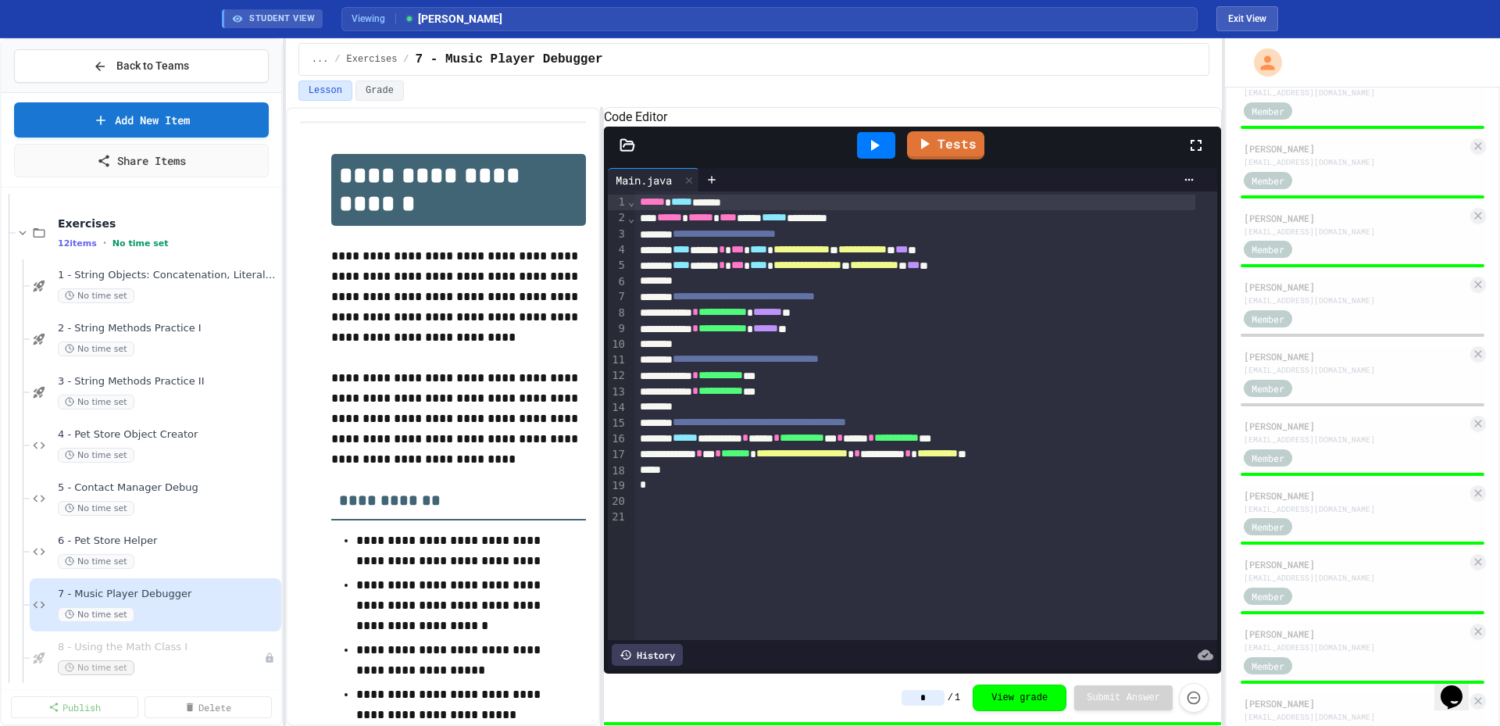
scroll to position [400, 0]
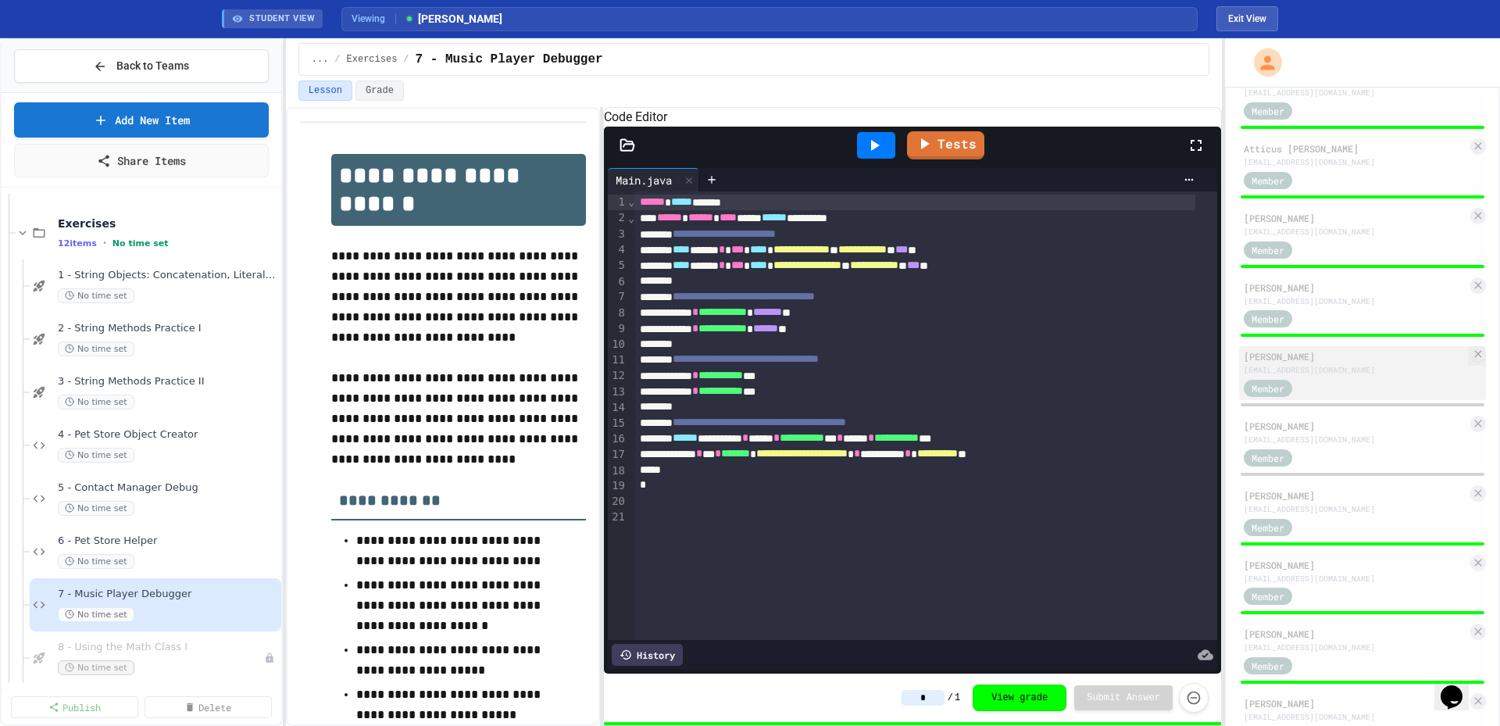
click at [1370, 391] on div "Member" at bounding box center [1355, 387] width 223 height 20
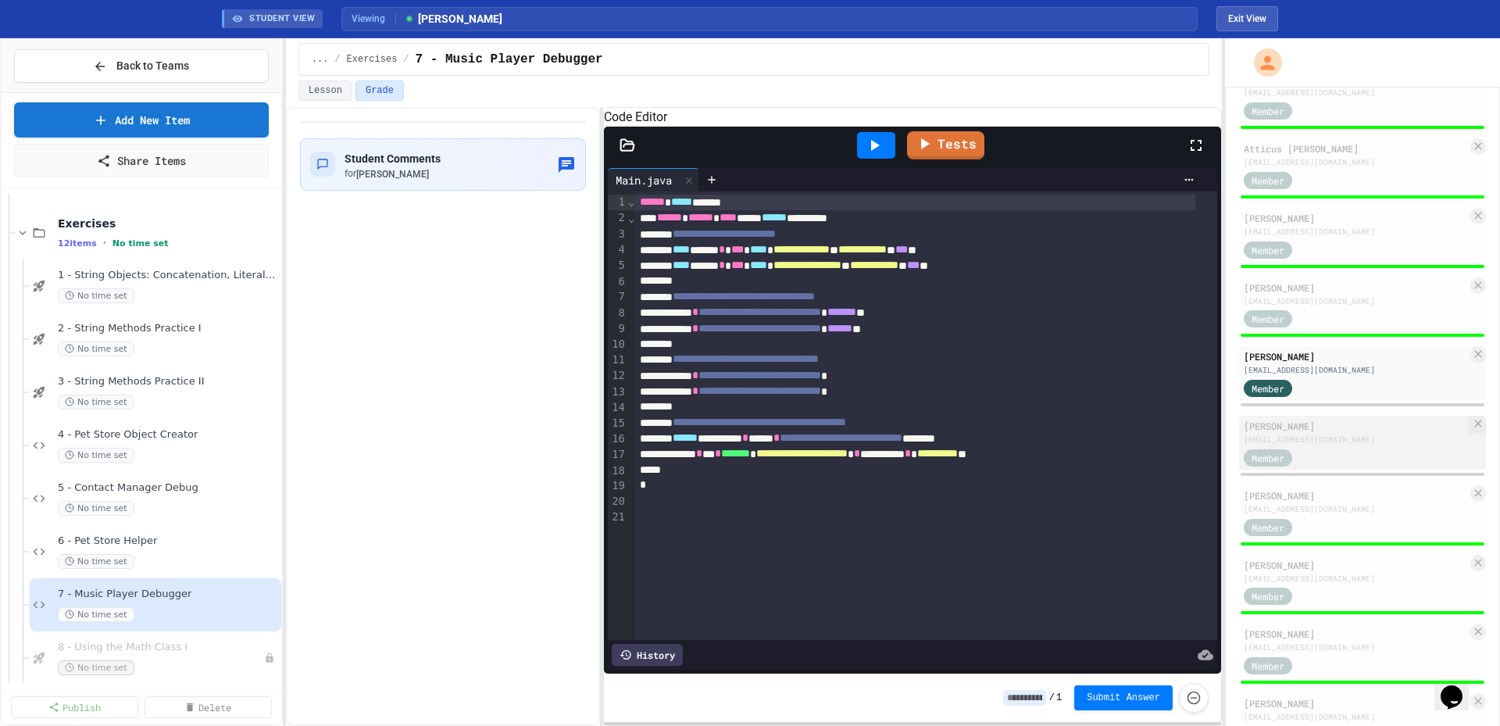
click at [1362, 439] on div "[EMAIL_ADDRESS][DOMAIN_NAME]" at bounding box center [1355, 440] width 223 height 12
click at [87, 543] on span "6 - Pet Store Helper" at bounding box center [160, 540] width 205 height 13
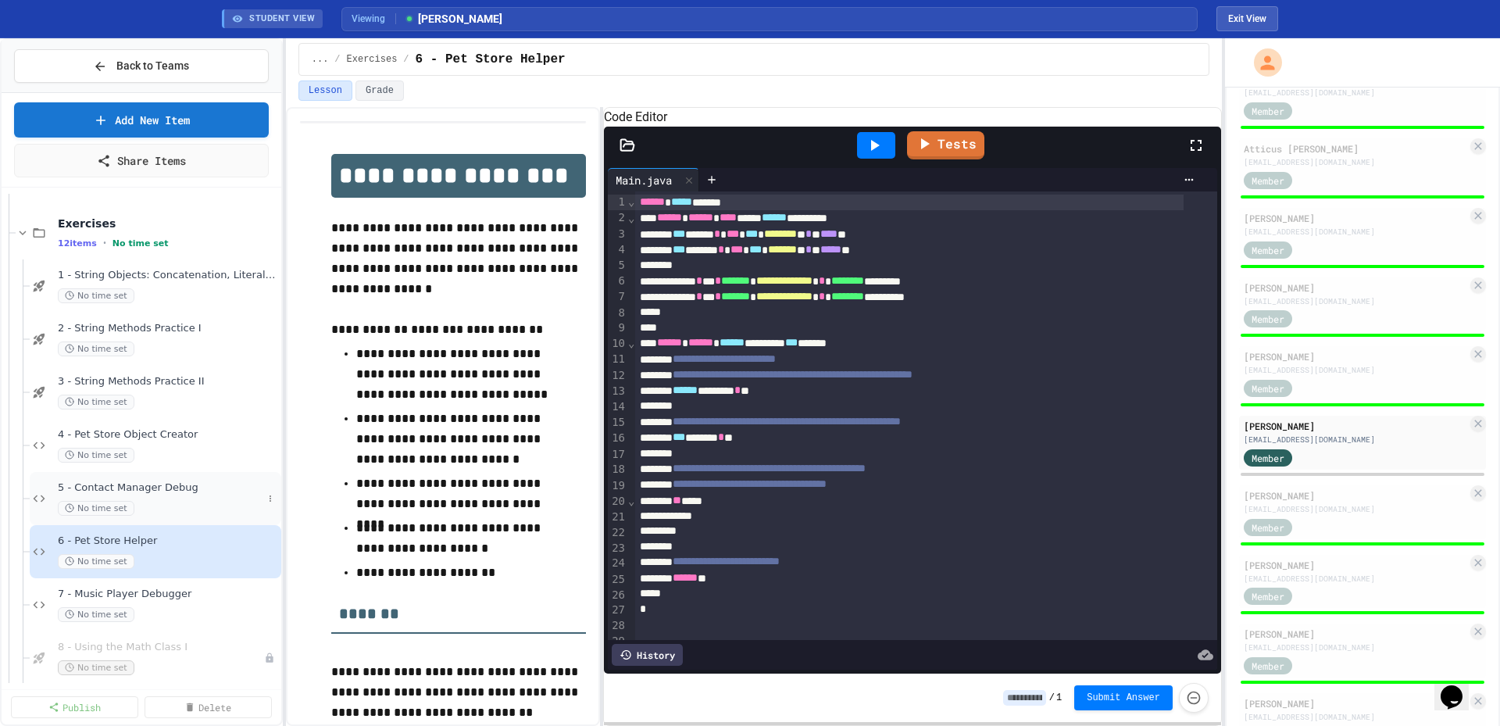
click at [116, 480] on div "5 - Contact Manager Debug No time set" at bounding box center [156, 498] width 252 height 53
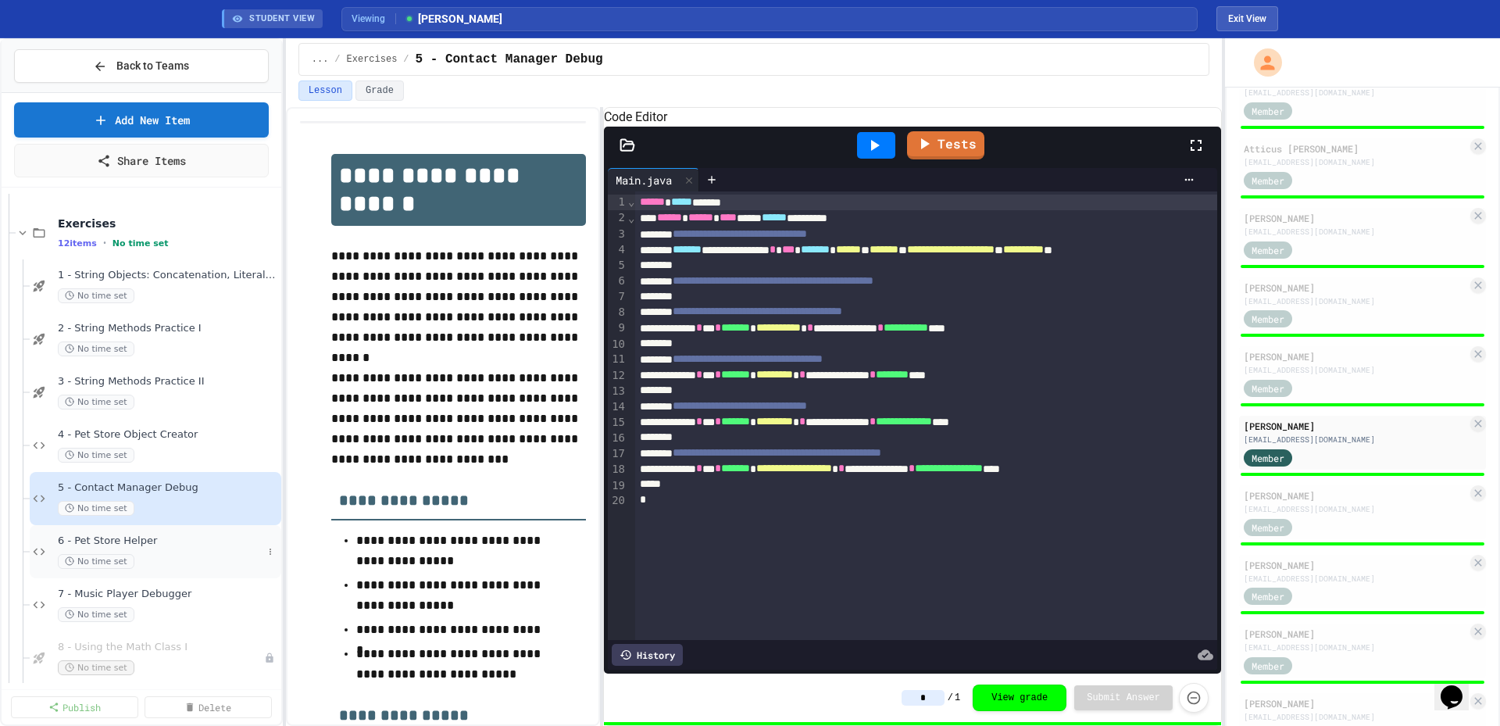
click at [134, 537] on span "6 - Pet Store Helper" at bounding box center [160, 540] width 205 height 13
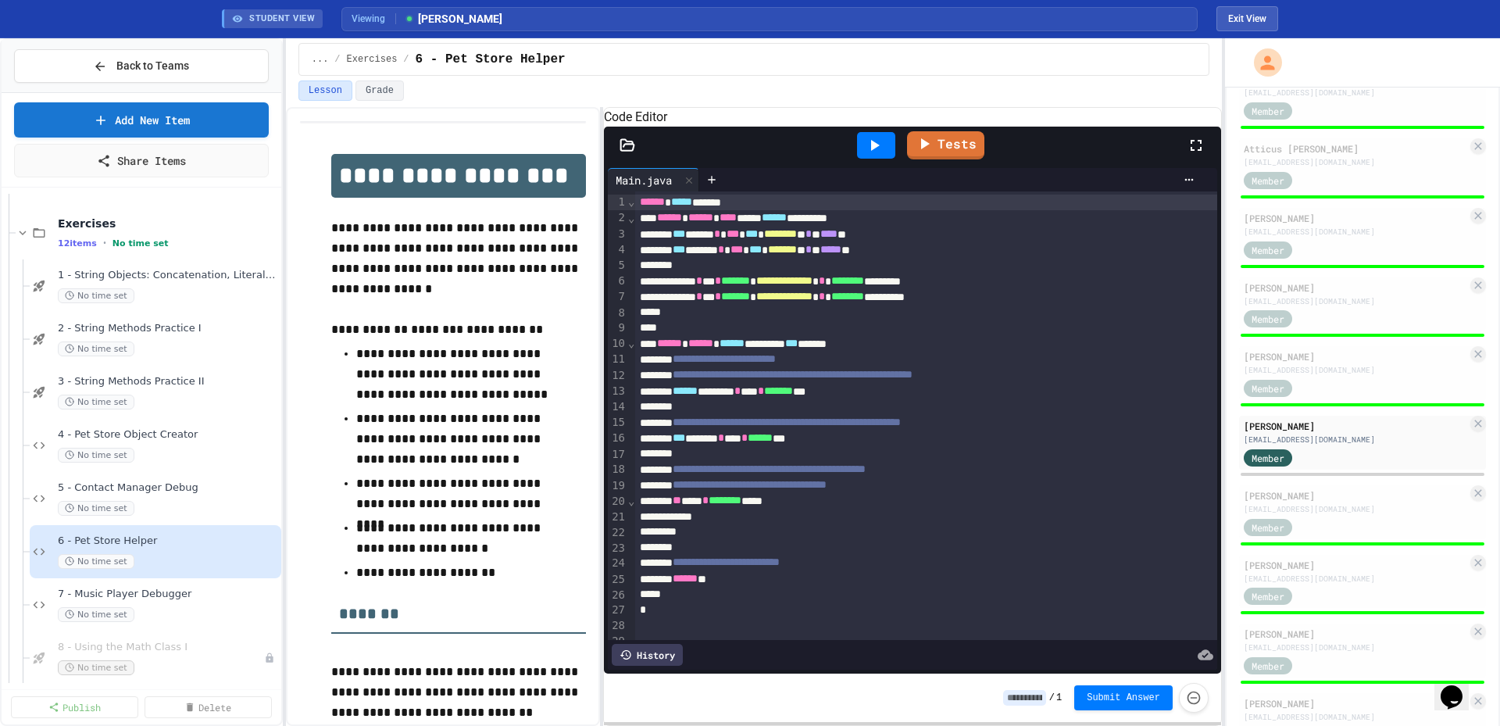
type input "*"
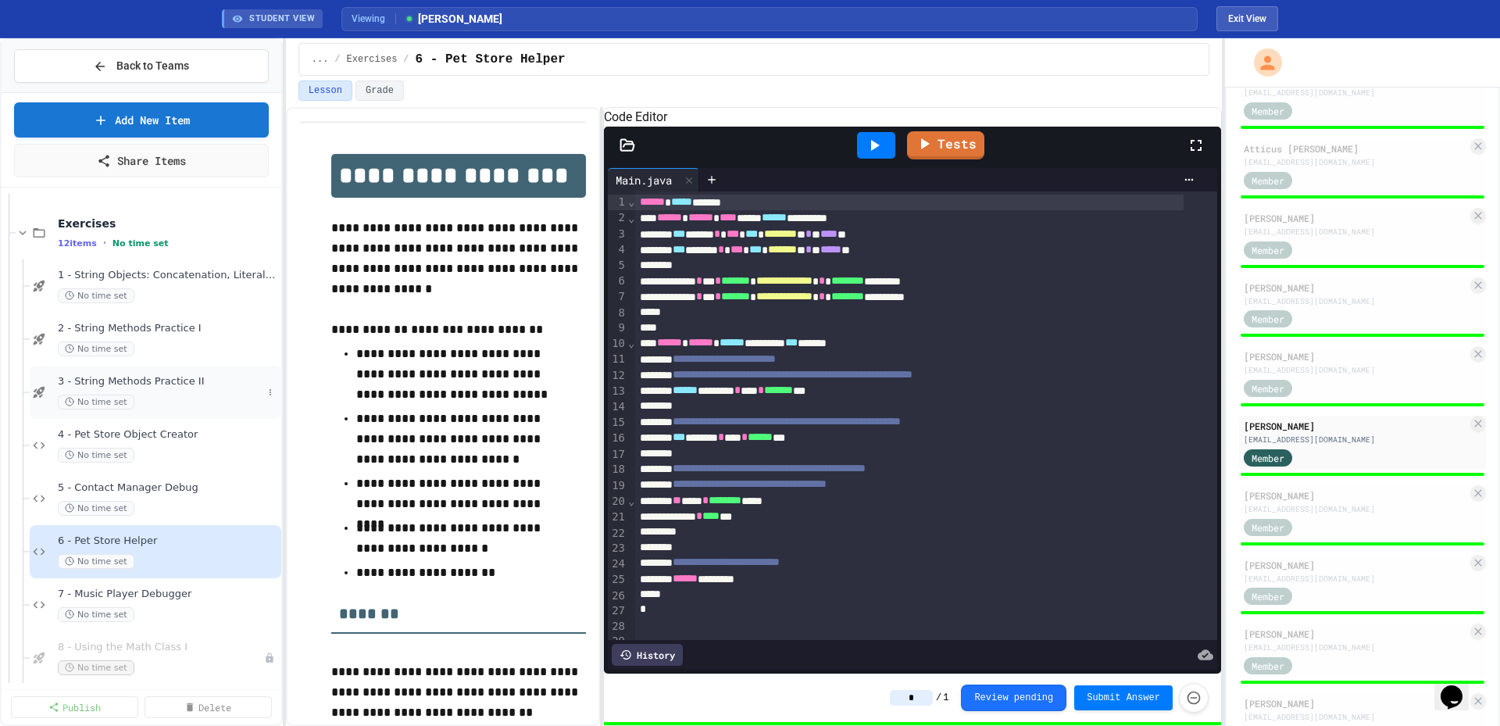
scroll to position [391, 0]
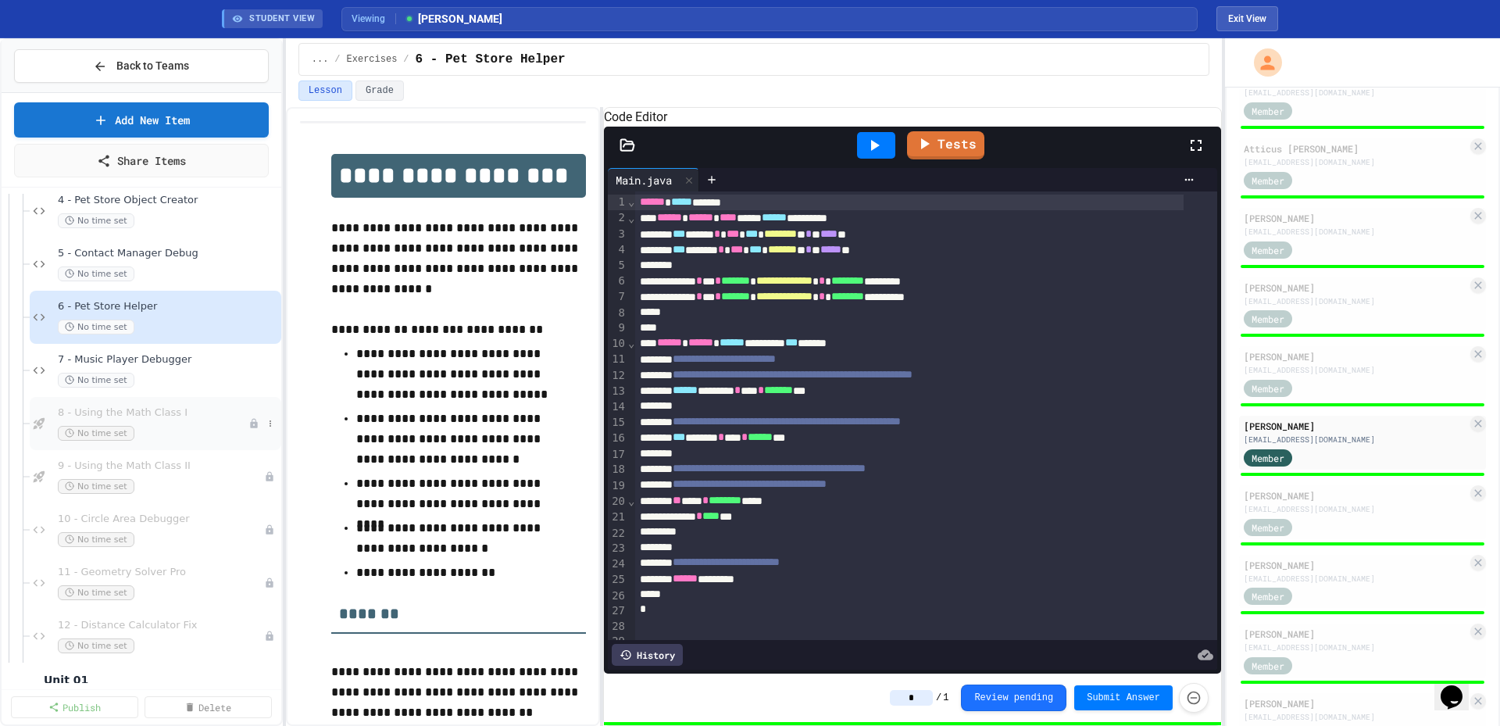
click at [131, 416] on span "8 - Using the Math Class I" at bounding box center [153, 412] width 191 height 13
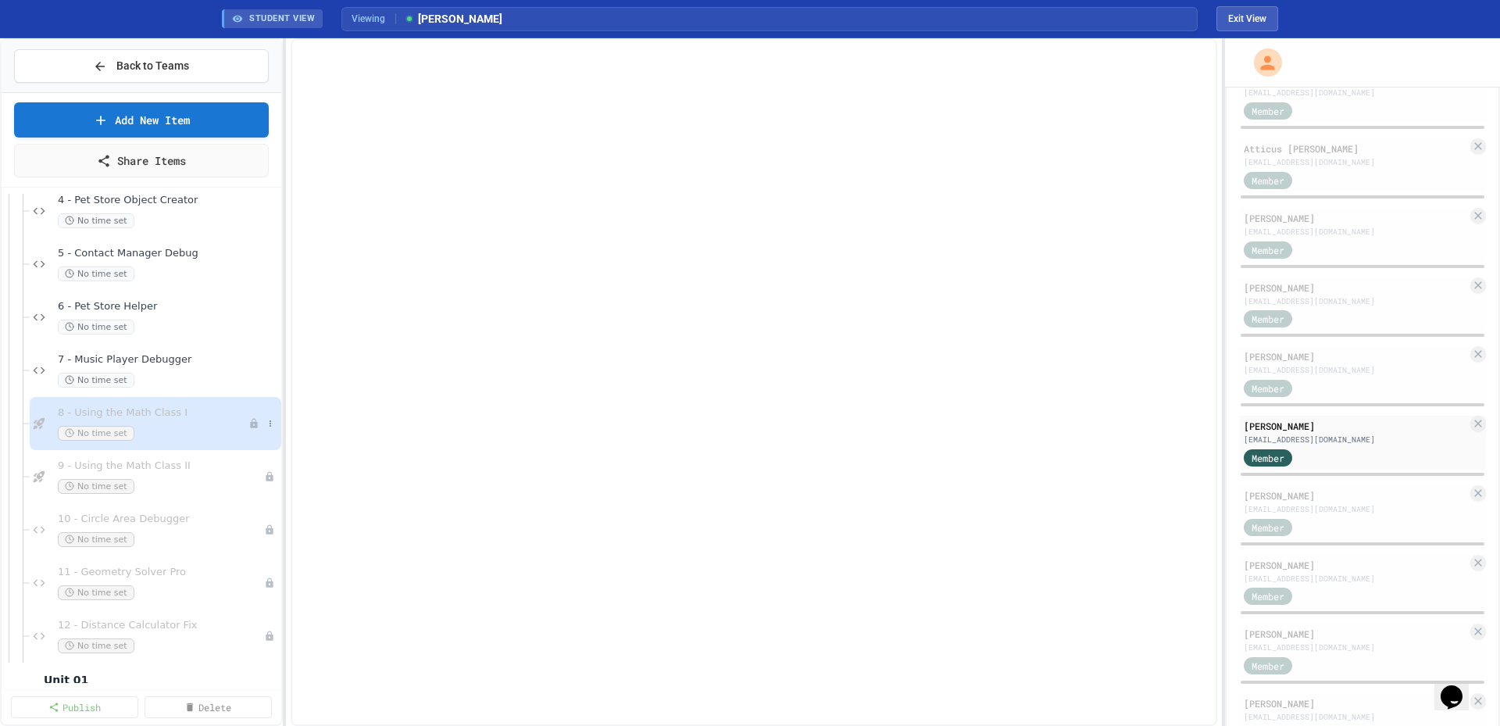
scroll to position [381, 0]
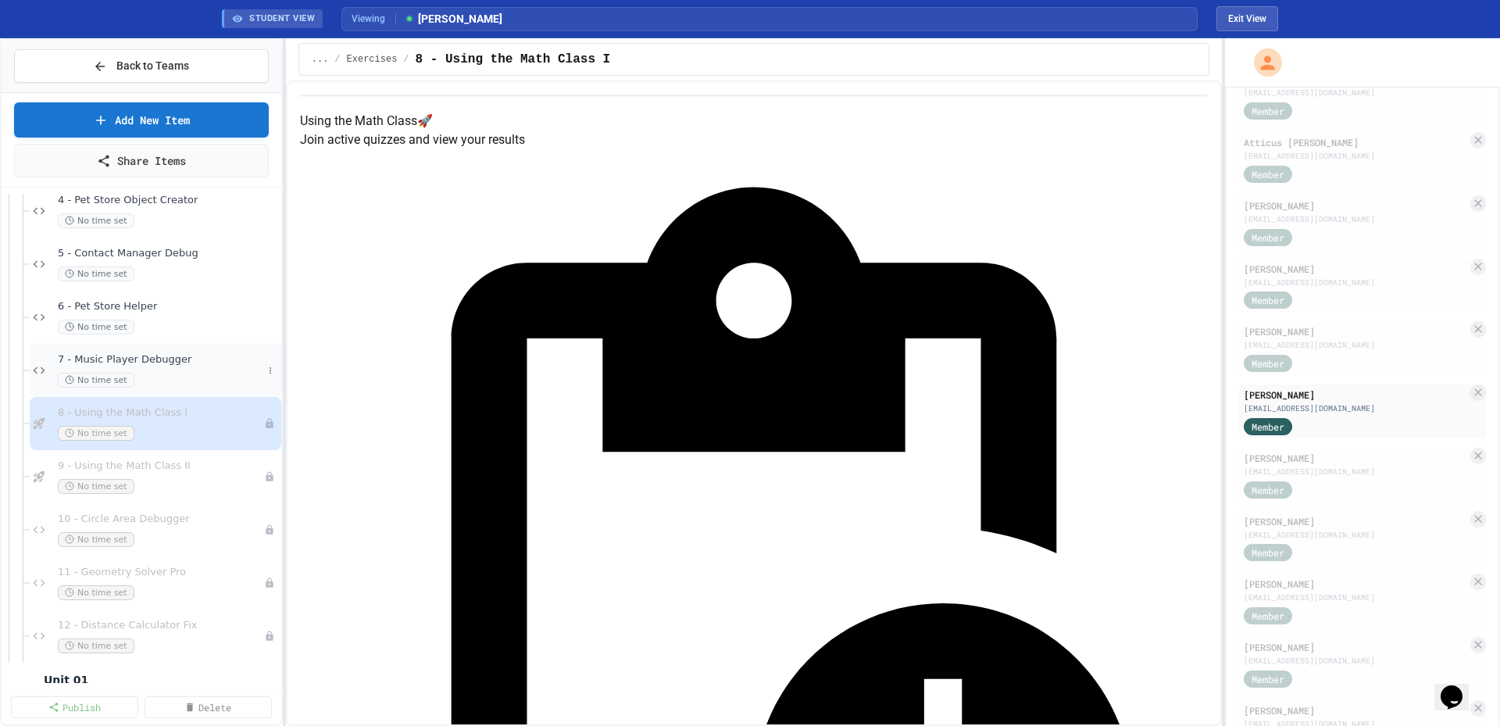
click at [106, 355] on span "7 - Music Player Debugger" at bounding box center [160, 359] width 205 height 13
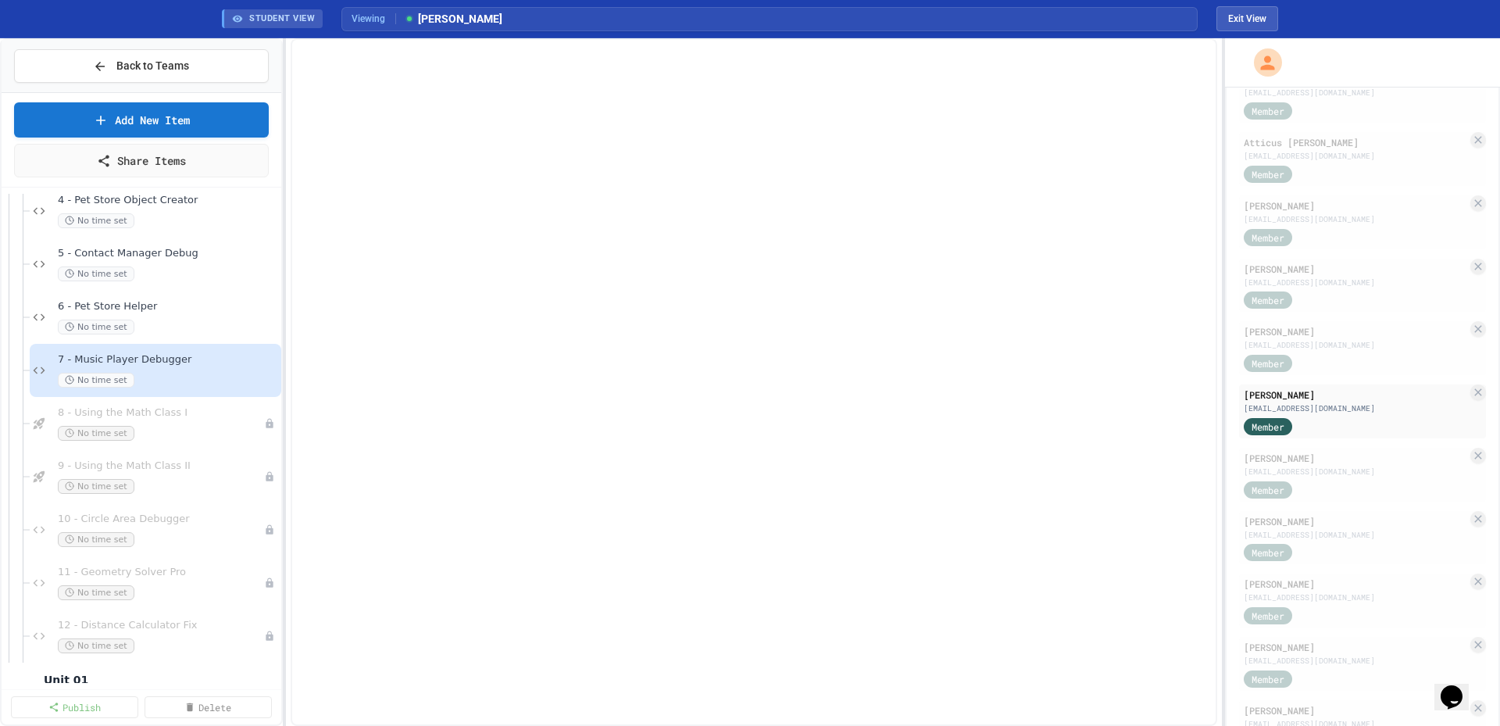
scroll to position [400, 0]
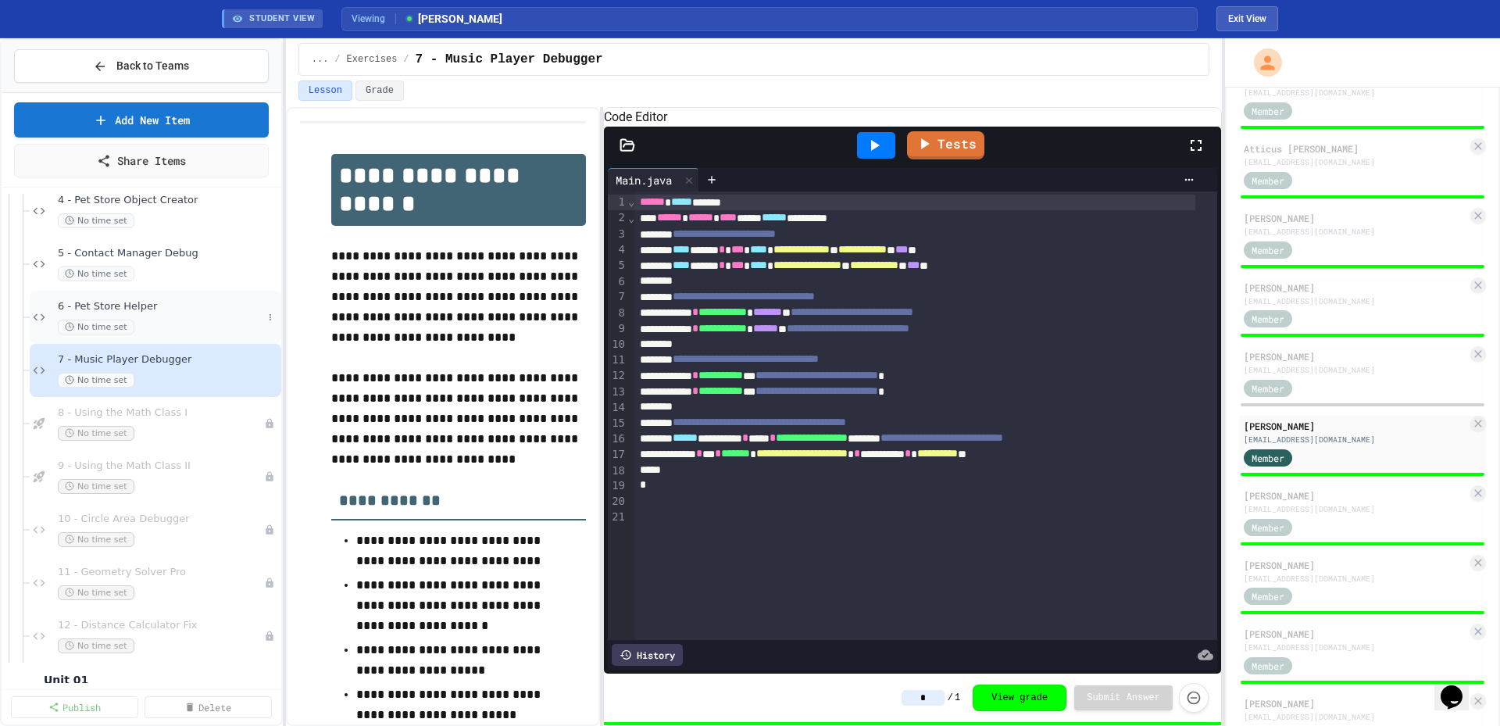
click at [108, 311] on span "6 - Pet Store Helper" at bounding box center [160, 306] width 205 height 13
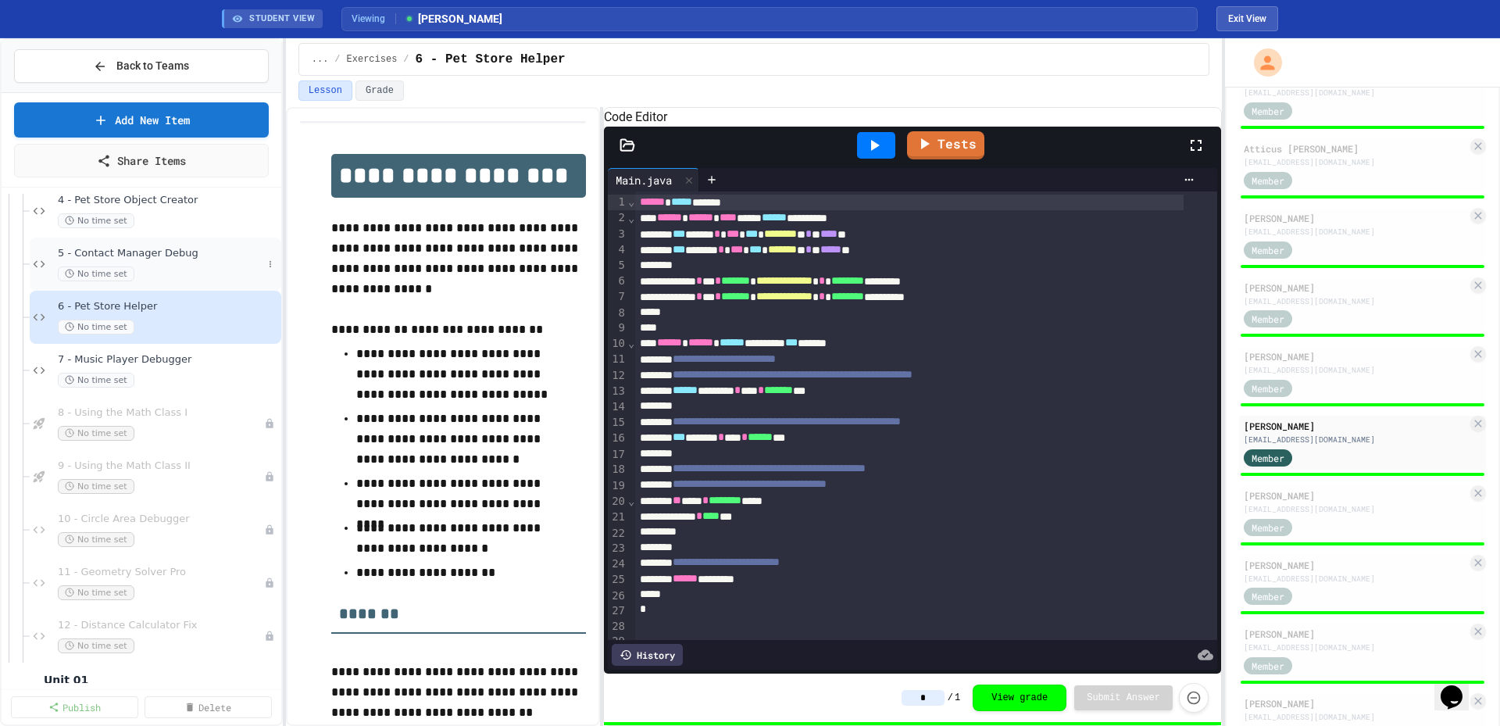
click at [131, 256] on span "5 - Contact Manager Debug" at bounding box center [160, 253] width 205 height 13
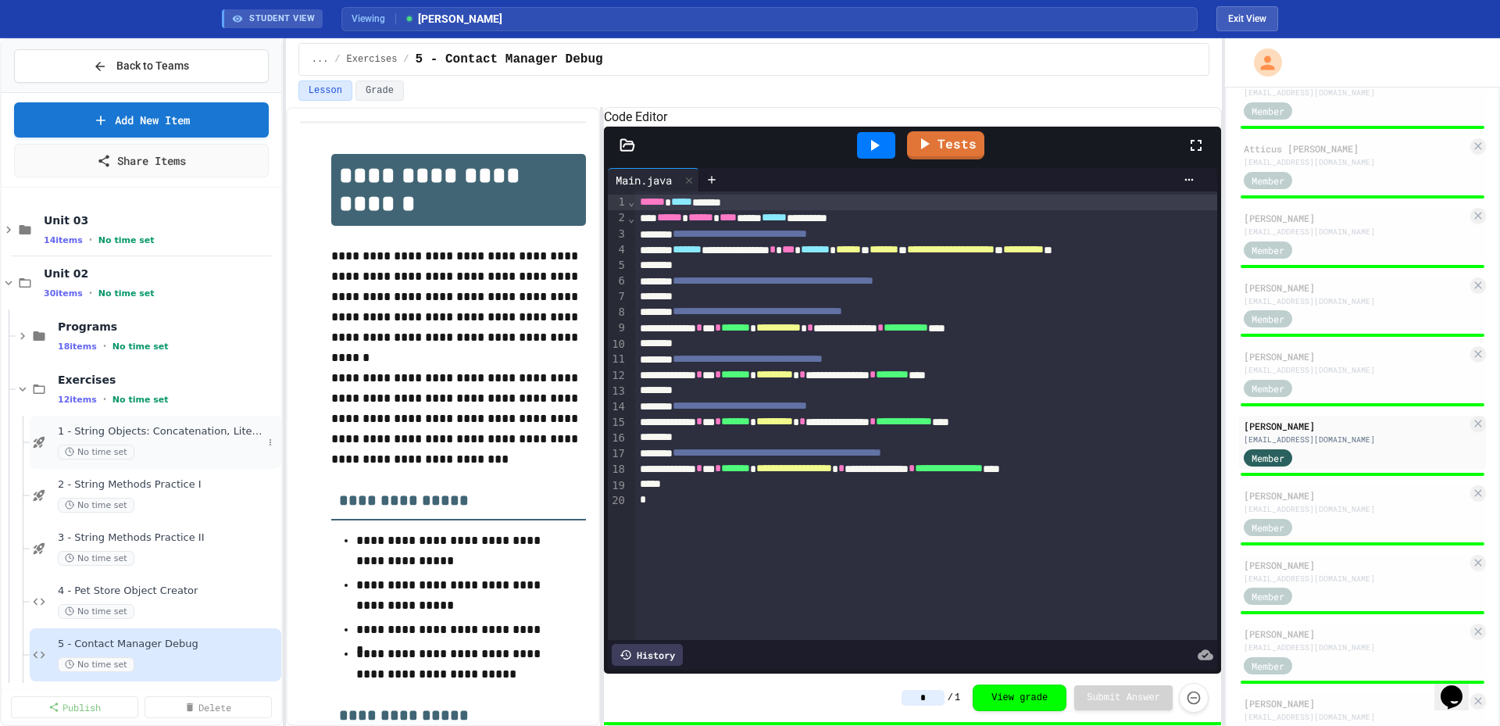
click at [148, 433] on span "1 - String Objects: Concatenation, Literals, and More" at bounding box center [160, 431] width 205 height 13
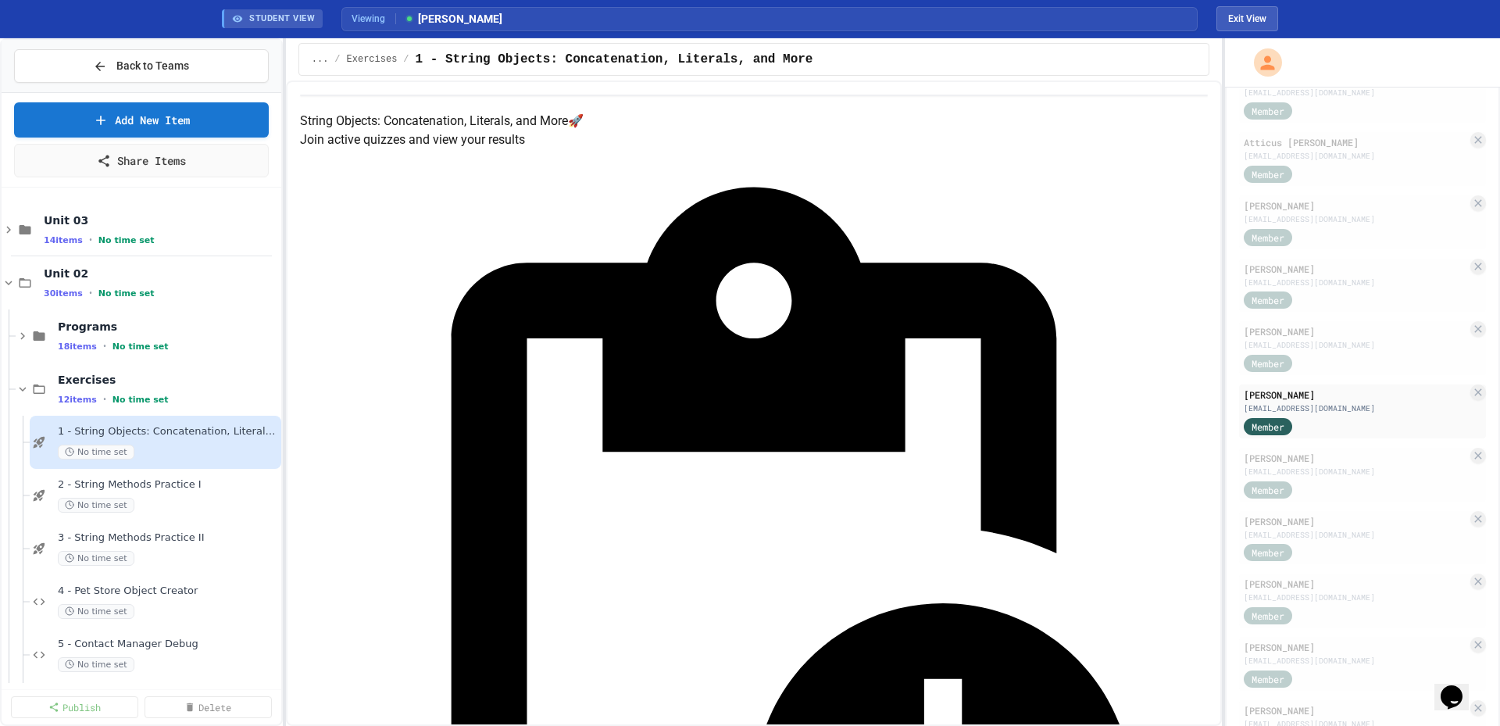
scroll to position [126, 0]
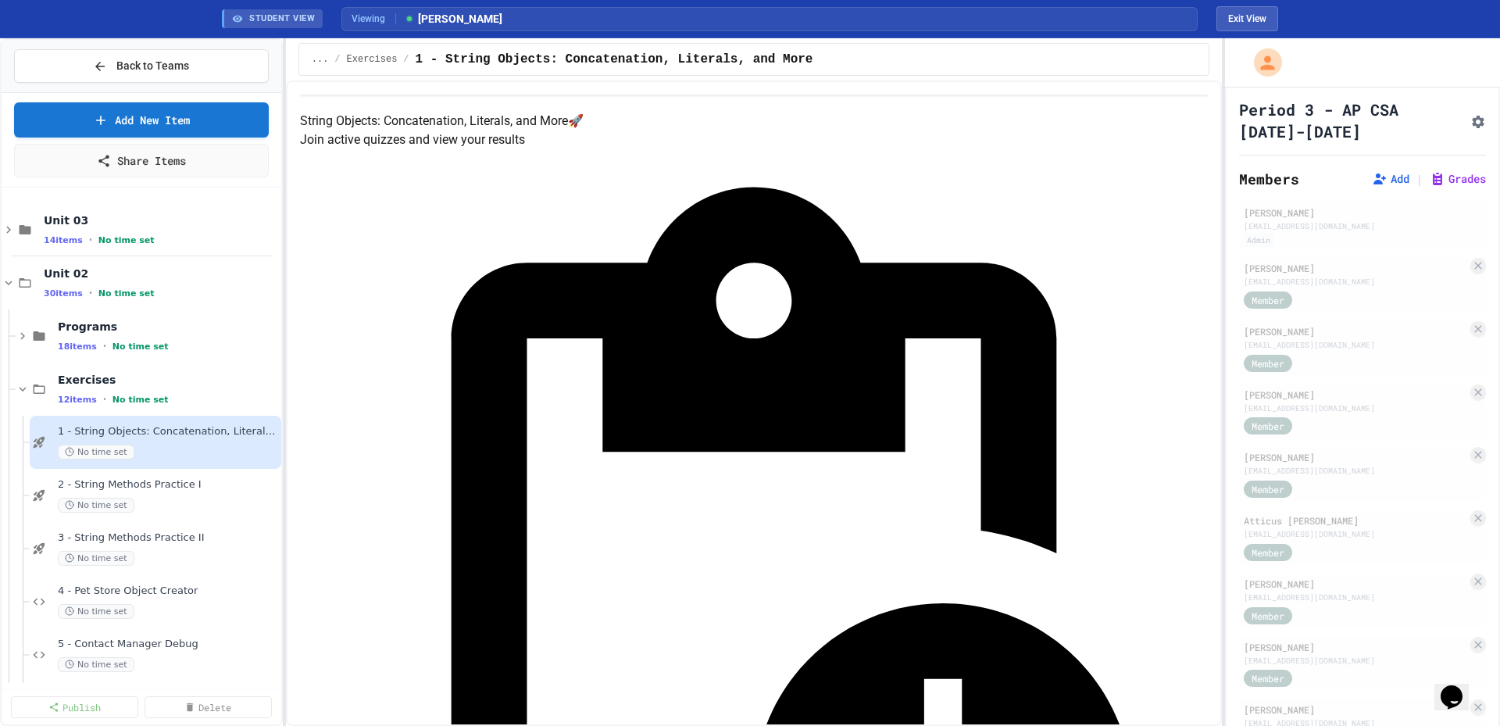
scroll to position [0, 0]
click at [1233, 19] on button "Exit View" at bounding box center [1247, 18] width 62 height 25
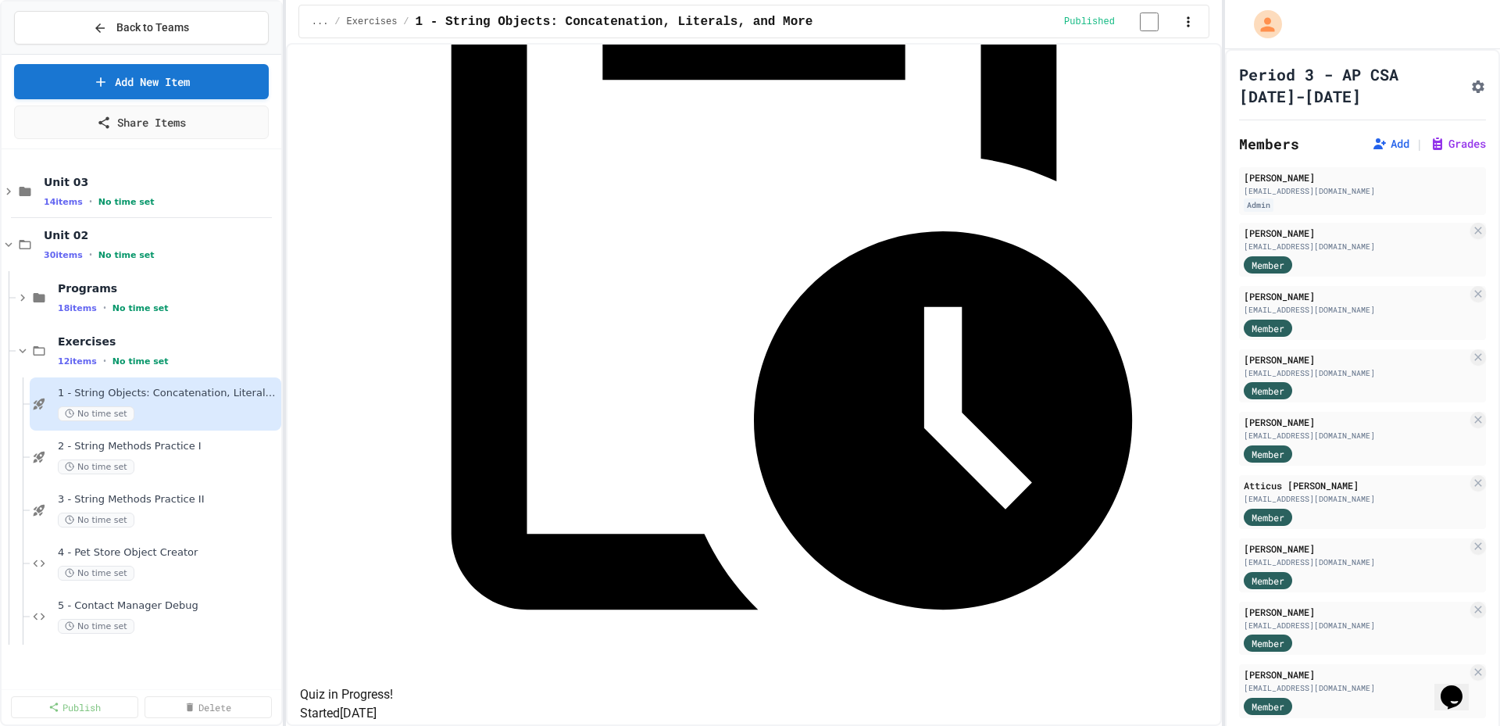
scroll to position [477, 0]
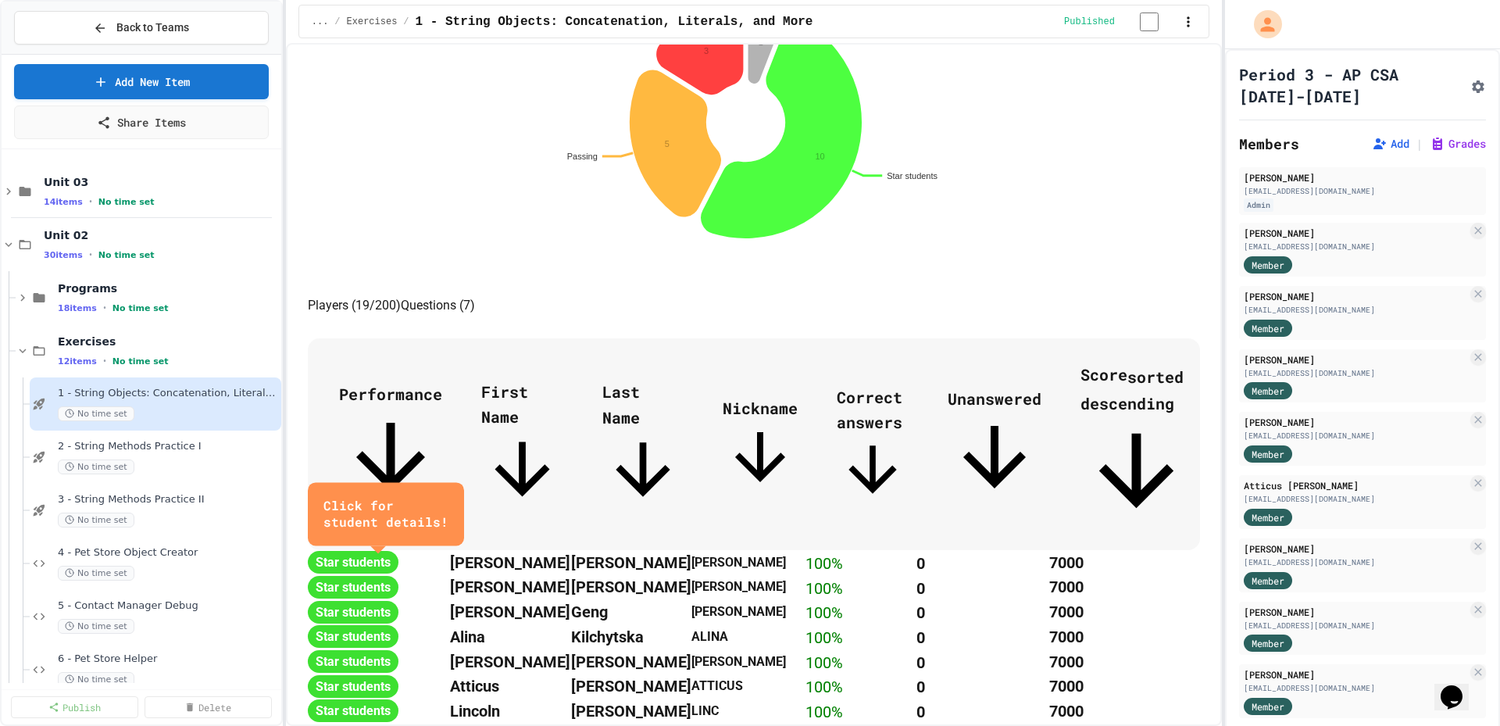
scroll to position [859, 0]
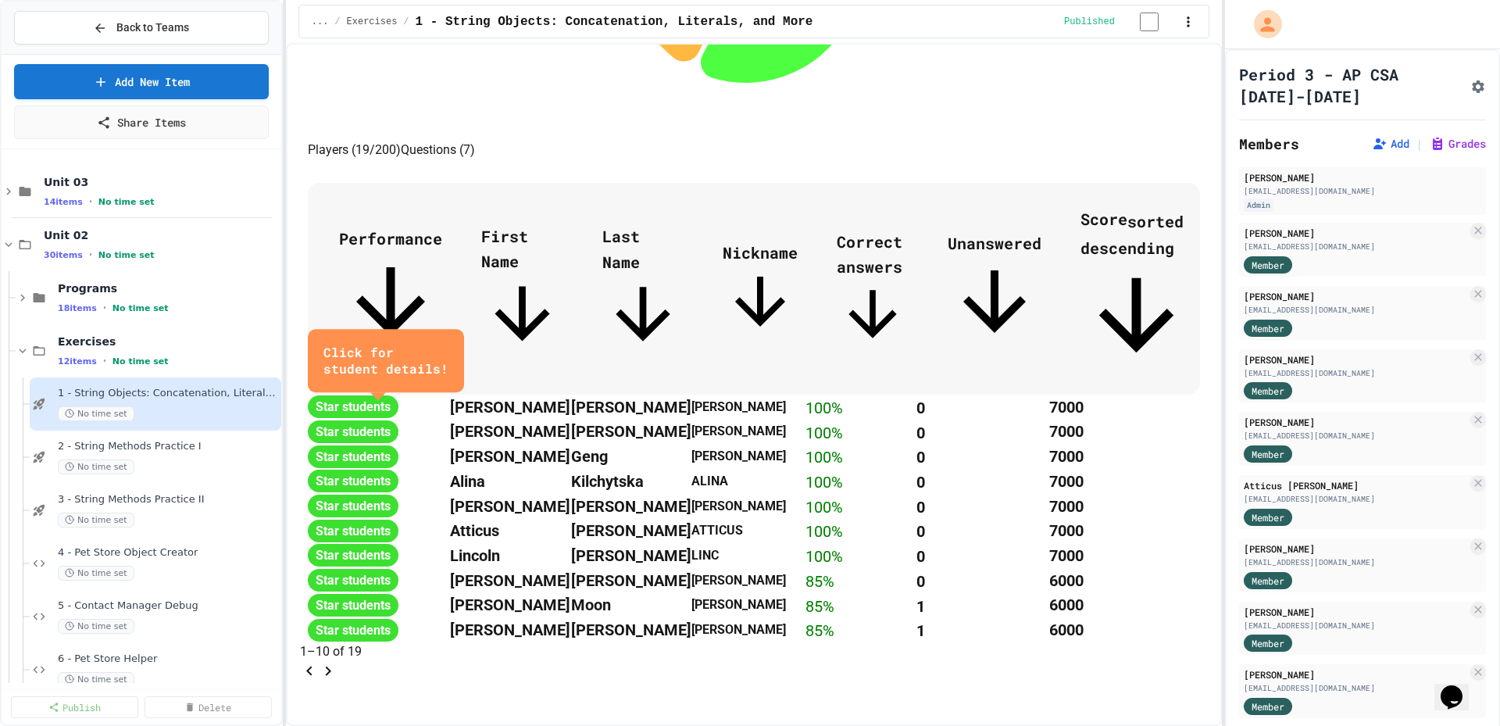
click at [337, 680] on icon "Go to next page" at bounding box center [328, 671] width 19 height 19
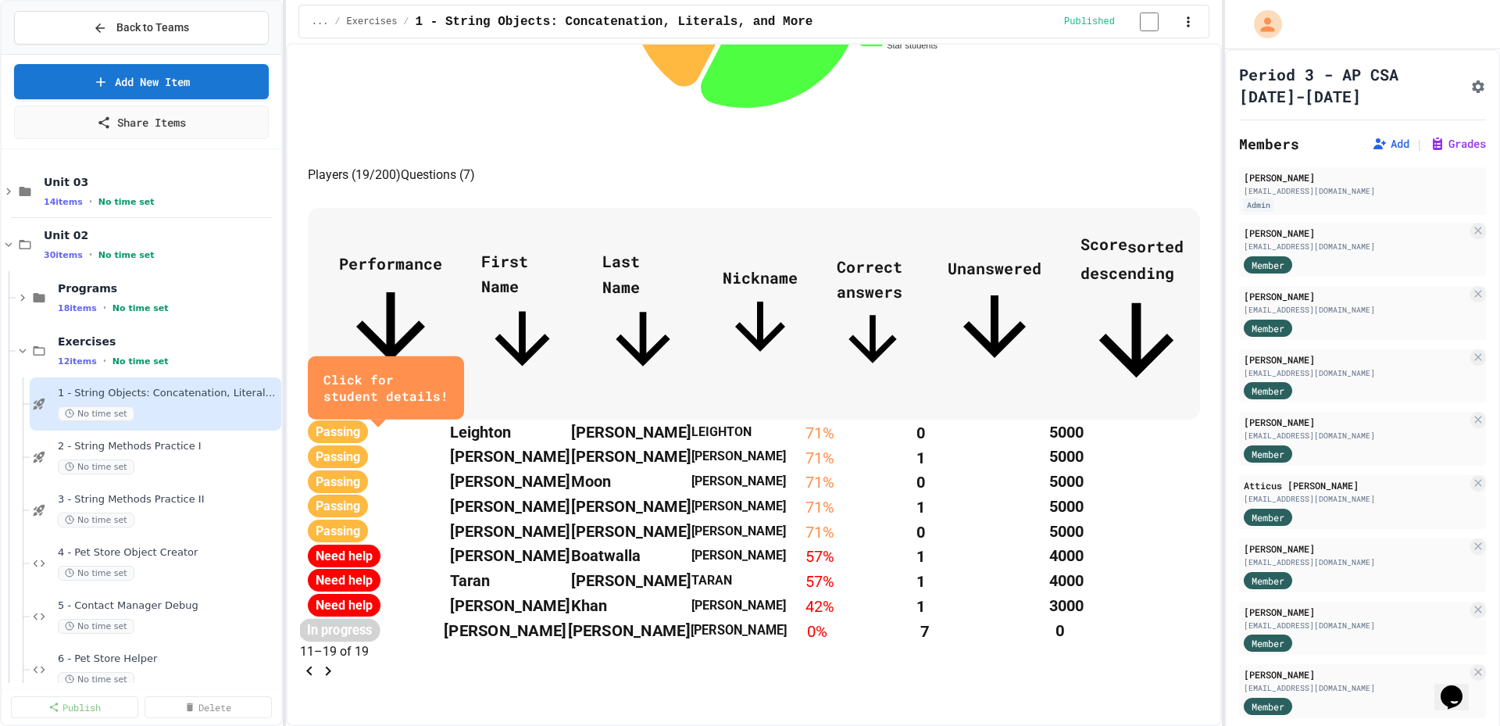
click at [566, 620] on span "[PERSON_NAME]" at bounding box center [505, 629] width 123 height 19
click at [184, 452] on span "2 - String Methods Practice I" at bounding box center [160, 446] width 205 height 13
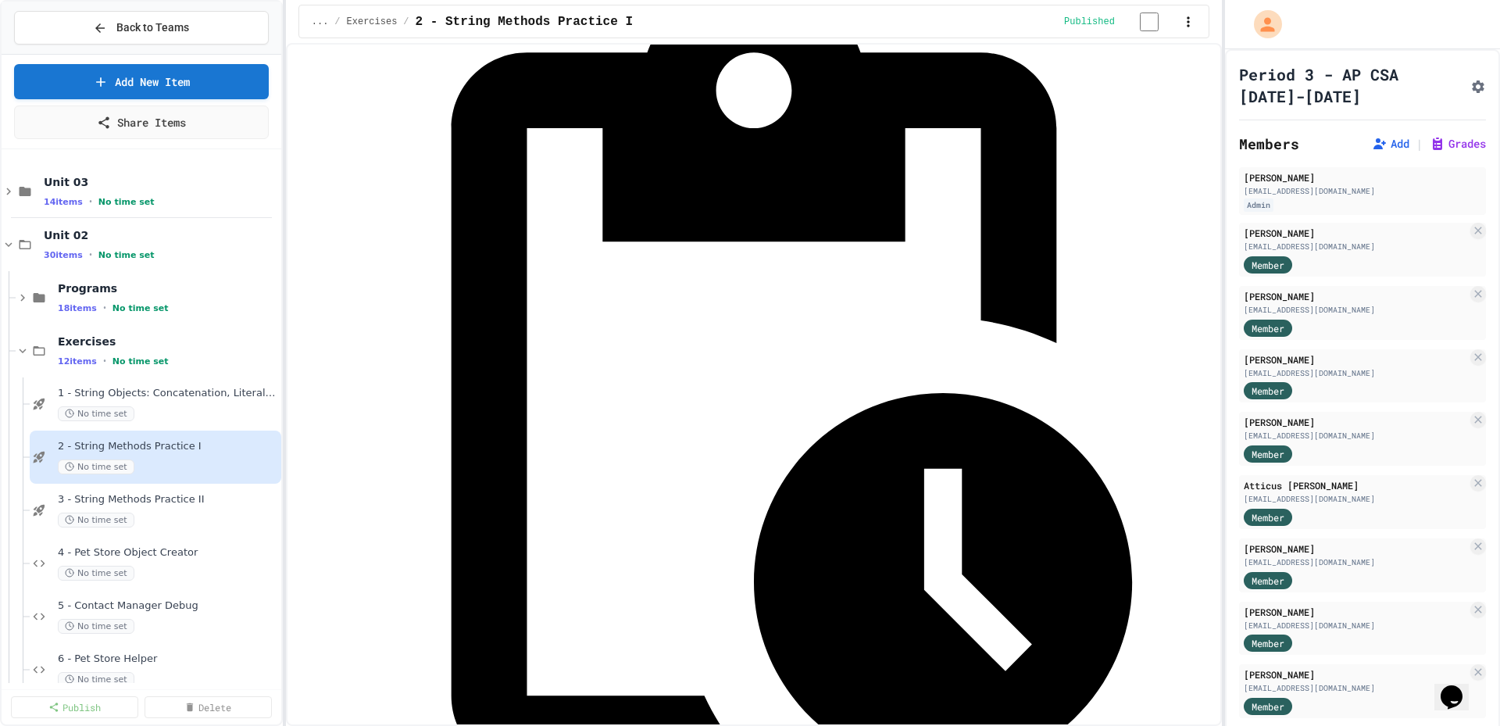
scroll to position [444, 0]
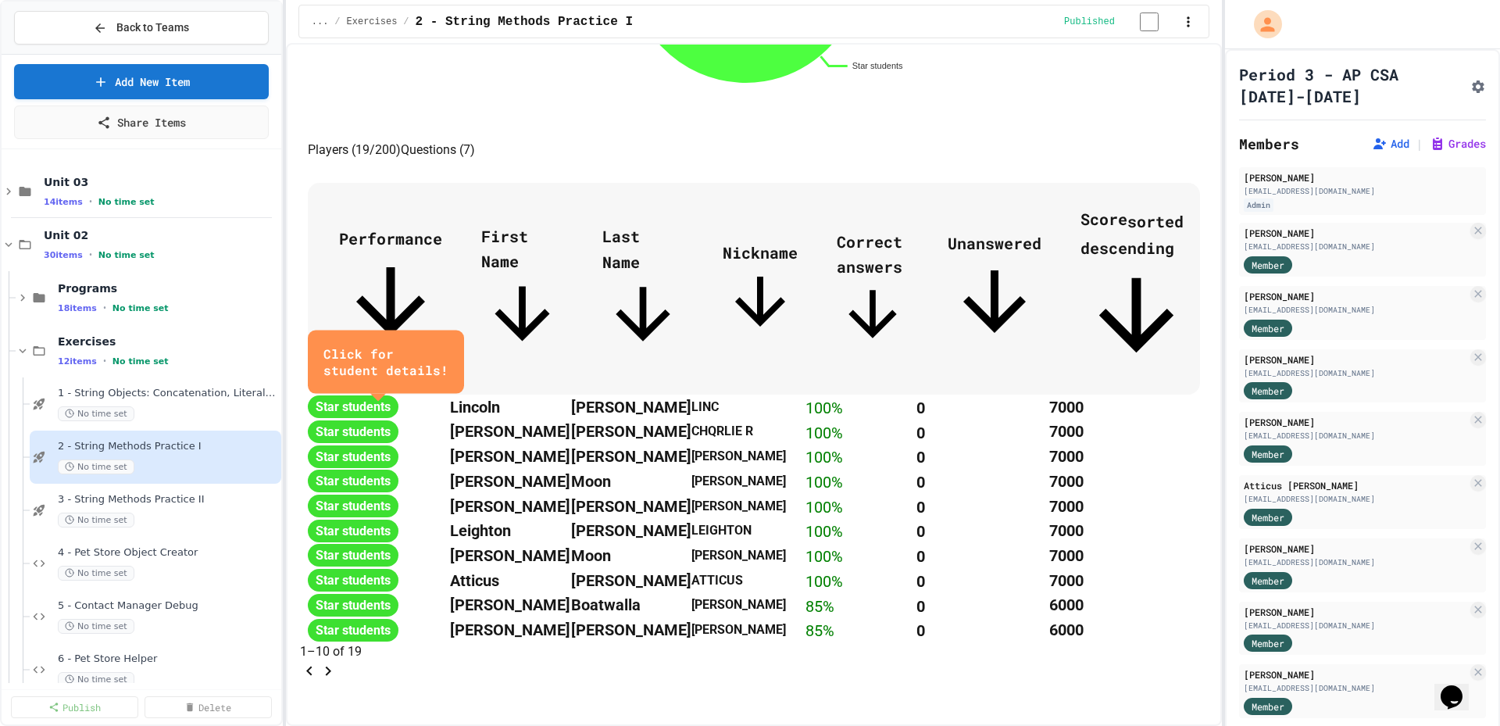
scroll to position [865, 0]
click at [337, 662] on icon "Go to next page" at bounding box center [328, 671] width 19 height 19
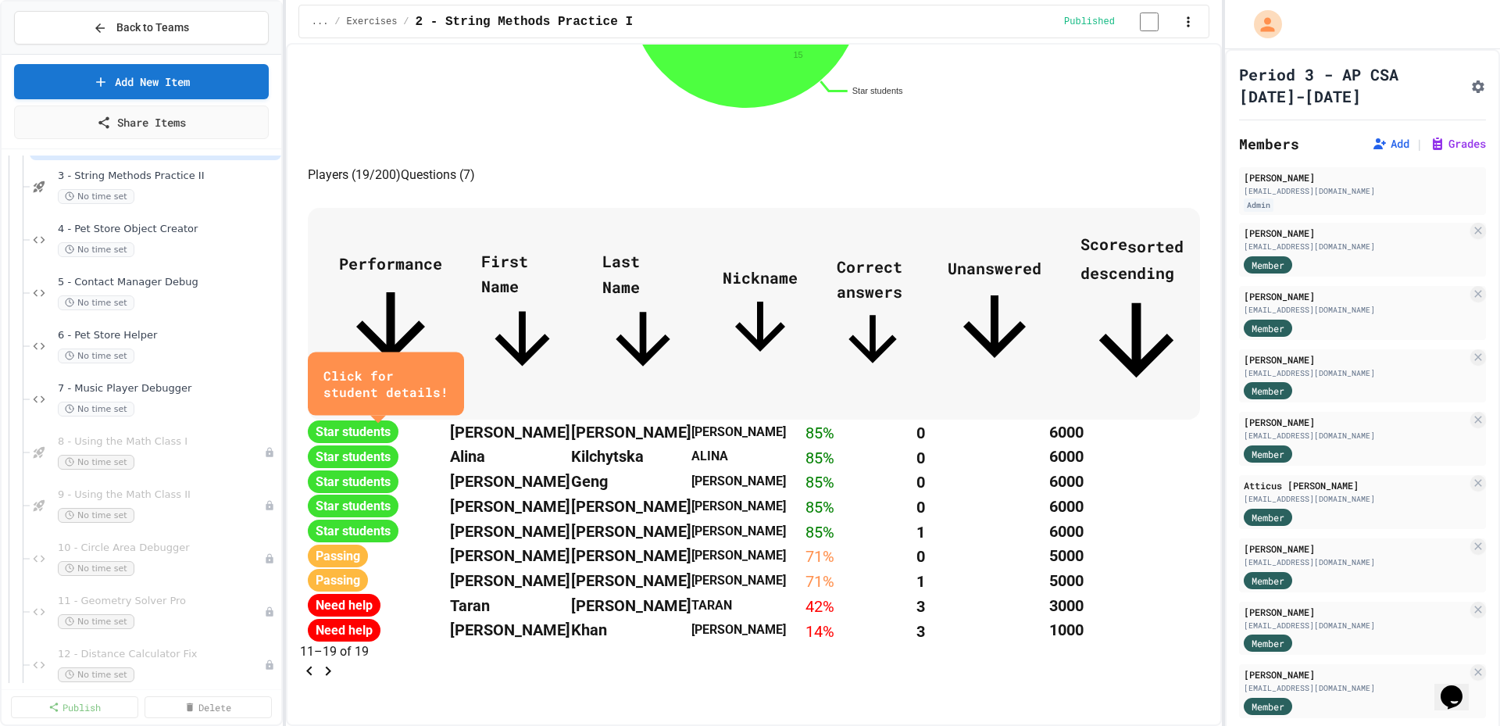
scroll to position [391, 0]
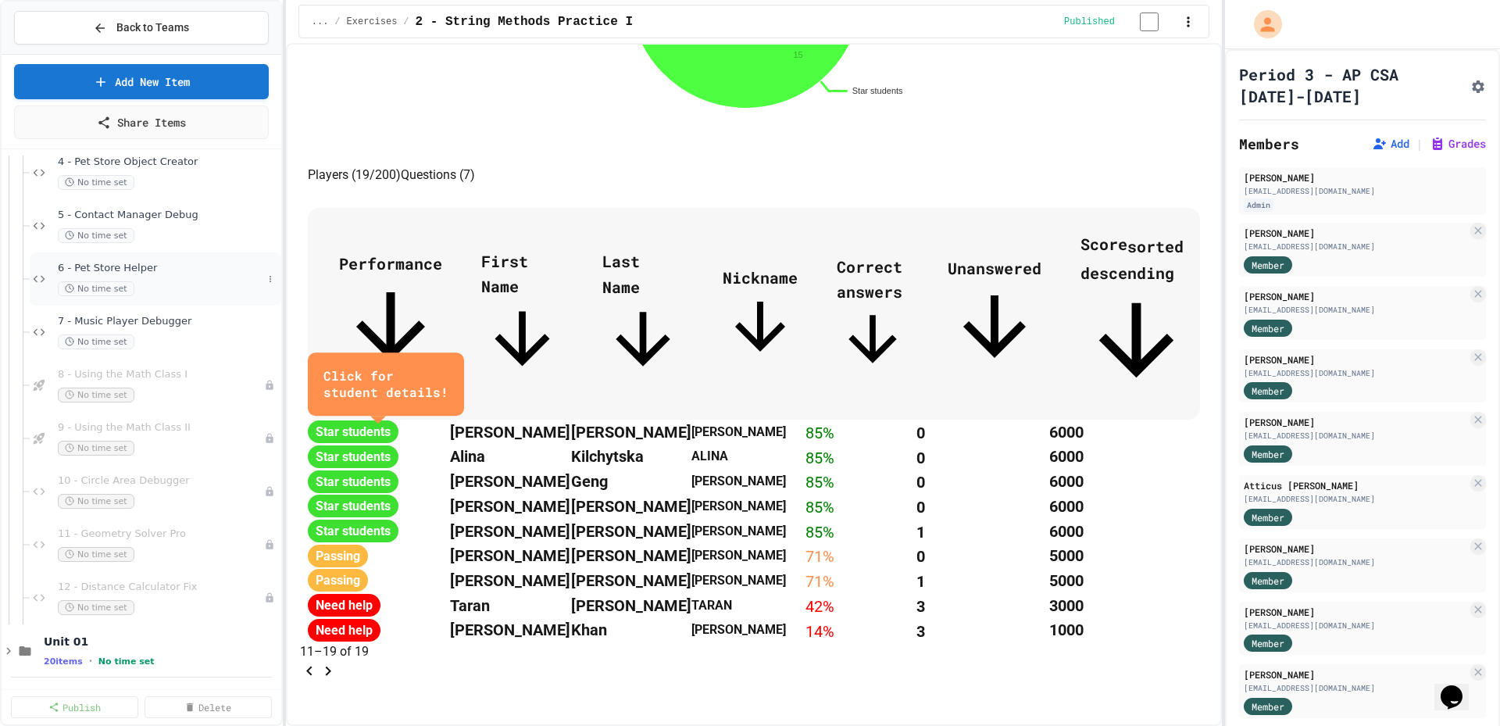
click at [138, 270] on span "6 - Pet Store Helper" at bounding box center [160, 268] width 205 height 13
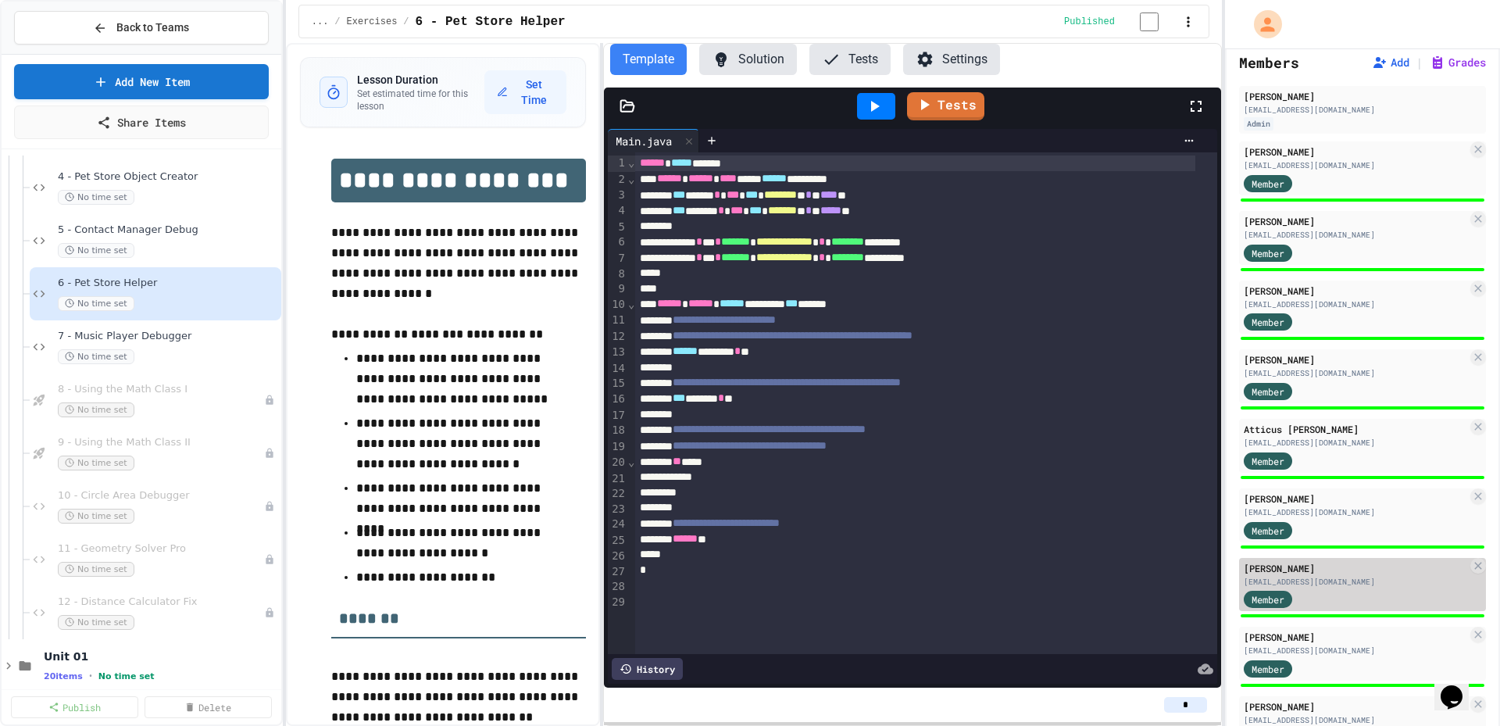
scroll to position [391, 0]
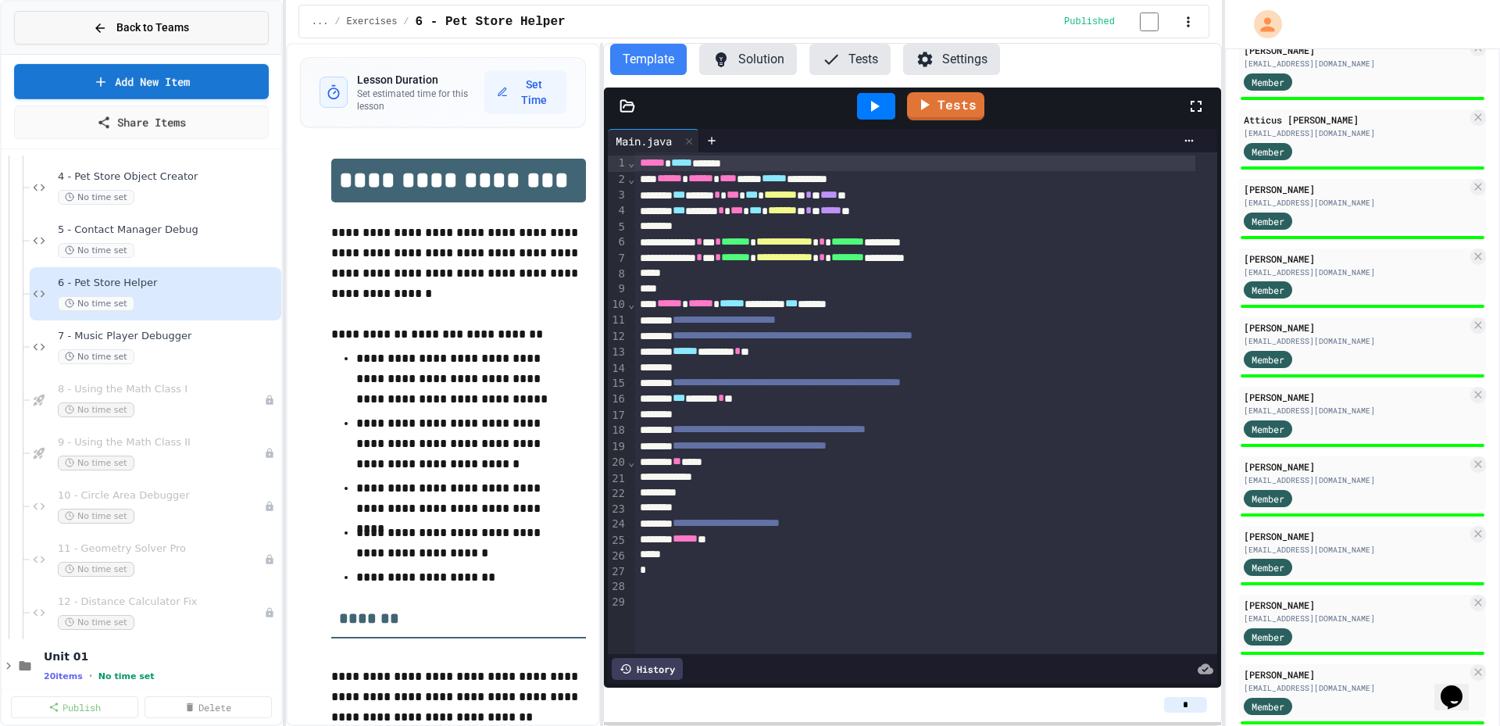
click at [145, 28] on span "Back to Teams" at bounding box center [152, 28] width 73 height 16
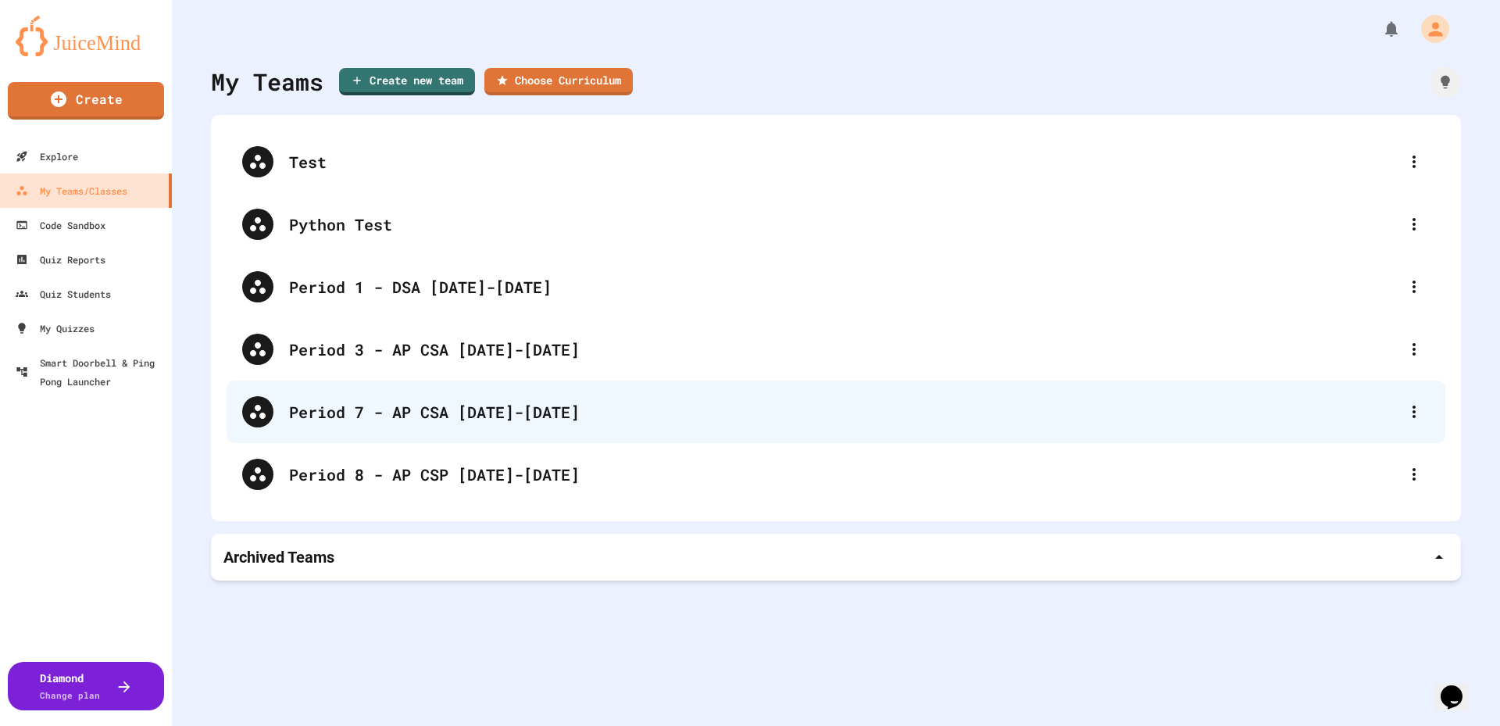
click at [512, 419] on div "Period 7 - AP CSA [DATE]-[DATE]" at bounding box center [843, 411] width 1109 height 23
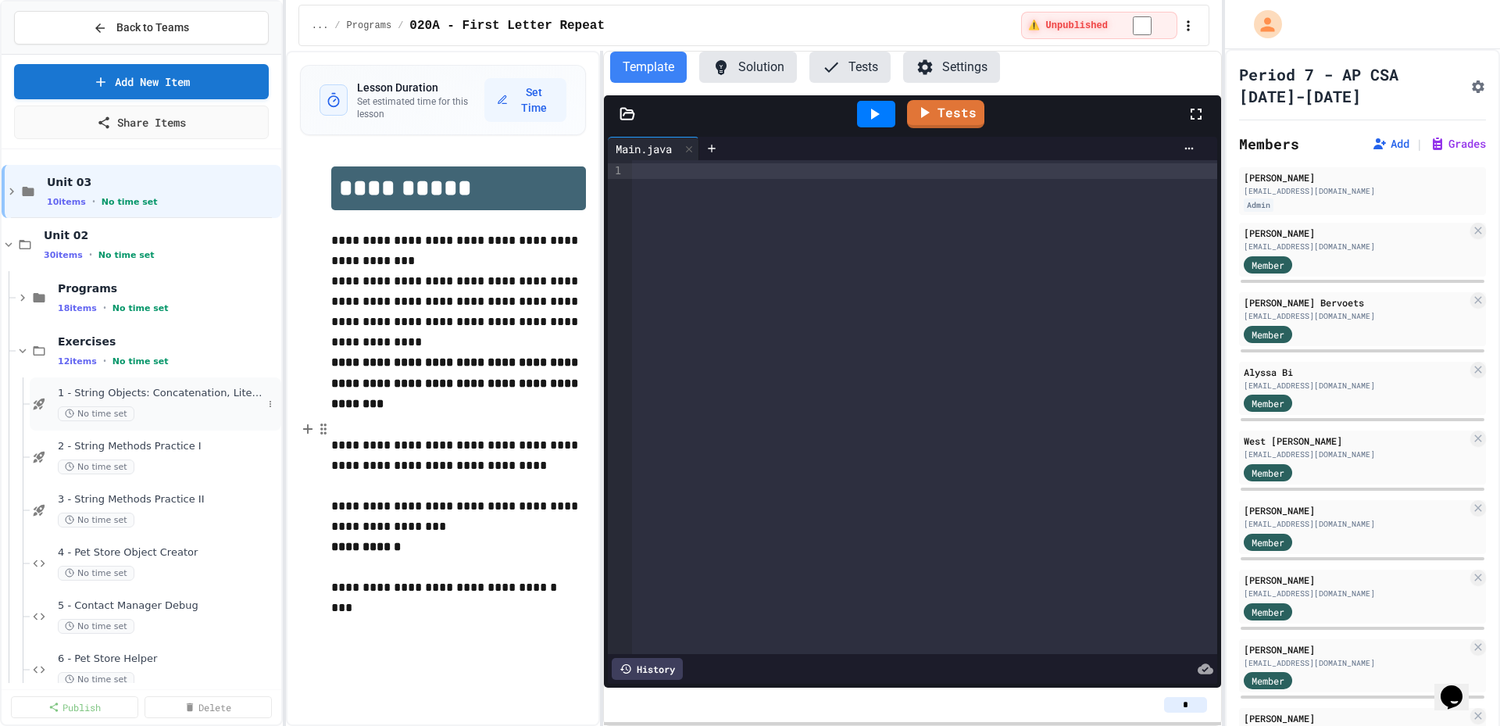
click at [143, 394] on span "1 - String Objects: Concatenation, Literals, and More" at bounding box center [160, 393] width 205 height 13
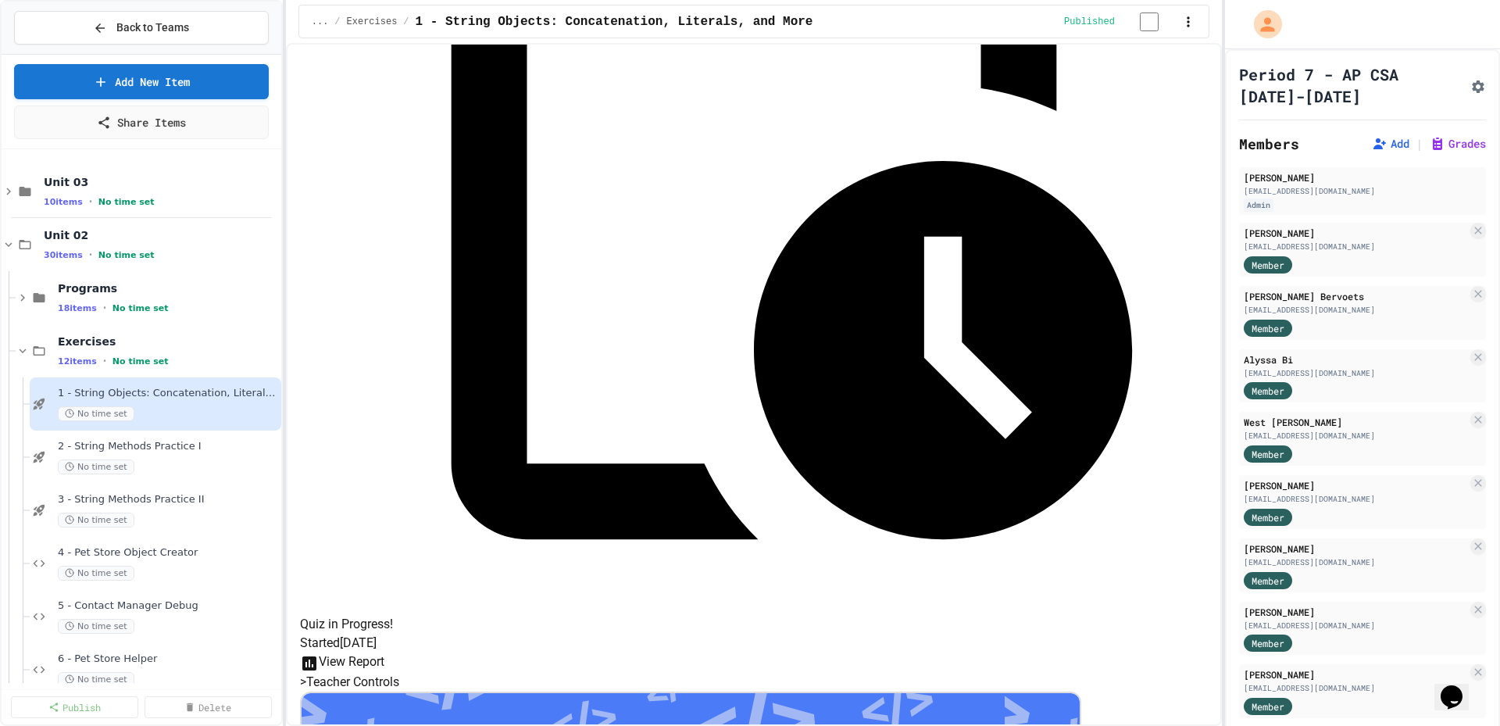
scroll to position [568, 0]
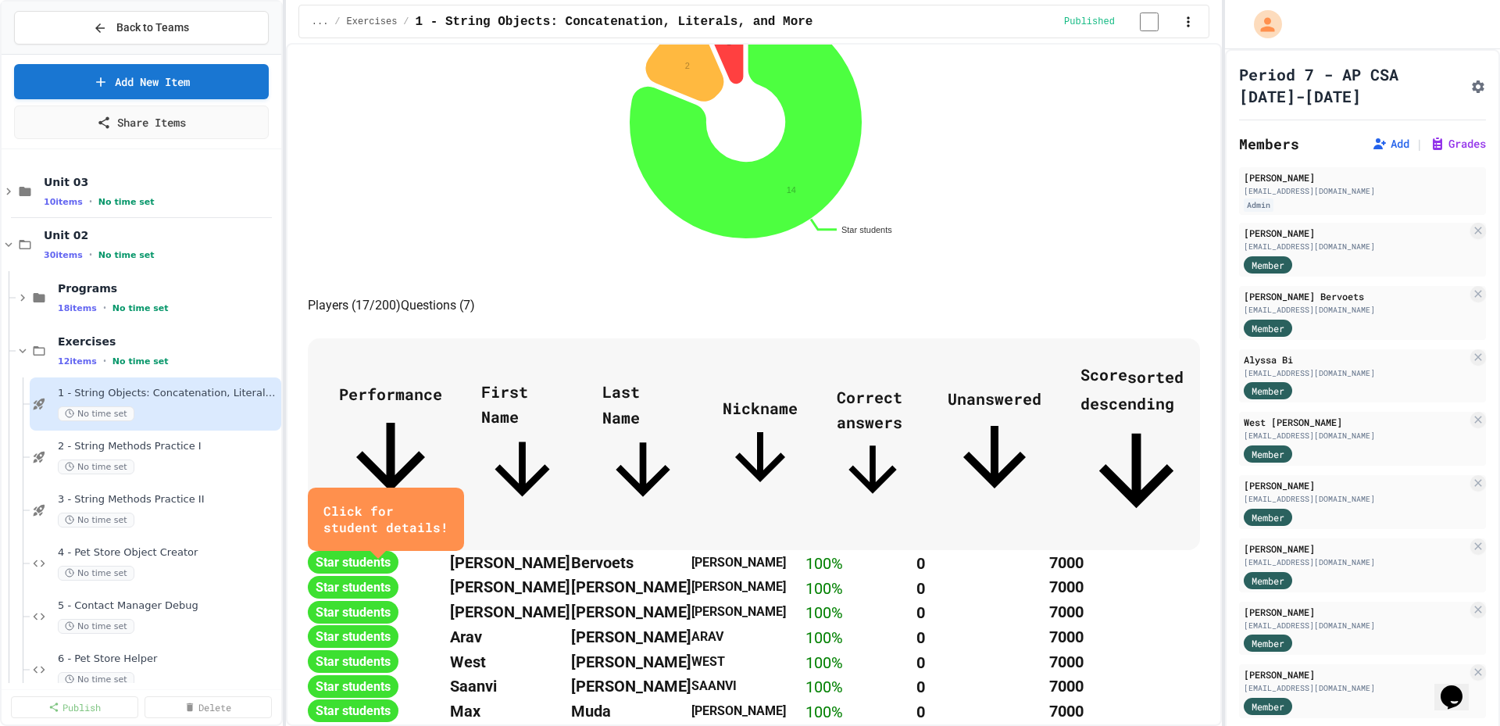
scroll to position [859, 0]
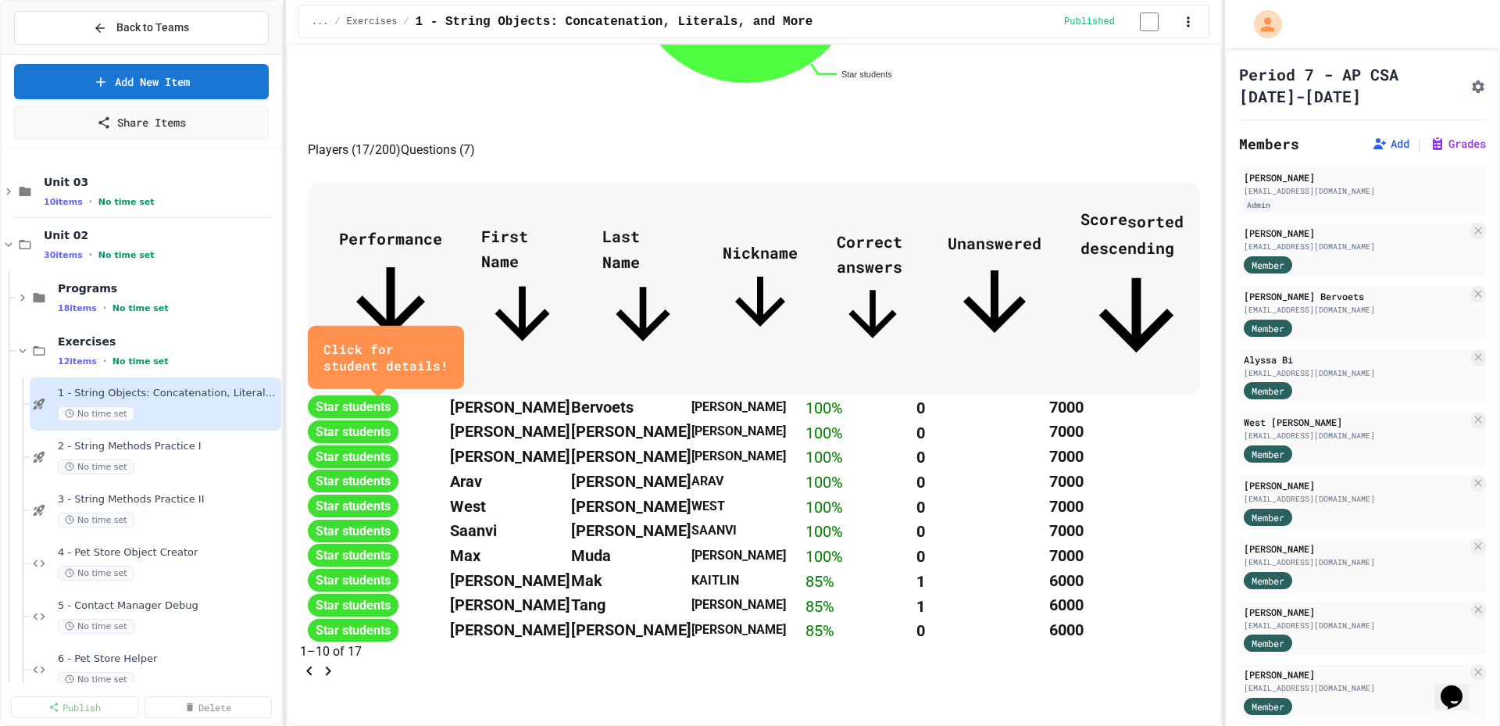
click at [337, 680] on icon "Go to next page" at bounding box center [328, 671] width 19 height 19
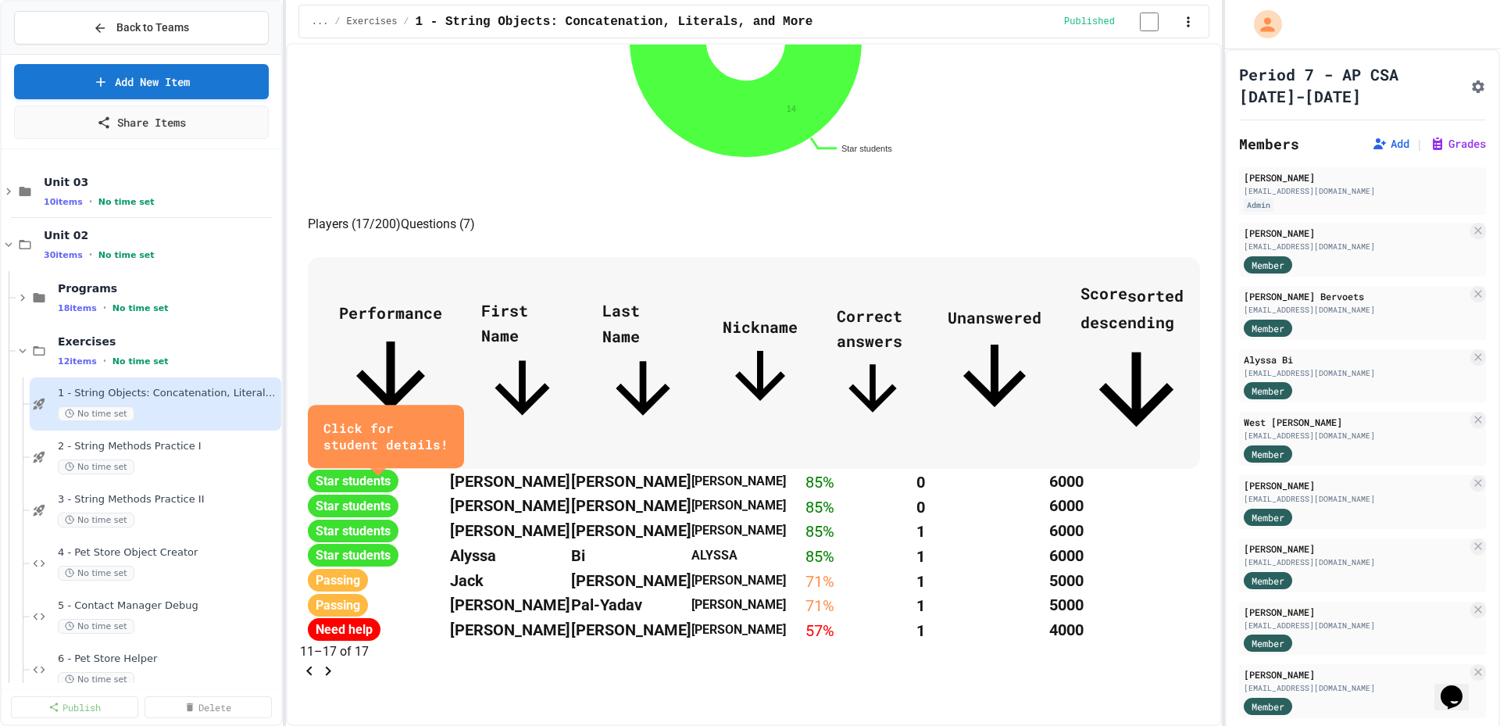
scroll to position [769, 0]
click at [170, 450] on span "2 - String Methods Practice I" at bounding box center [160, 446] width 205 height 13
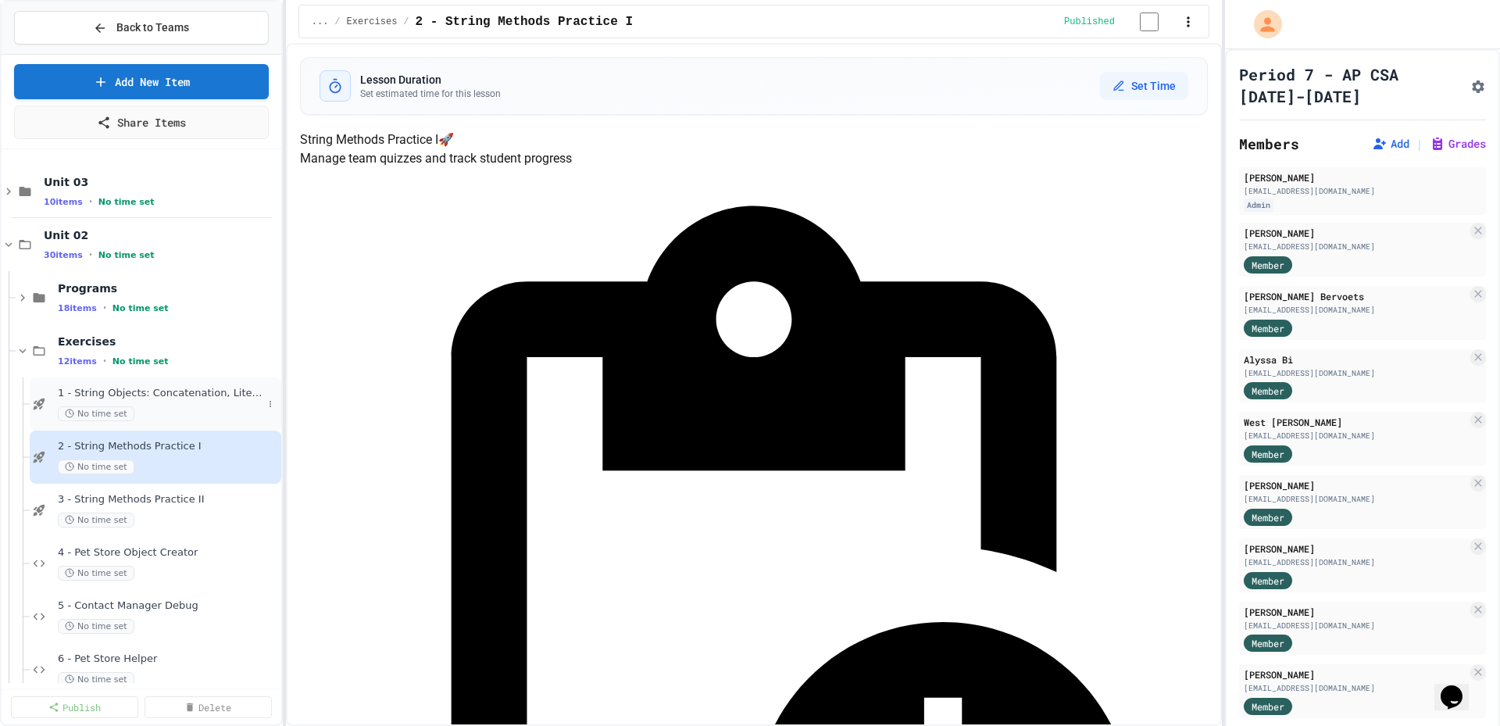
click at [172, 400] on div "1 - String Objects: Concatenation, Literals, and More No time set" at bounding box center [160, 404] width 205 height 34
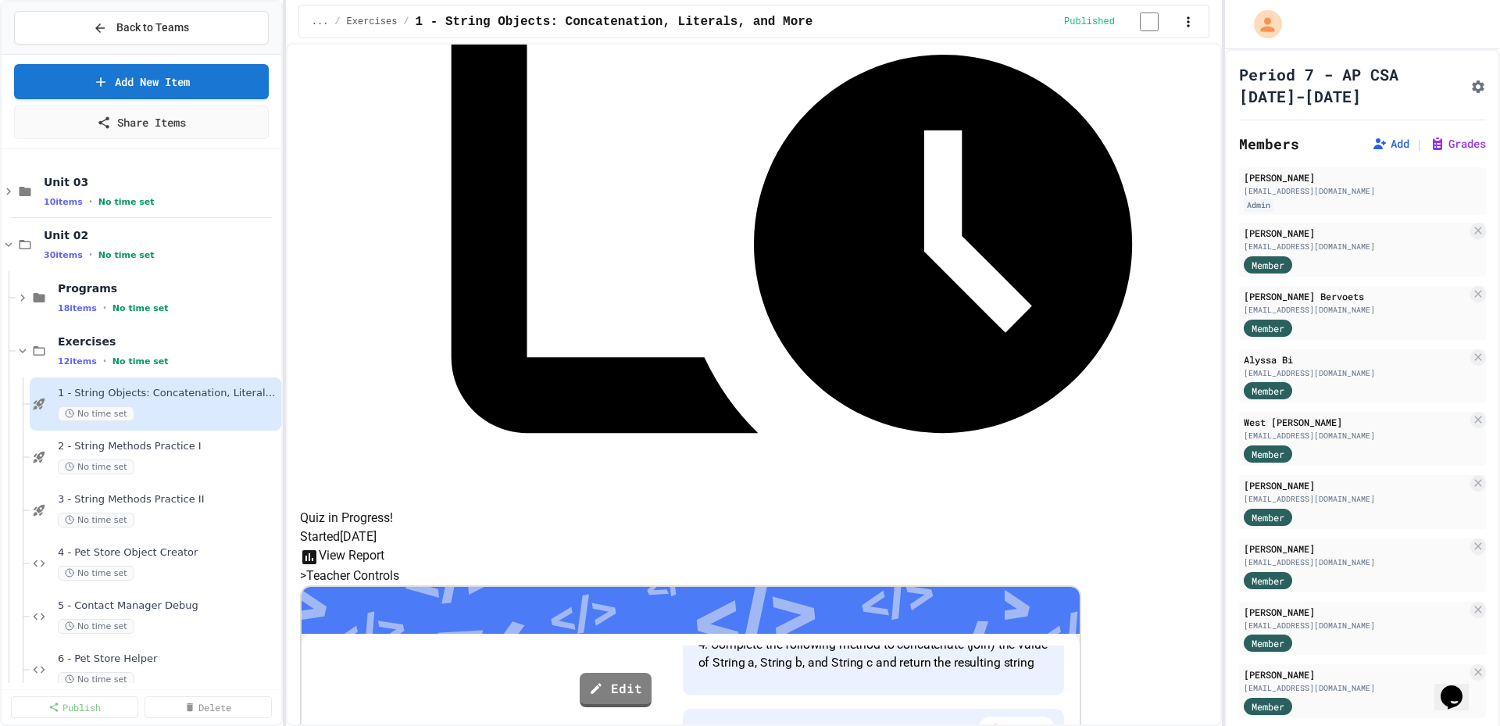
scroll to position [568, 0]
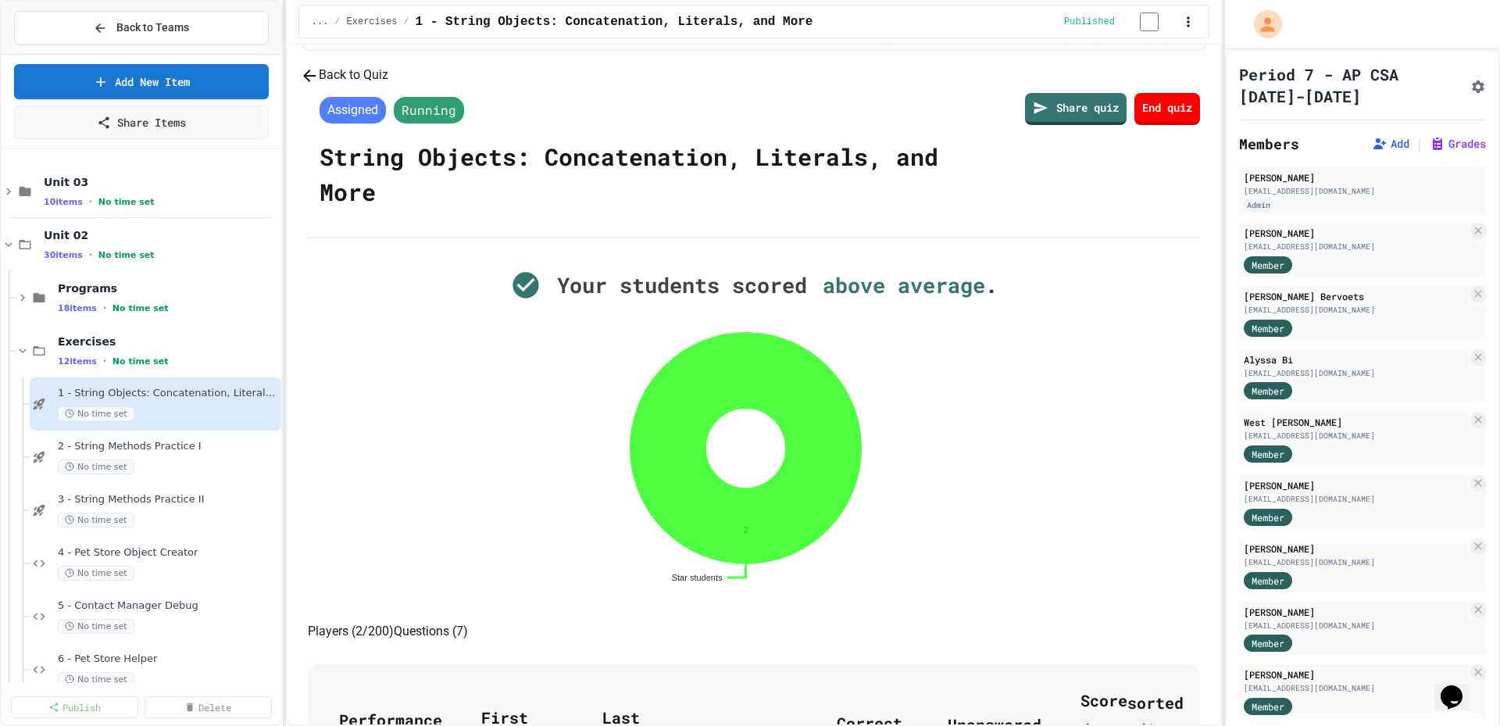
scroll to position [60, 0]
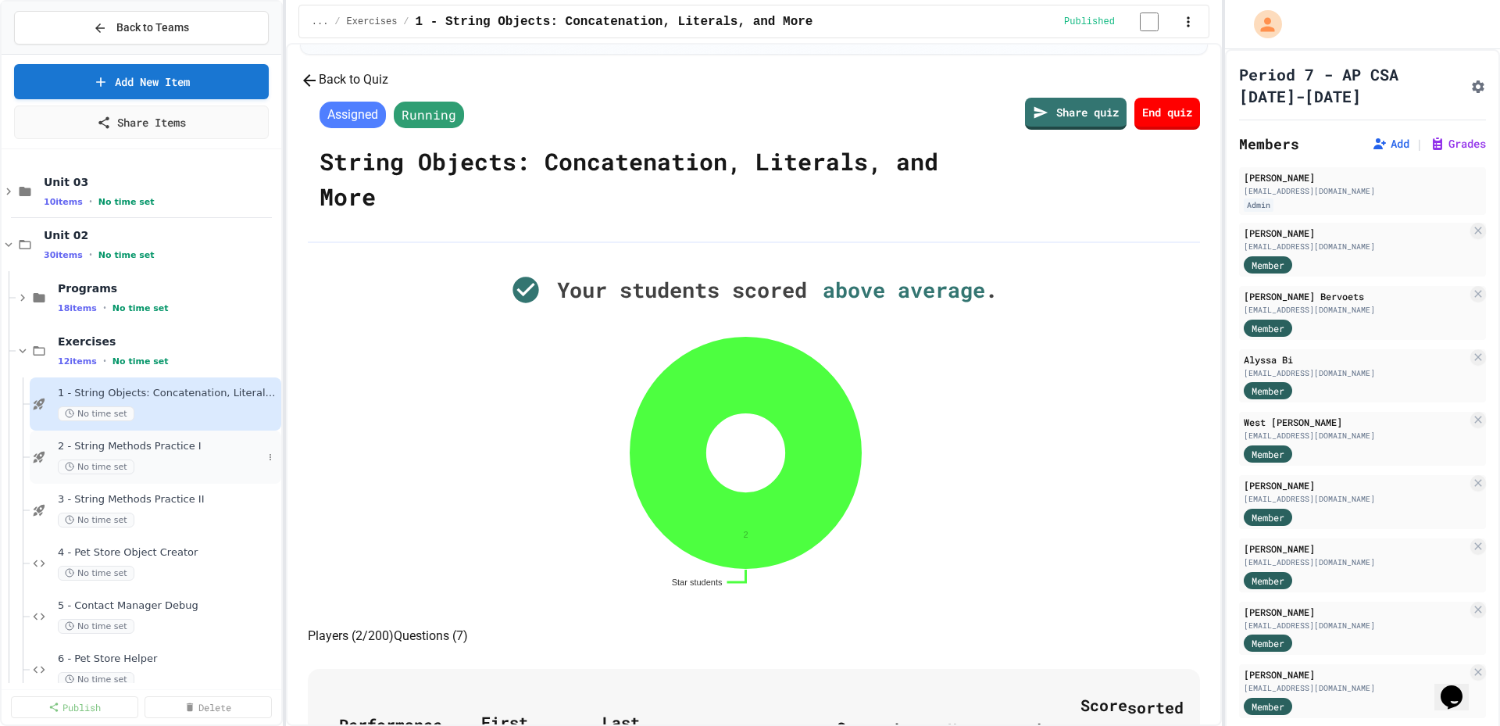
click at [156, 456] on div "2 - String Methods Practice I No time set" at bounding box center [160, 457] width 205 height 34
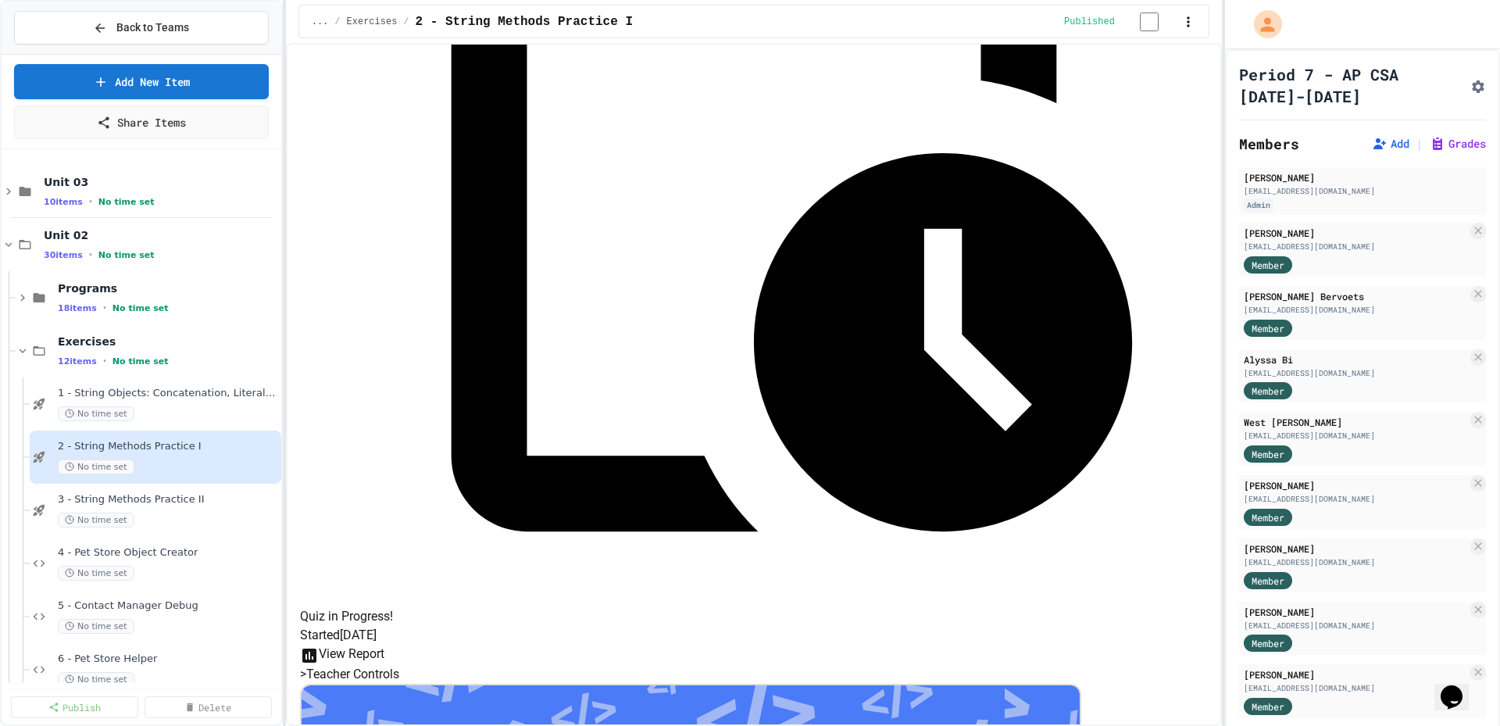
scroll to position [535, 0]
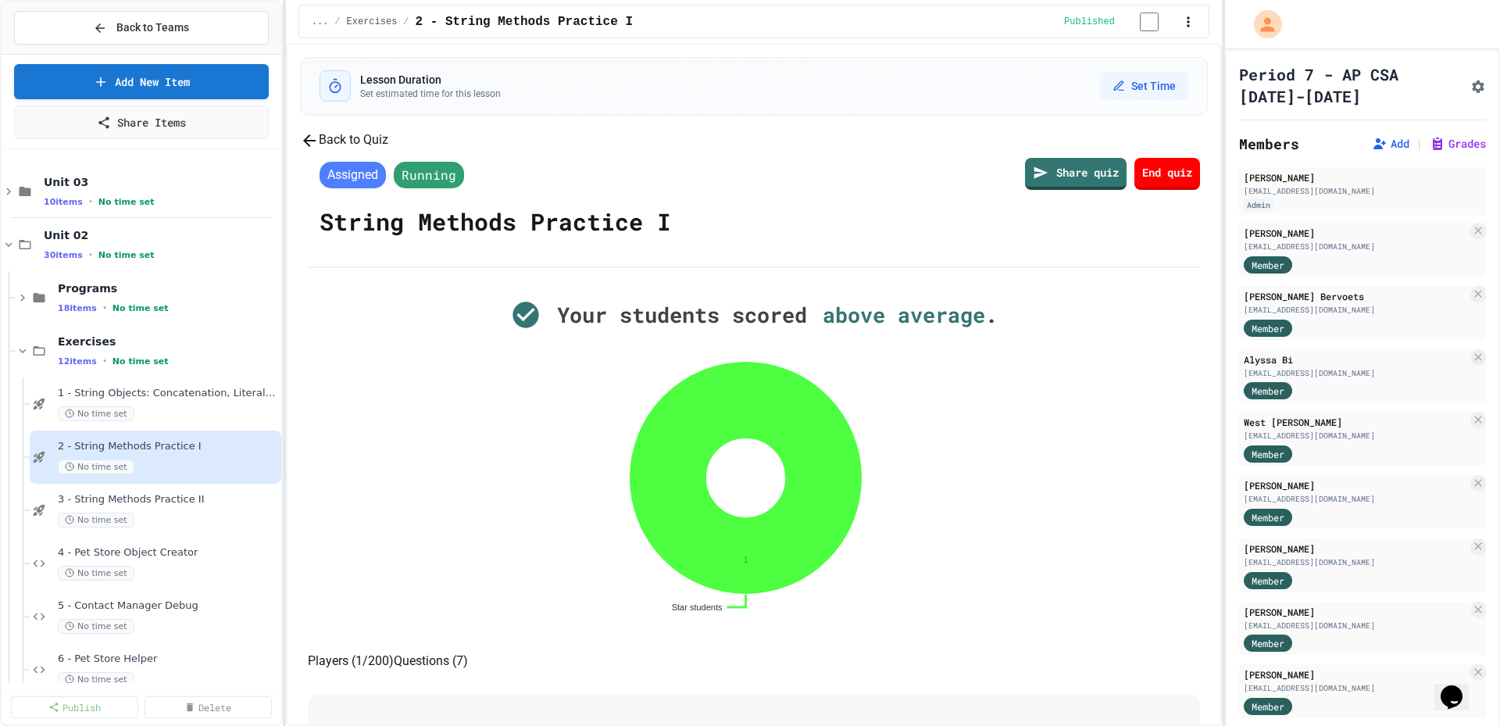
click at [388, 150] on button "Back to Quiz" at bounding box center [344, 140] width 88 height 20
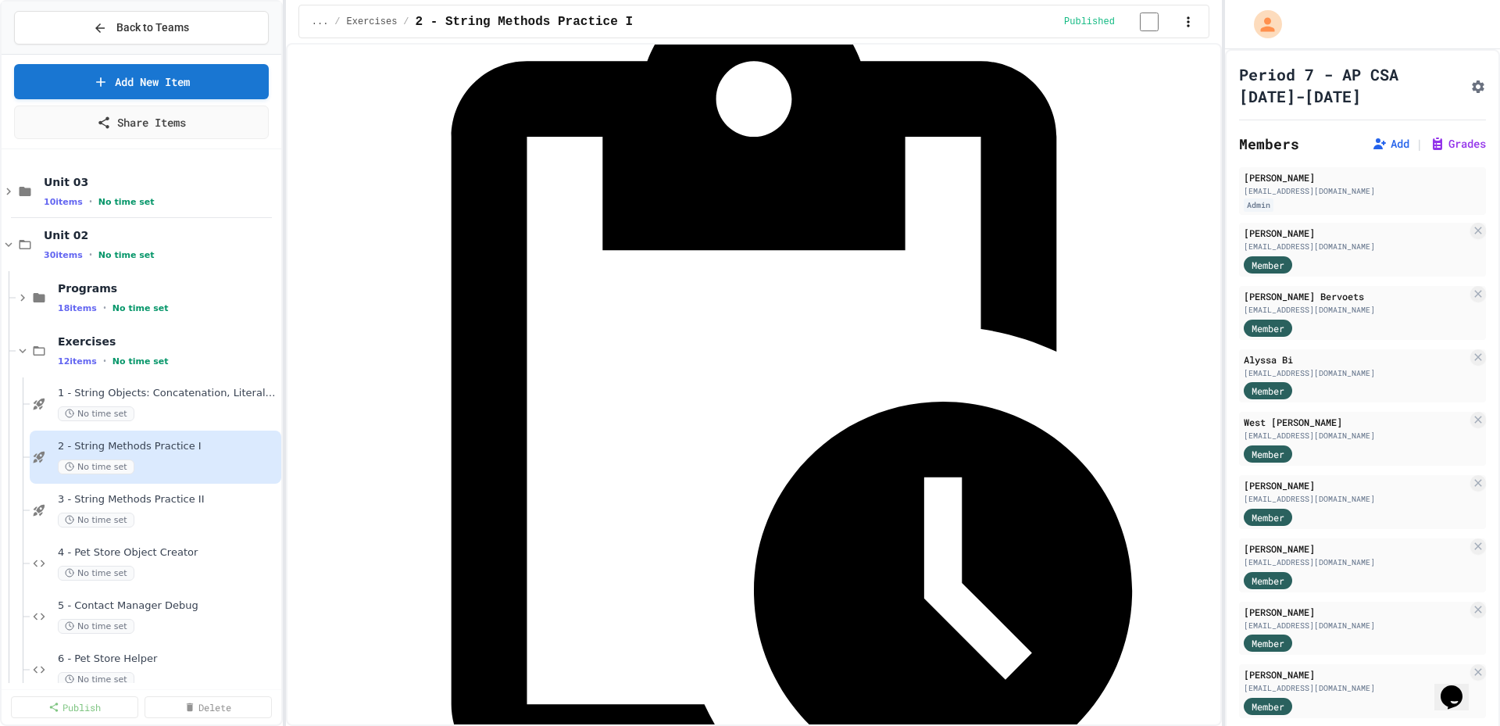
scroll to position [535, 0]
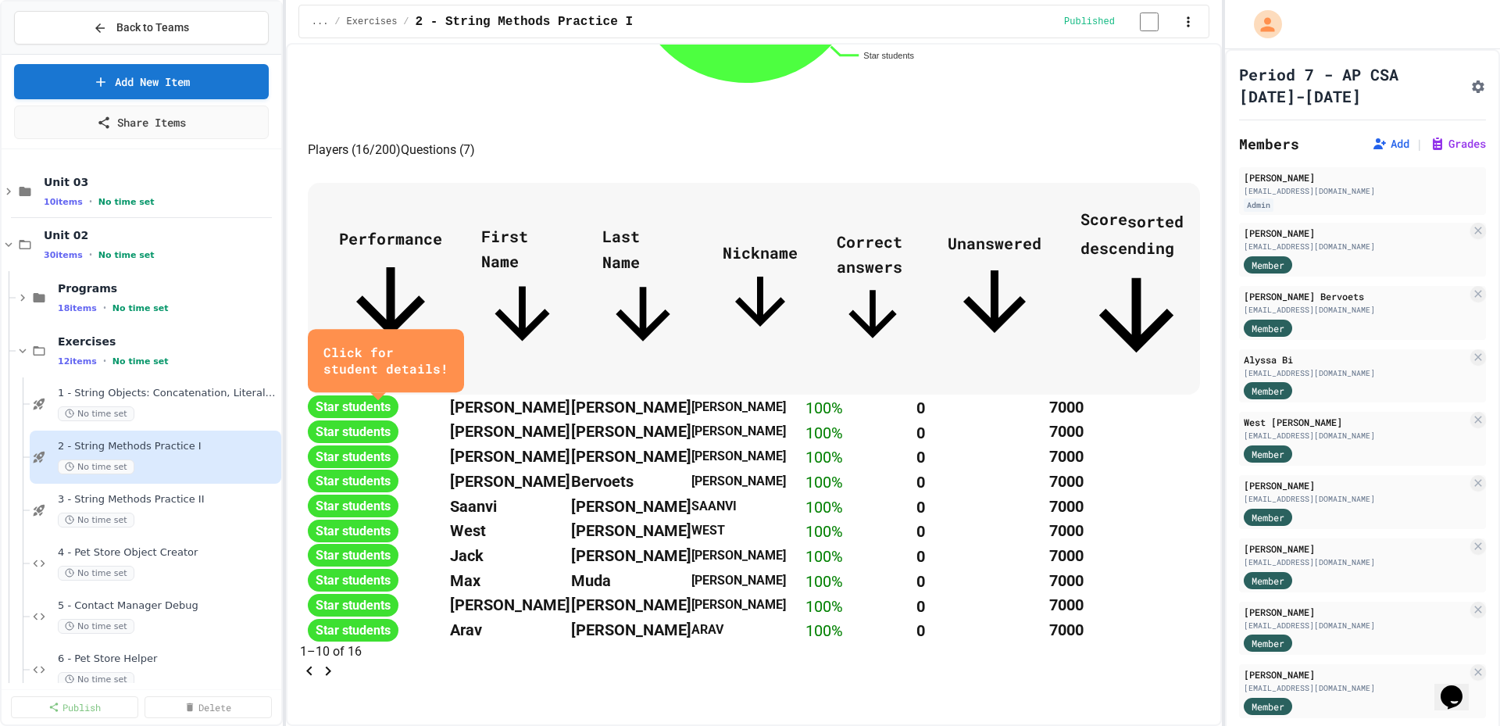
scroll to position [865, 0]
click at [168, 508] on div "3 - String Methods Practice II No time set" at bounding box center [160, 510] width 205 height 34
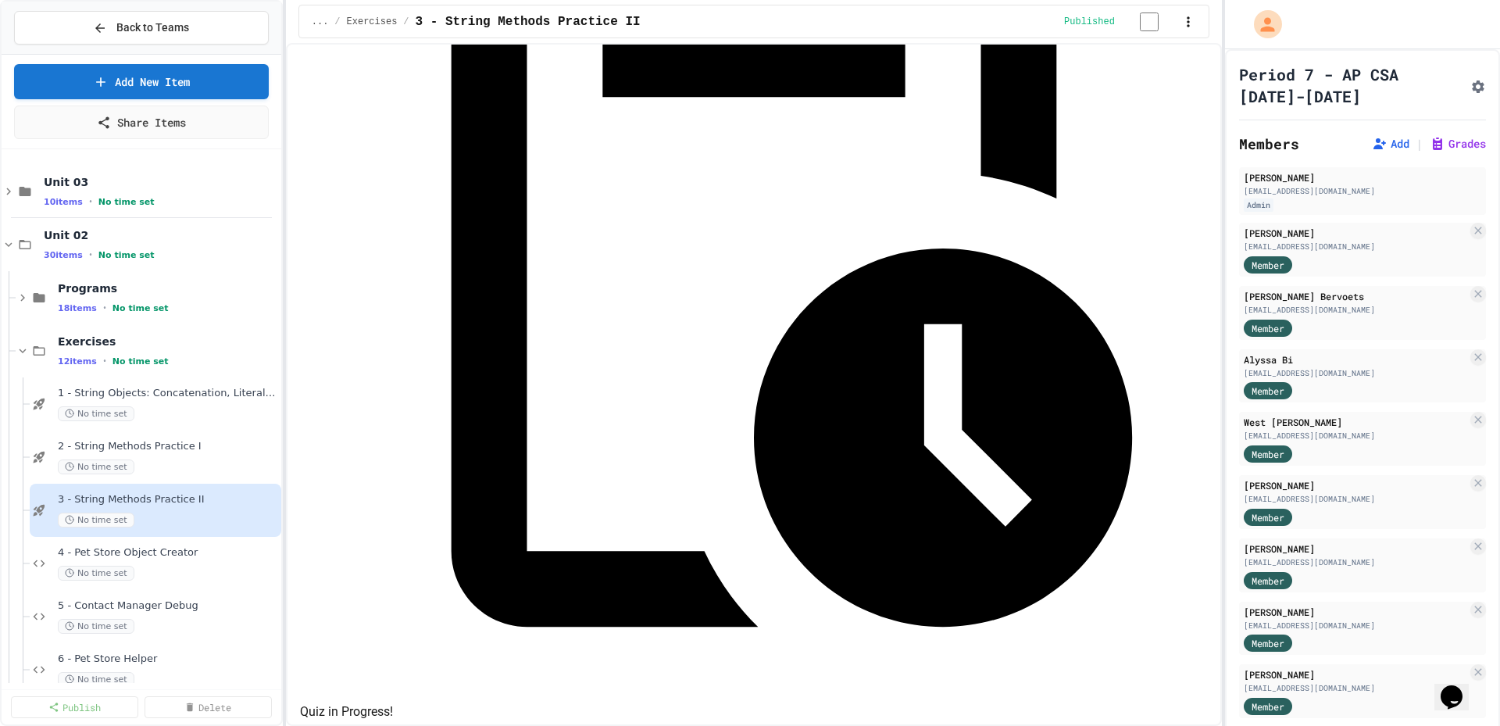
scroll to position [535, 0]
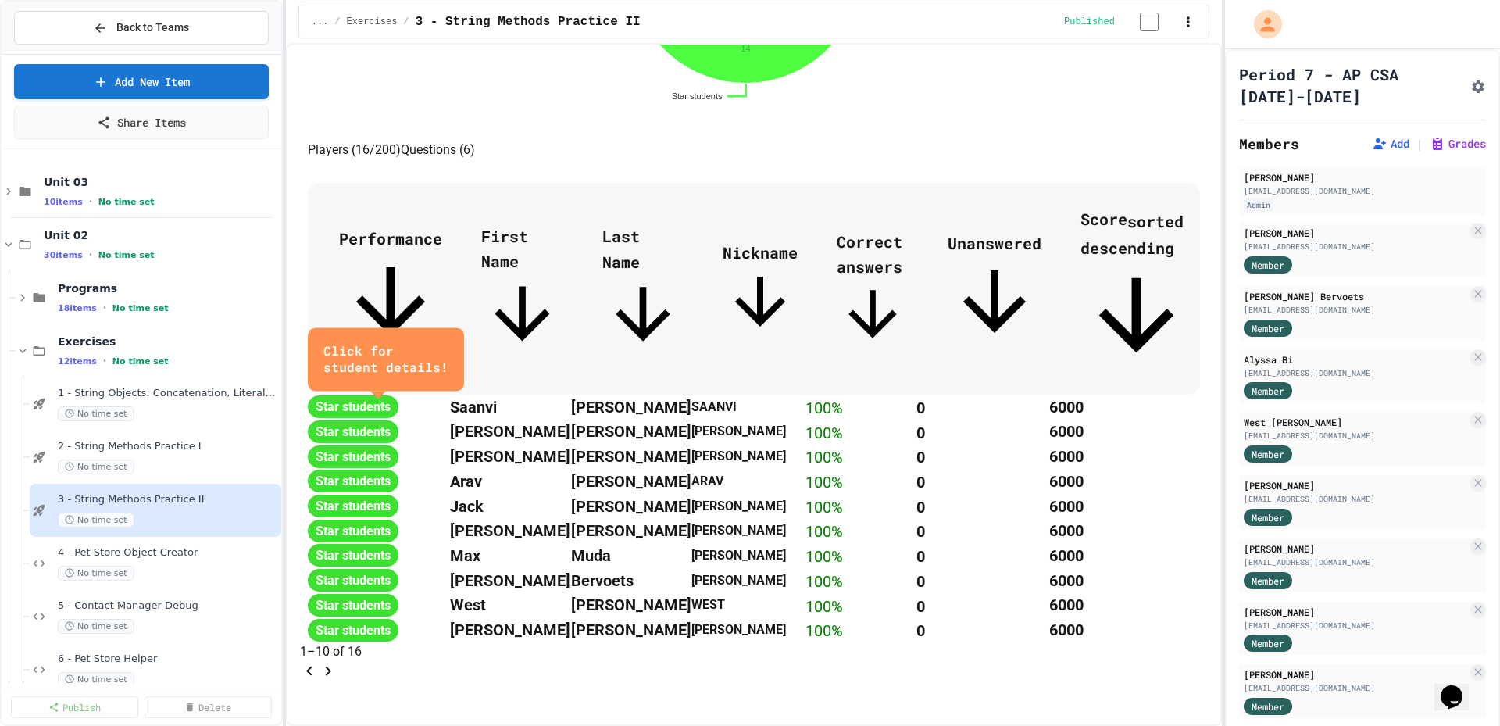
scroll to position [865, 0]
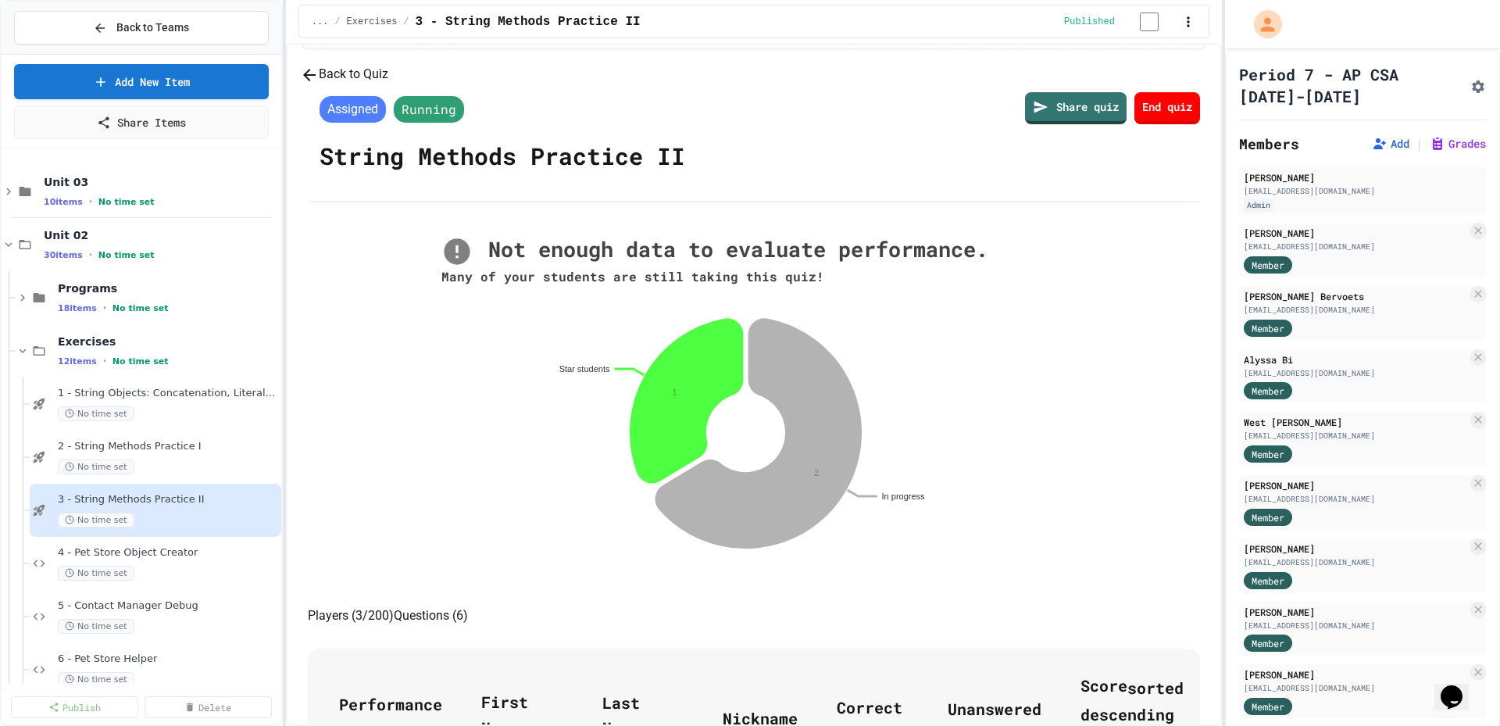
click at [388, 84] on button "Back to Quiz" at bounding box center [344, 75] width 88 height 20
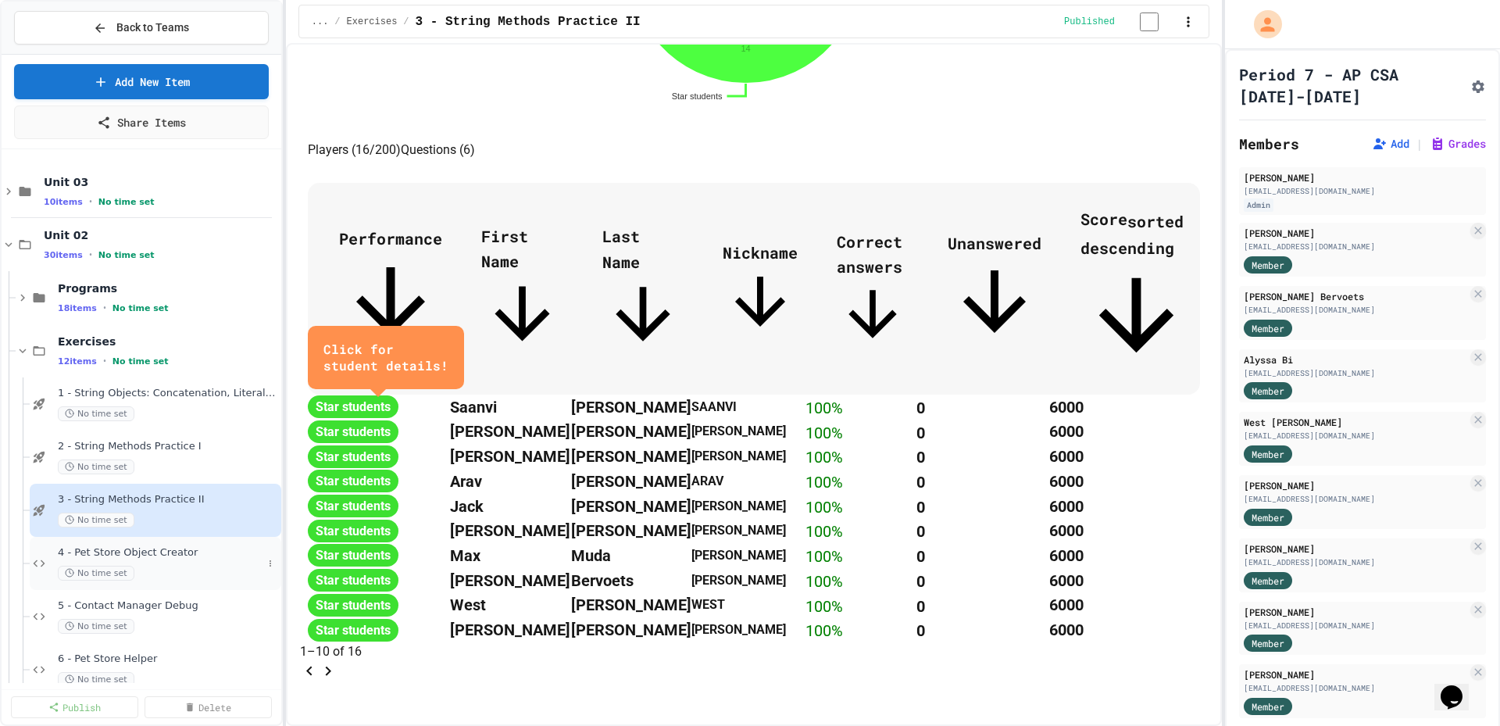
click at [156, 555] on span "4 - Pet Store Object Creator" at bounding box center [160, 552] width 205 height 13
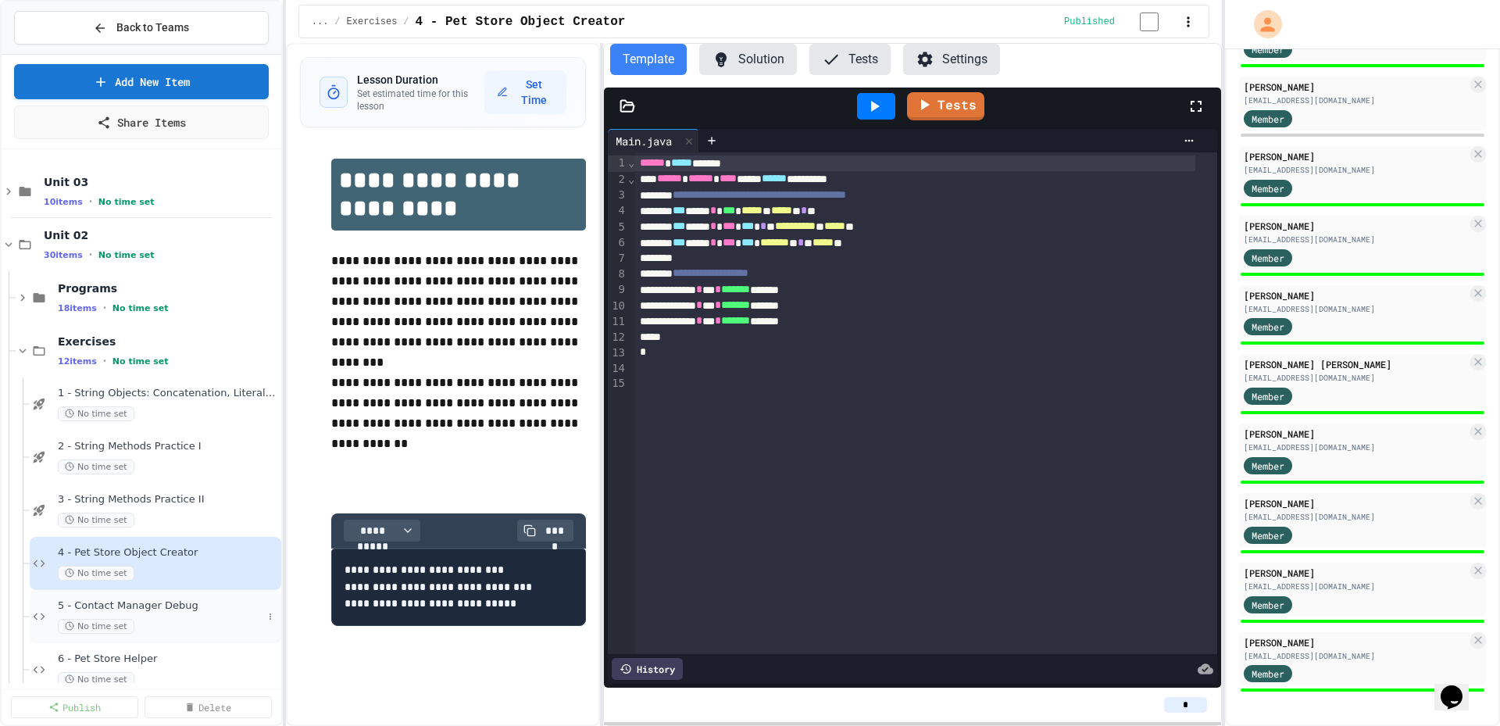
click at [155, 607] on span "5 - Contact Manager Debug" at bounding box center [160, 605] width 205 height 13
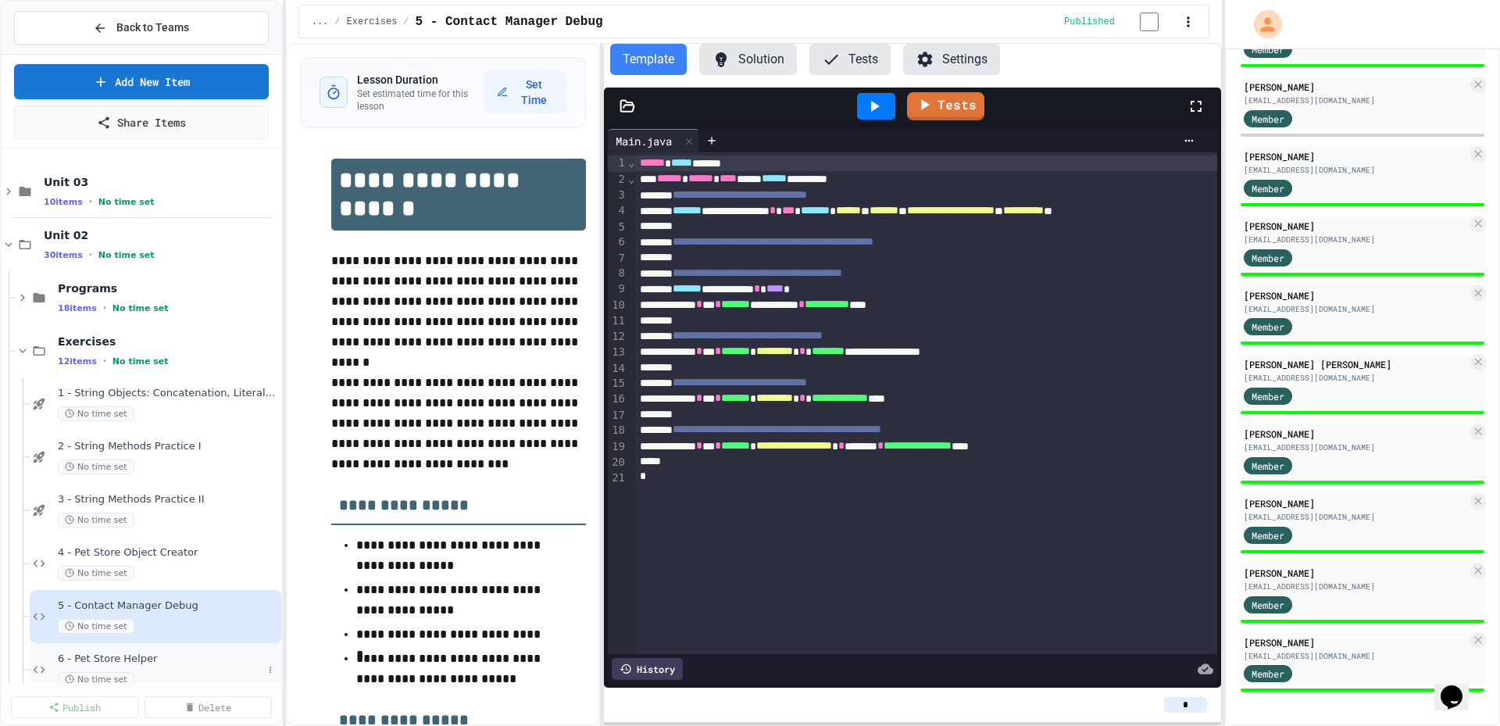
click at [109, 663] on span "6 - Pet Store Helper" at bounding box center [160, 658] width 205 height 13
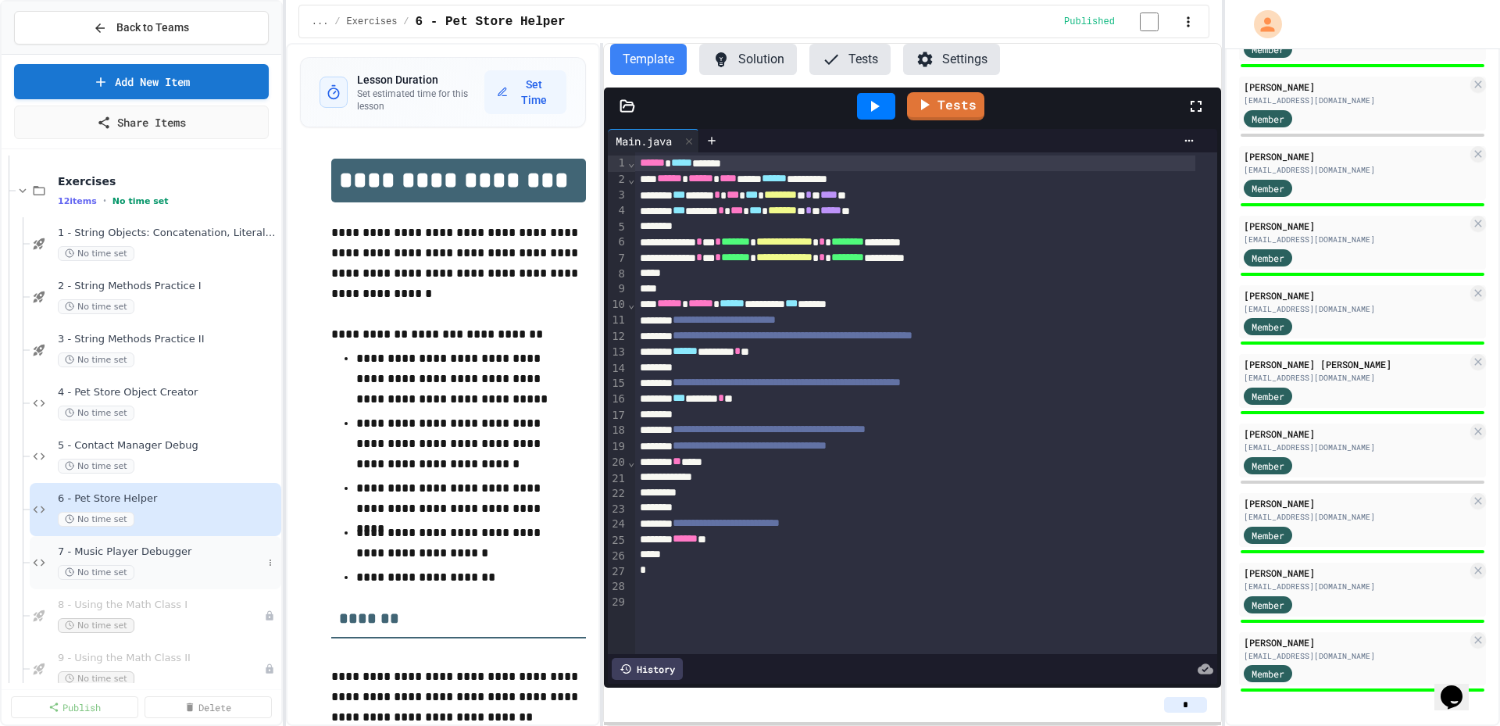
click at [154, 555] on span "7 - Music Player Debugger" at bounding box center [160, 551] width 205 height 13
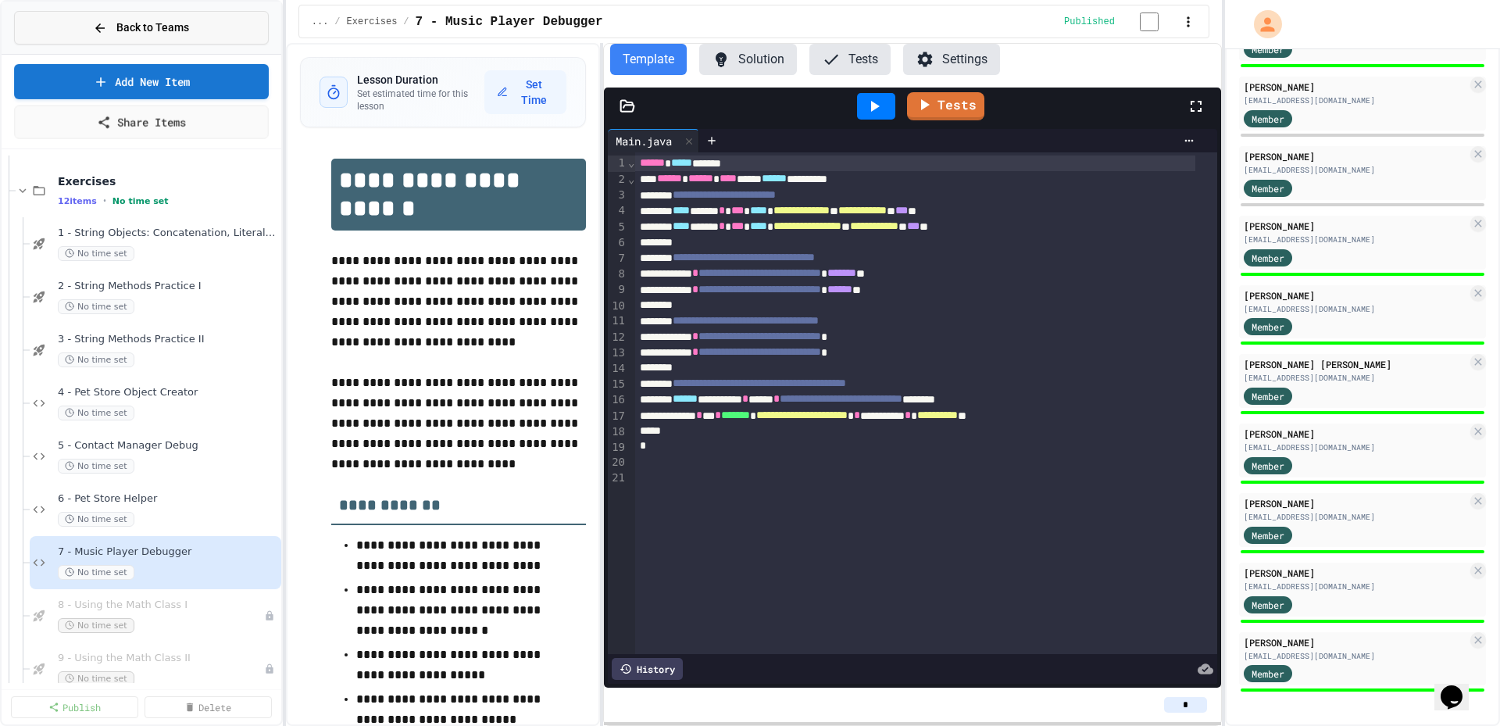
click at [191, 30] on button "Back to Teams" at bounding box center [141, 28] width 255 height 34
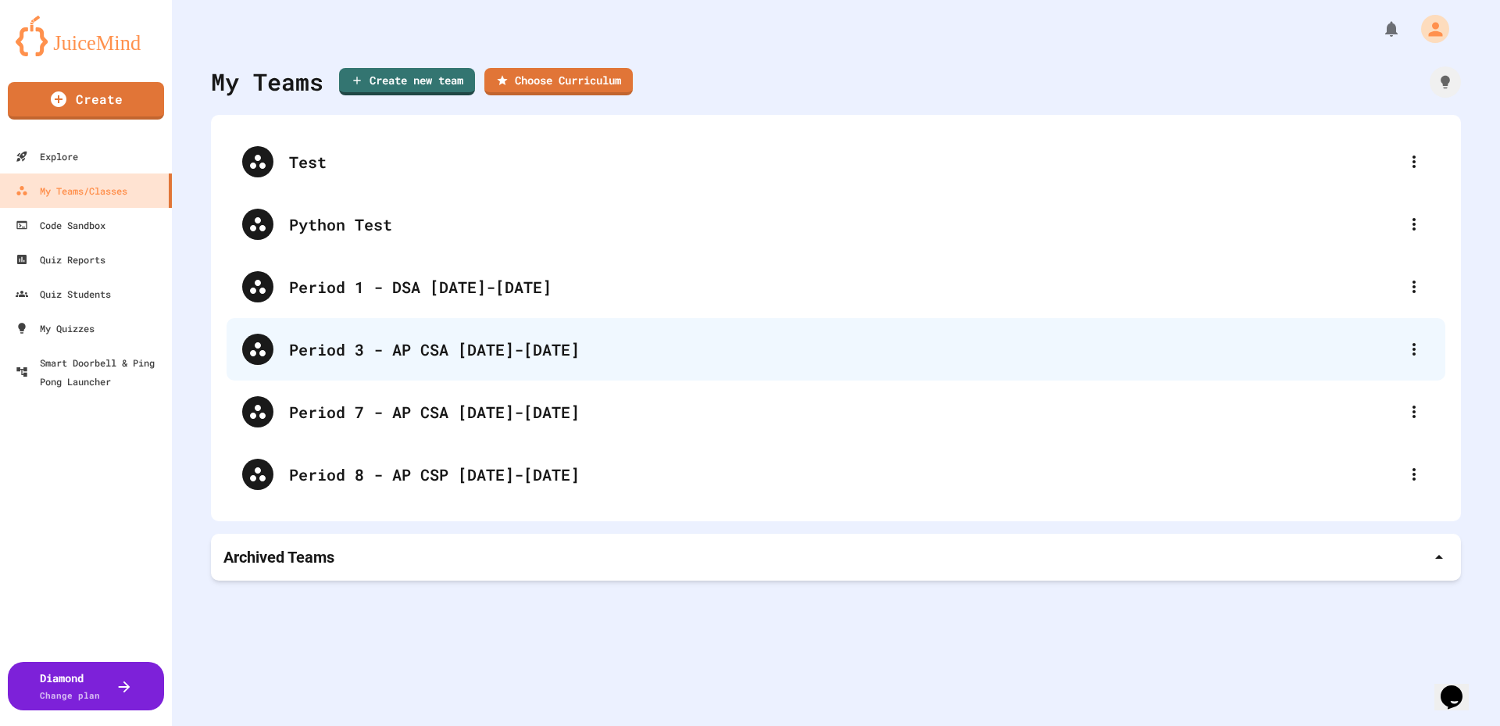
click at [398, 335] on div "Period 3 - AP CSA [DATE]-[DATE]" at bounding box center [836, 349] width 1219 height 62
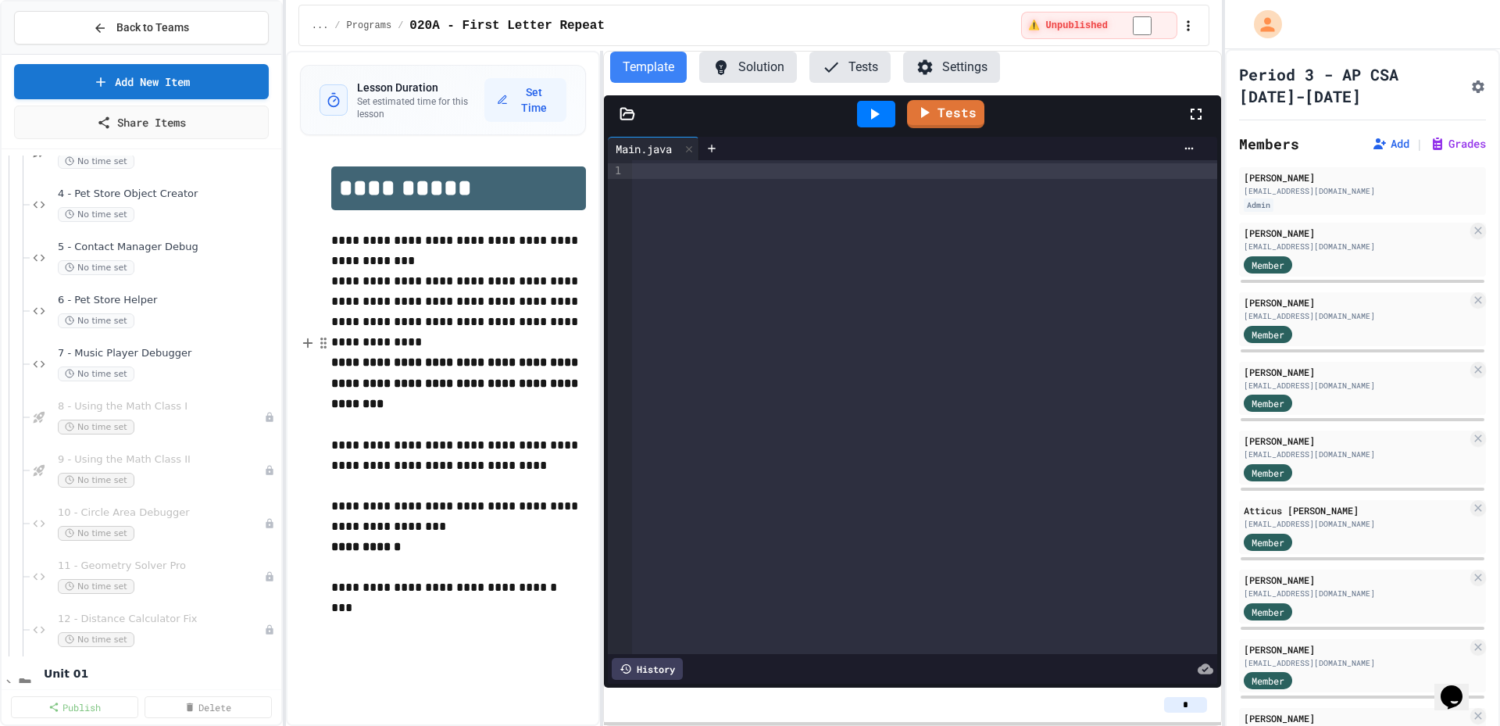
scroll to position [391, 0]
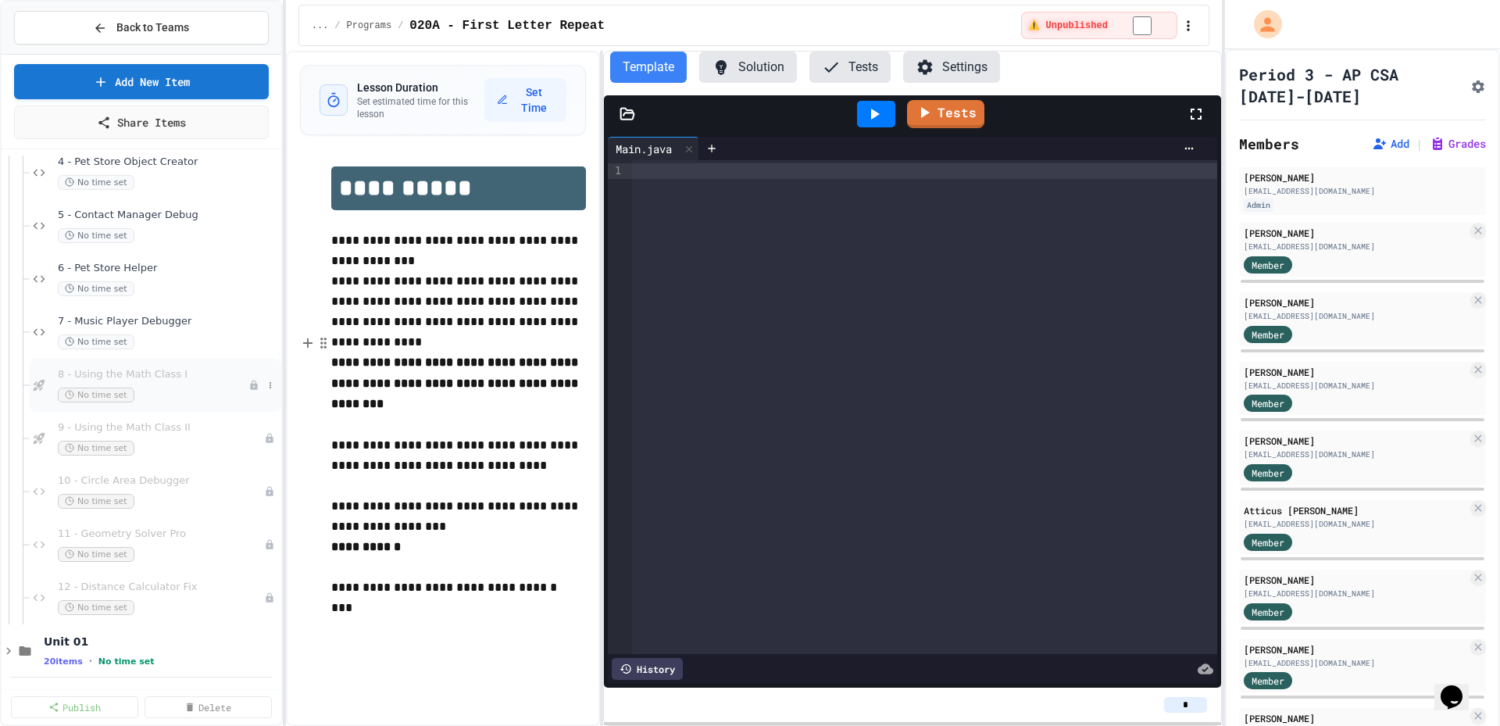
click at [139, 377] on span "8 - Using the Math Class I" at bounding box center [153, 374] width 191 height 13
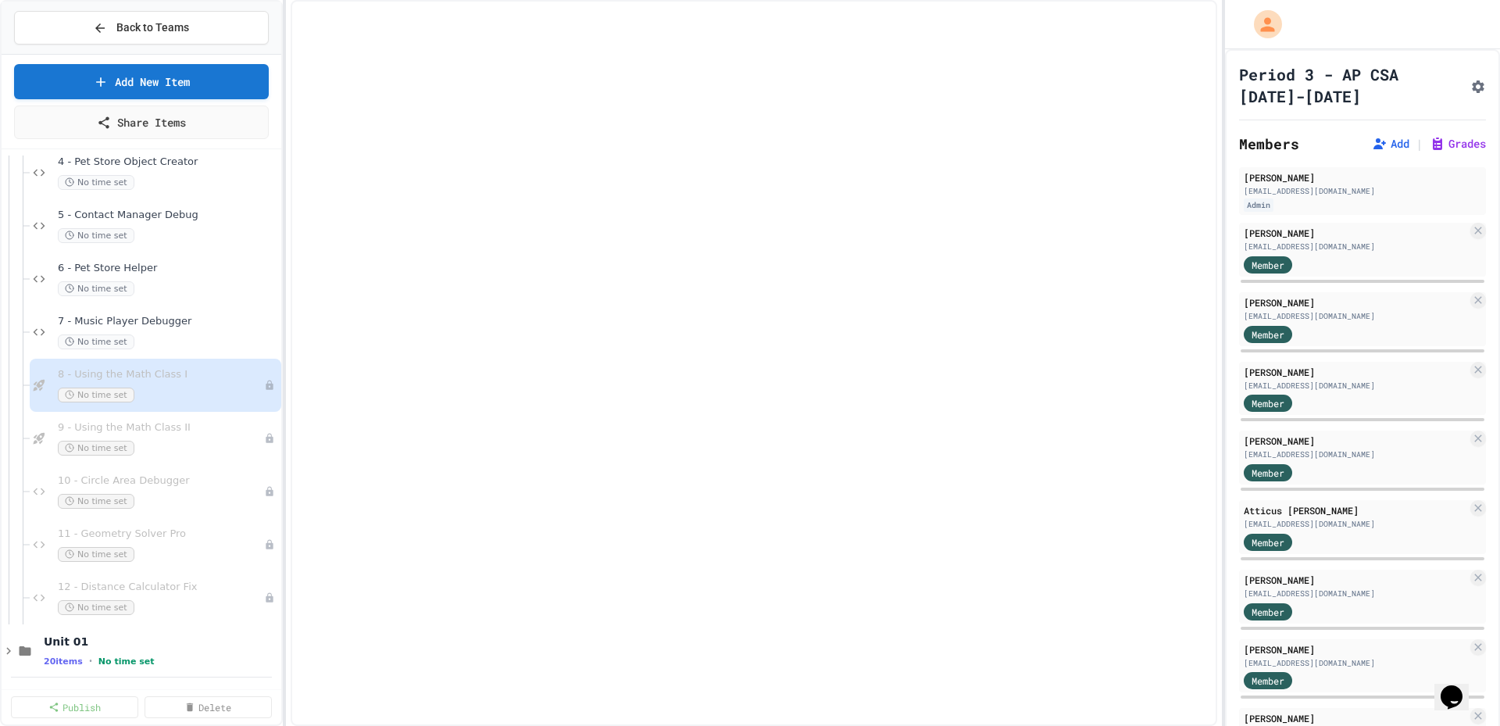
scroll to position [376, 0]
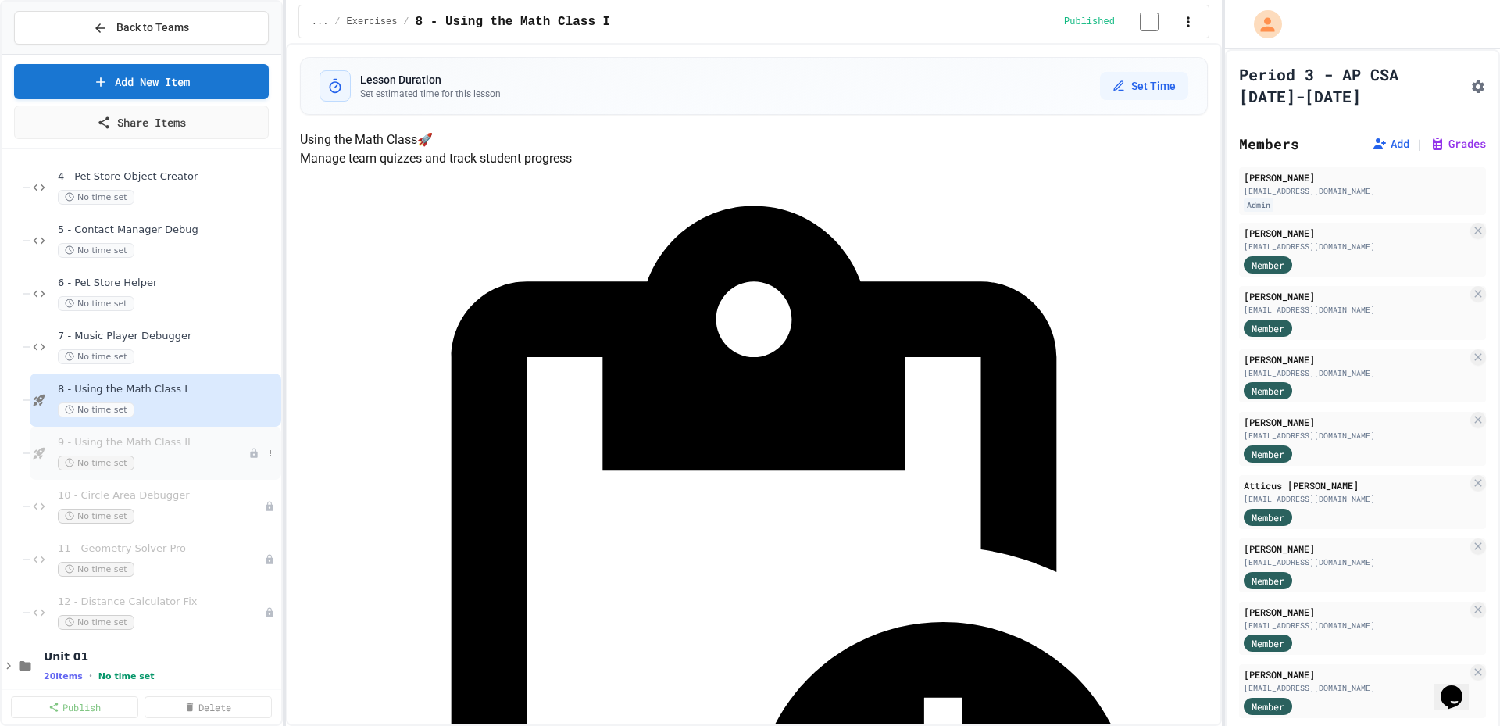
click at [148, 448] on span "9 - Using the Math Class II" at bounding box center [153, 442] width 191 height 13
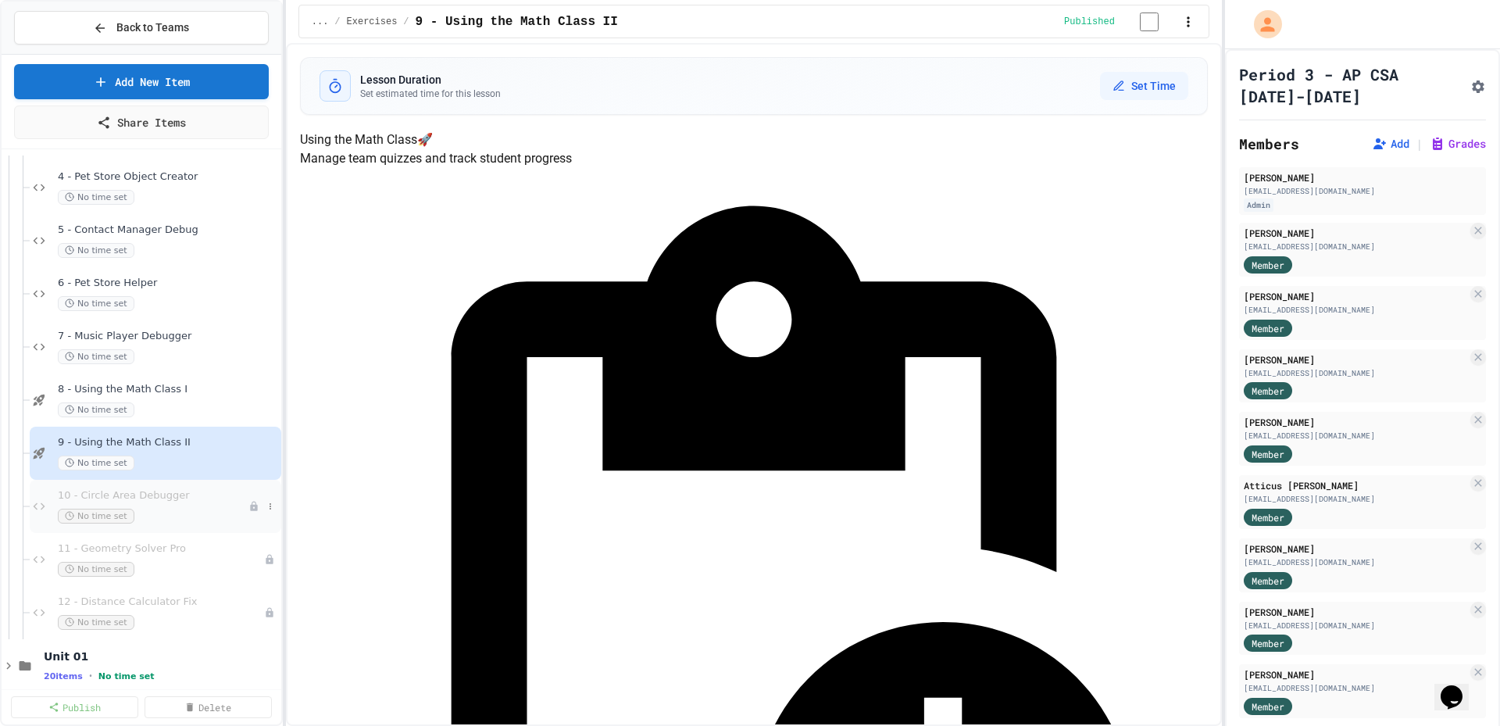
click at [172, 499] on span "10 - Circle Area Debugger" at bounding box center [153, 495] width 191 height 13
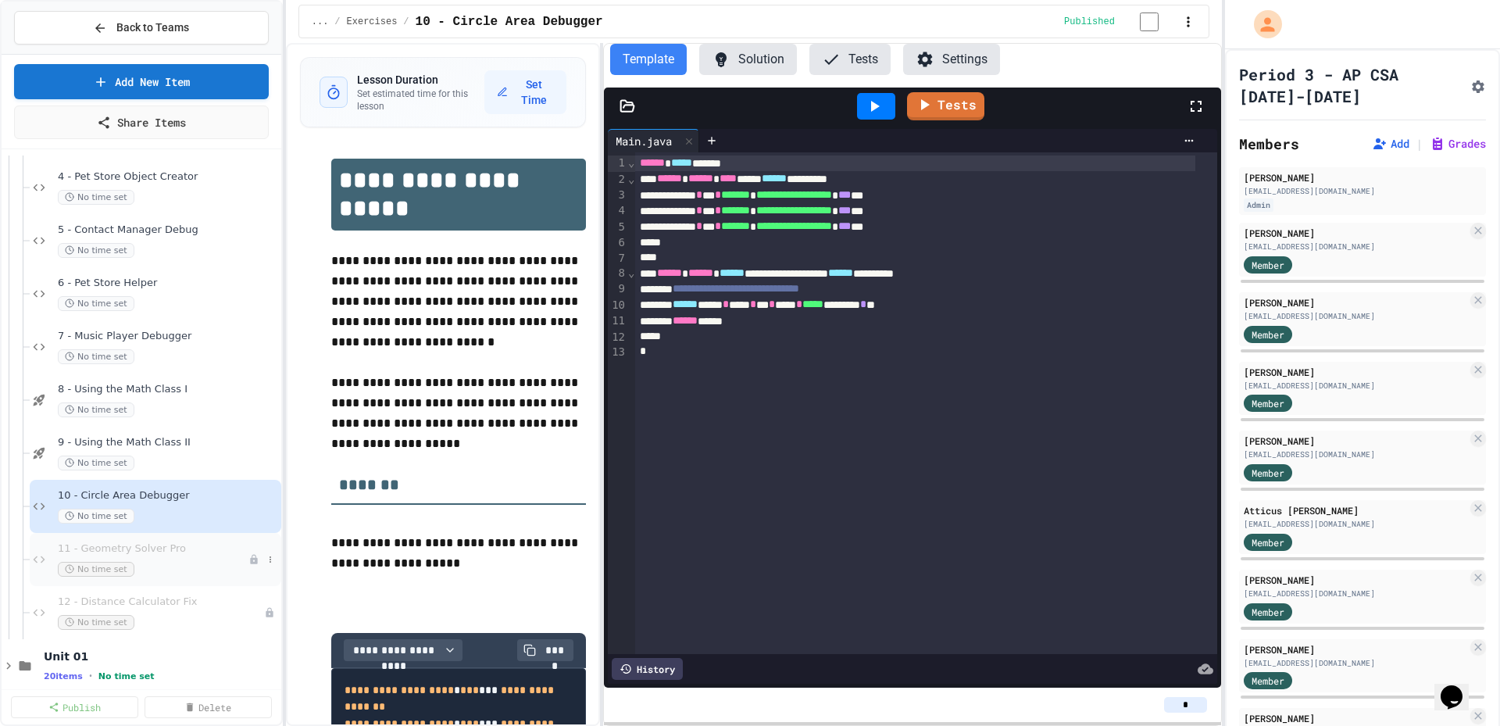
click at [177, 559] on div "11 - Geometry Solver Pro No time set" at bounding box center [153, 559] width 191 height 34
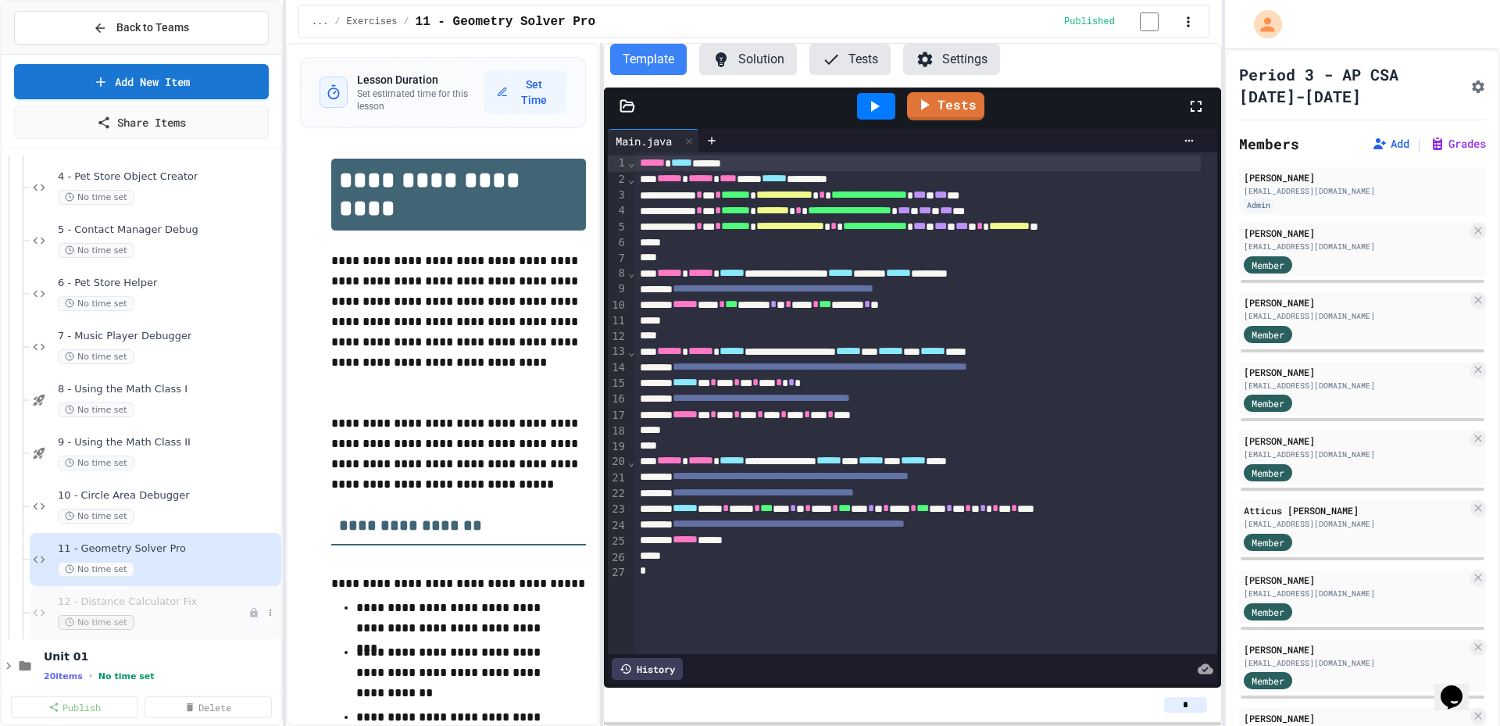
click at [156, 612] on div "12 - Distance Calculator Fix No time set" at bounding box center [153, 612] width 191 height 34
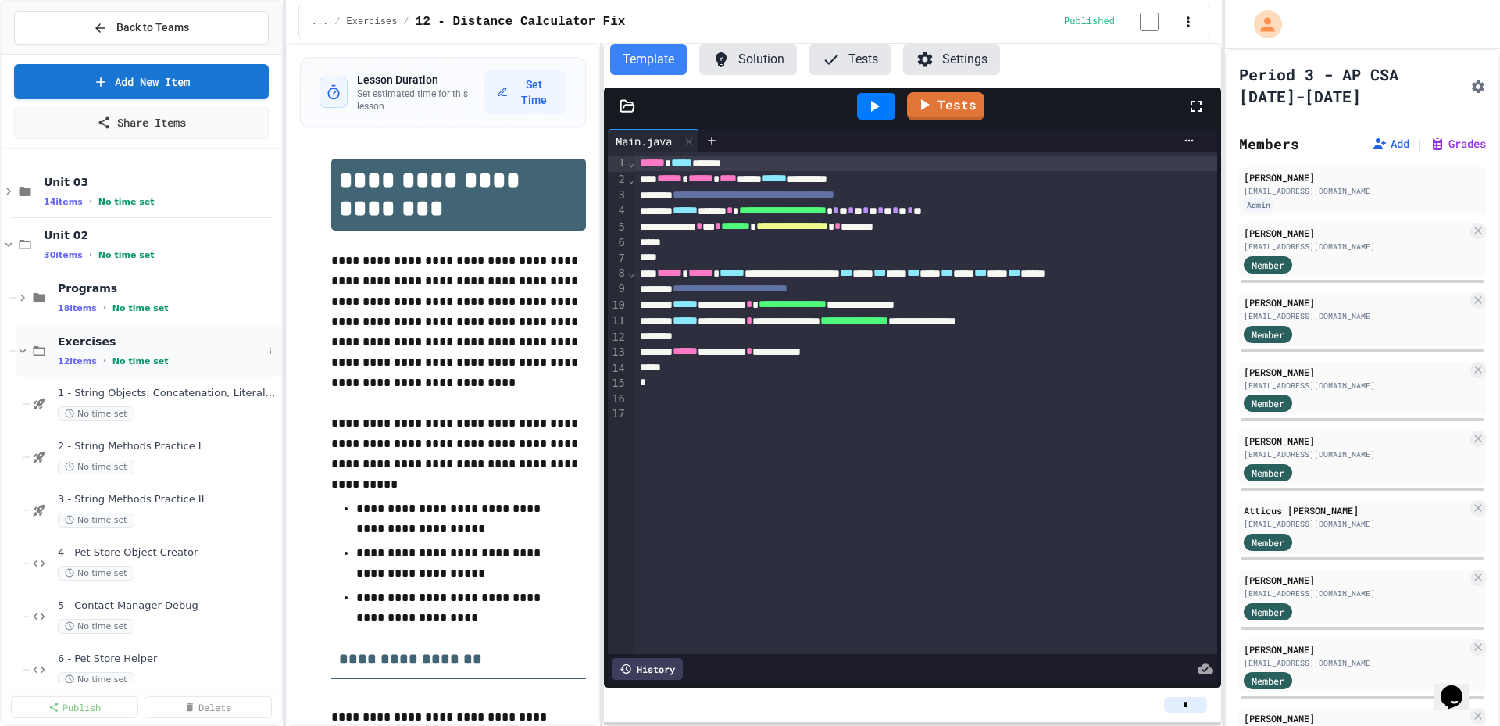
click at [24, 354] on icon at bounding box center [23, 351] width 14 height 14
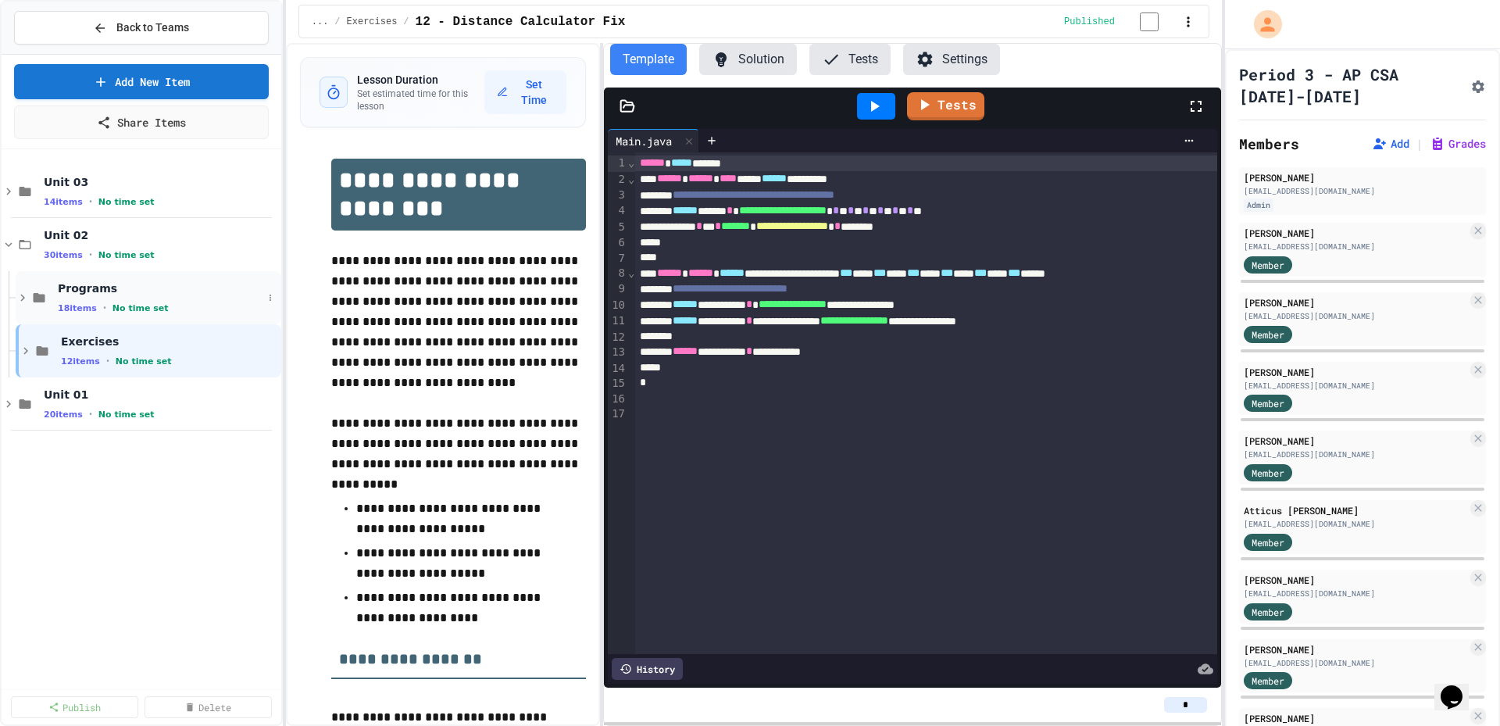
click at [26, 296] on icon at bounding box center [23, 298] width 14 height 14
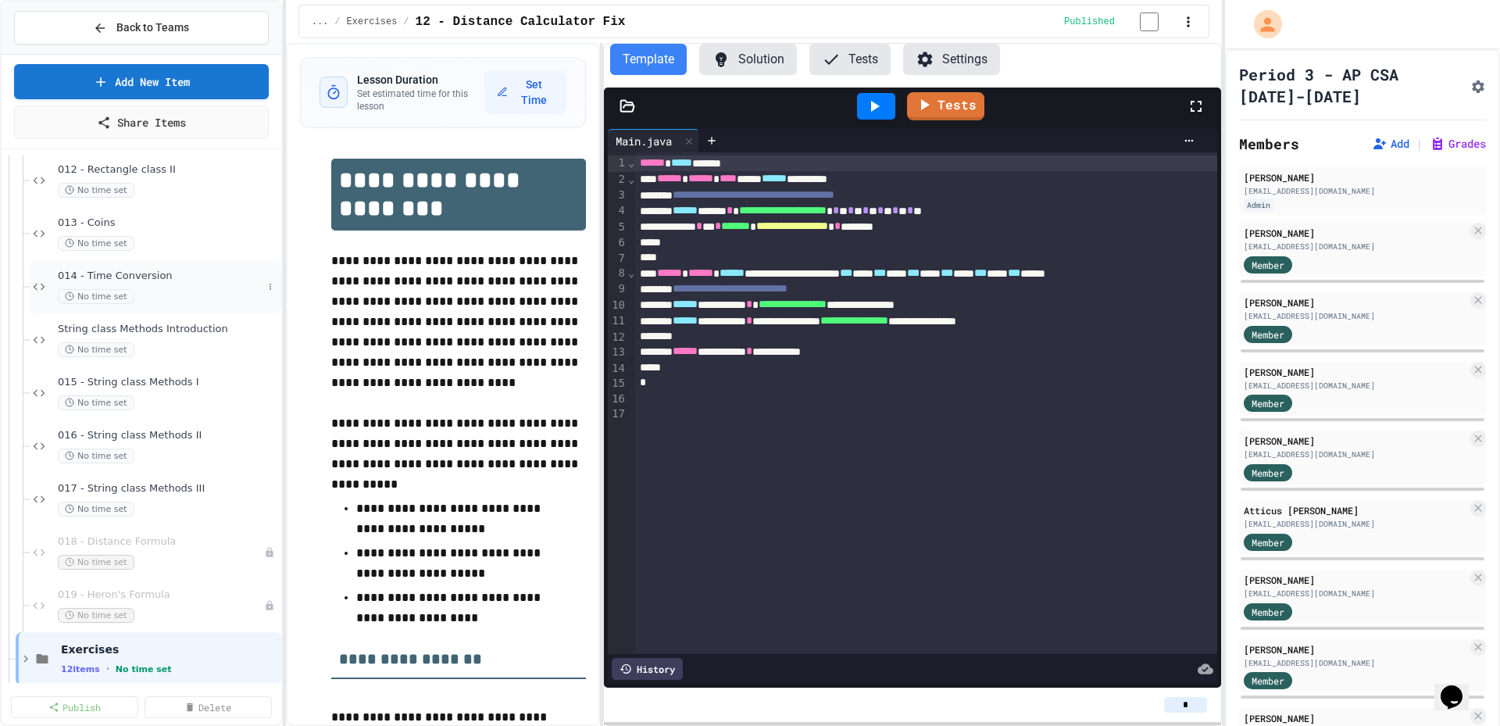
scroll to position [713, 0]
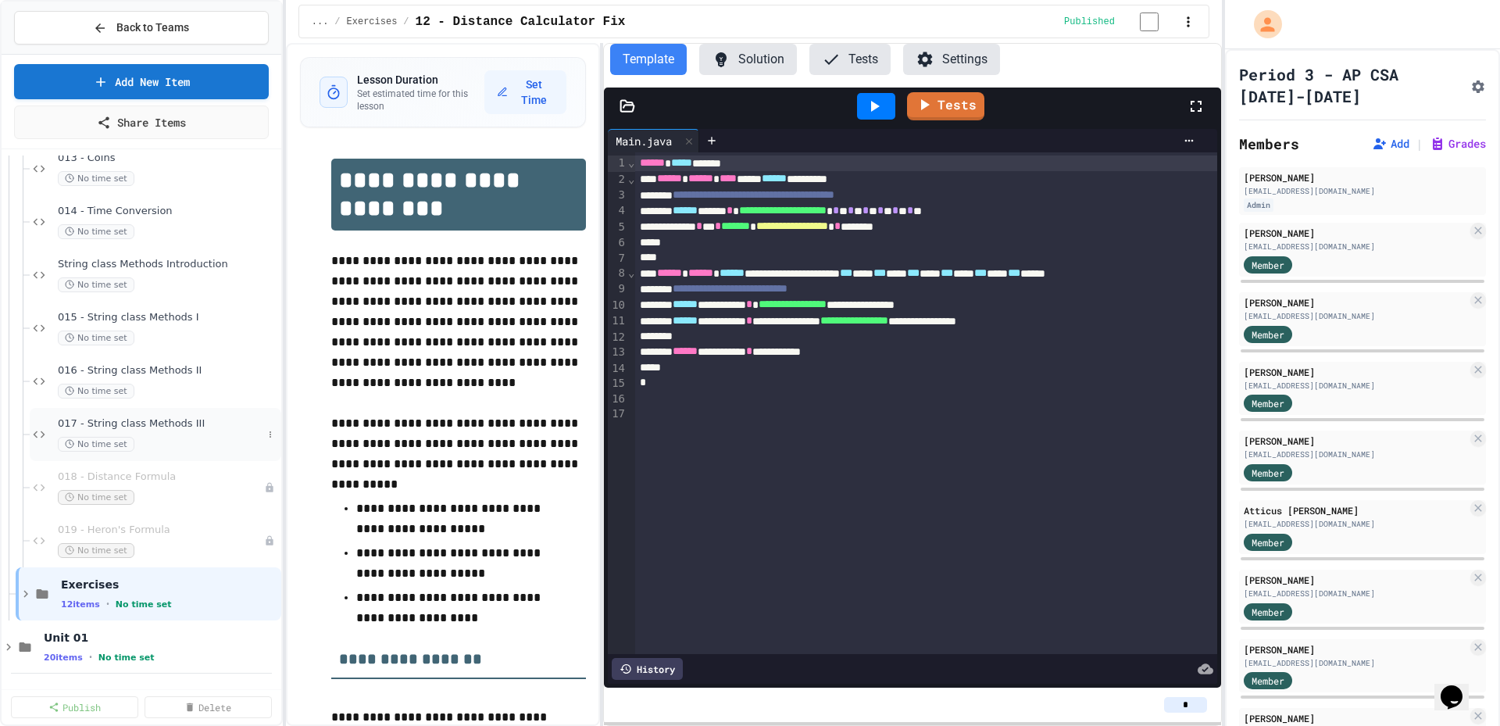
click at [152, 424] on span "017 - String class Methods III" at bounding box center [160, 423] width 205 height 13
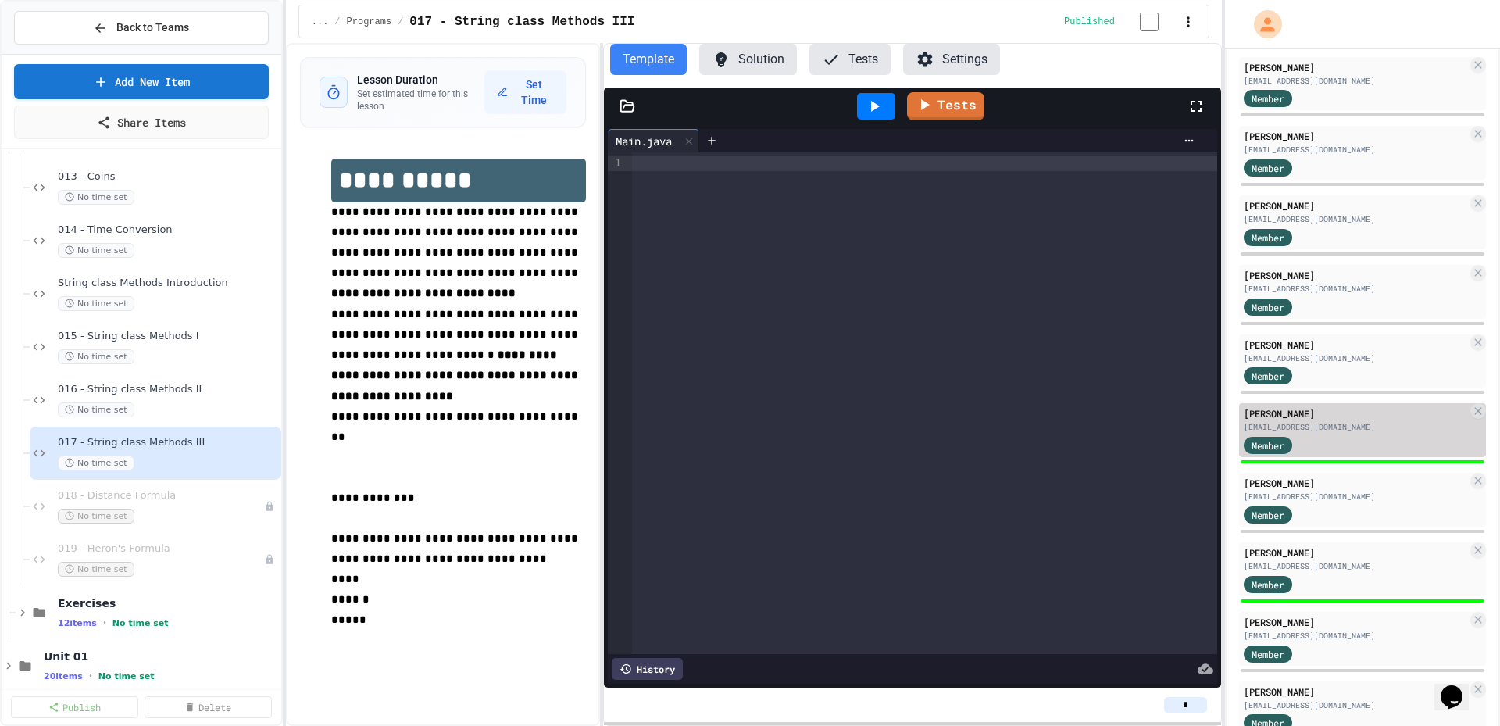
scroll to position [908, 0]
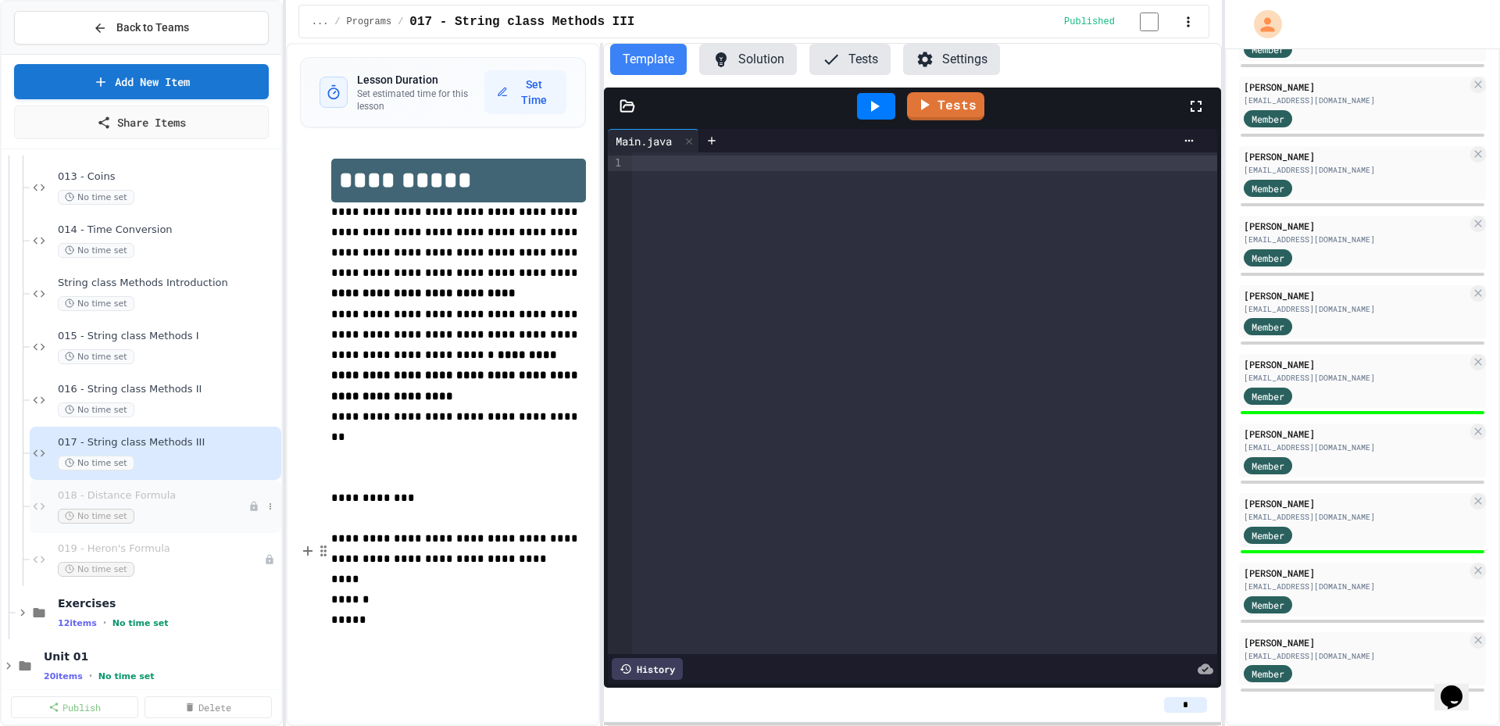
click at [150, 495] on span "018 - Distance Formula" at bounding box center [153, 495] width 191 height 13
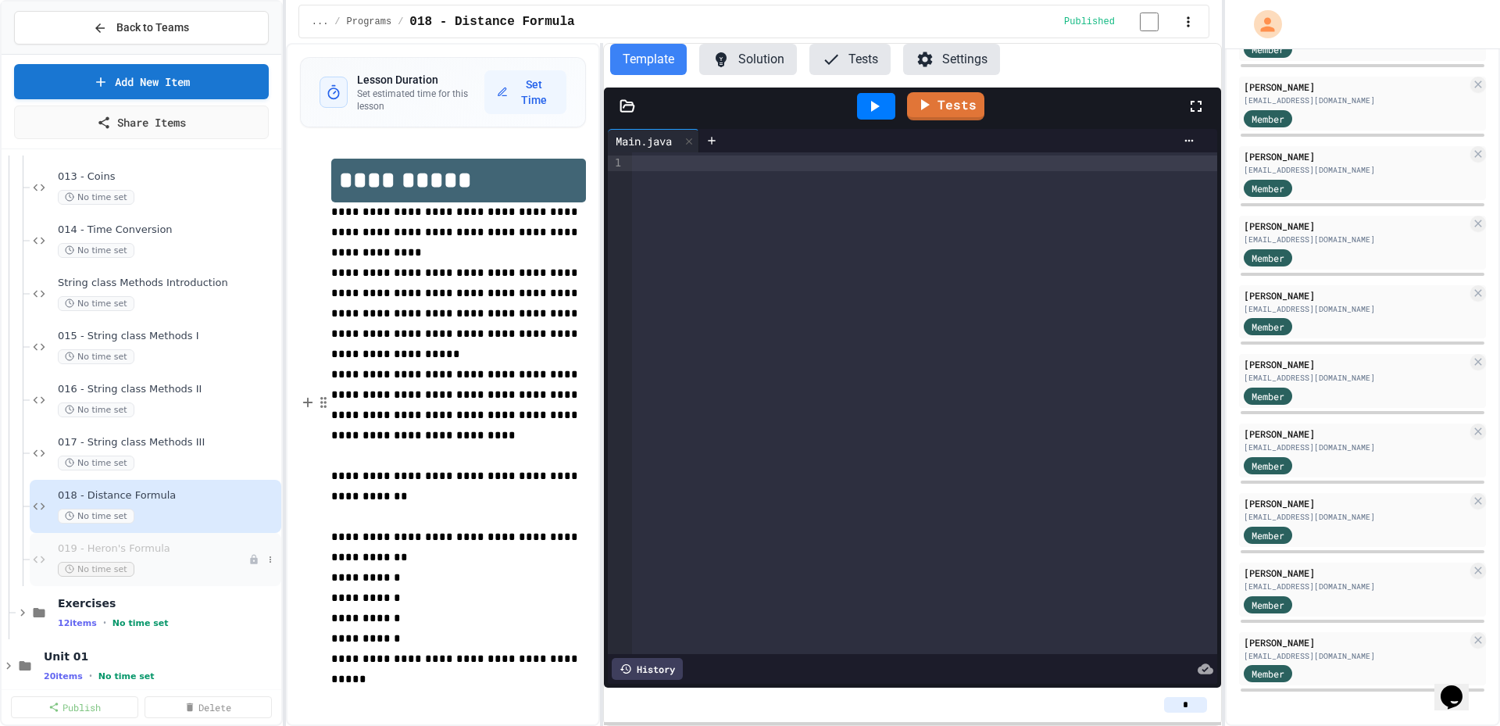
click at [166, 549] on span "019 - Heron's Formula" at bounding box center [153, 548] width 191 height 13
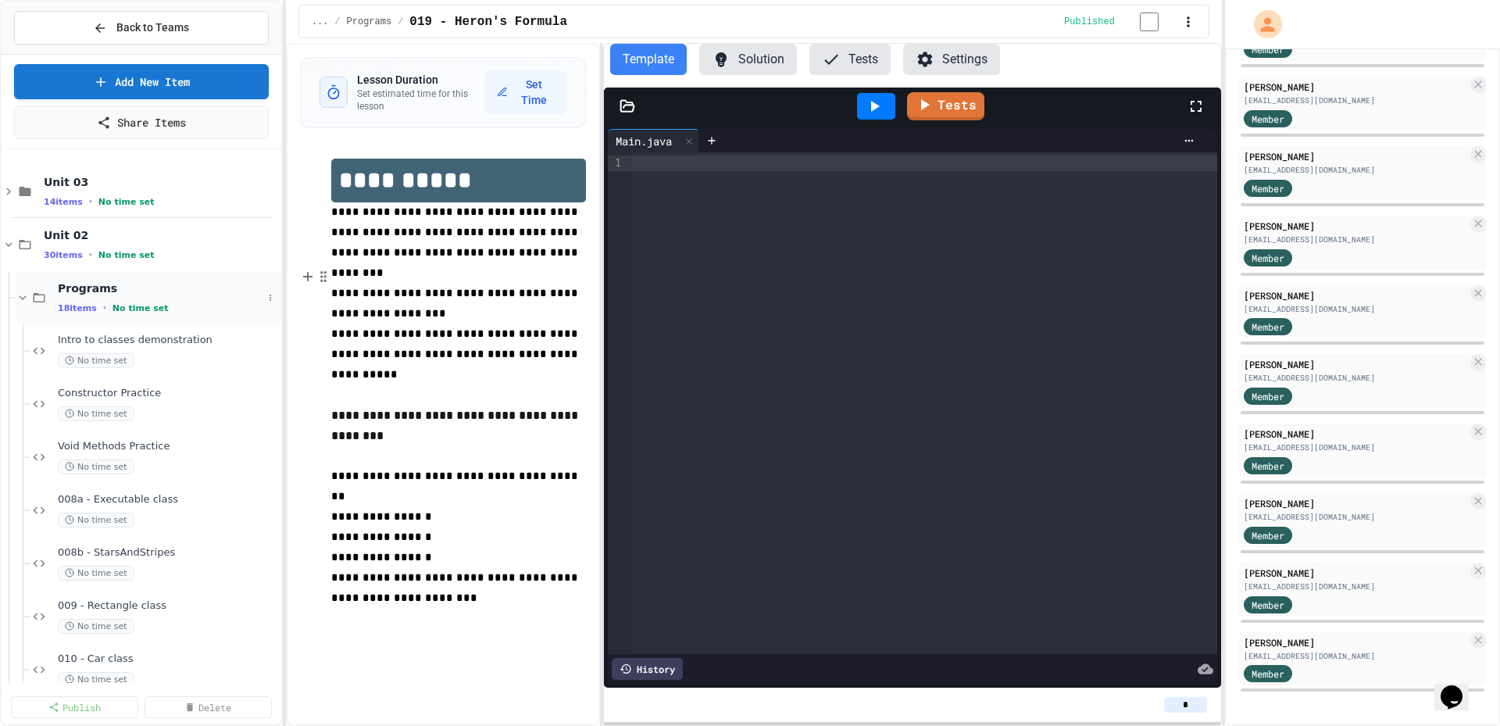
click at [20, 296] on icon at bounding box center [23, 298] width 14 height 14
